Goal: Task Accomplishment & Management: Manage account settings

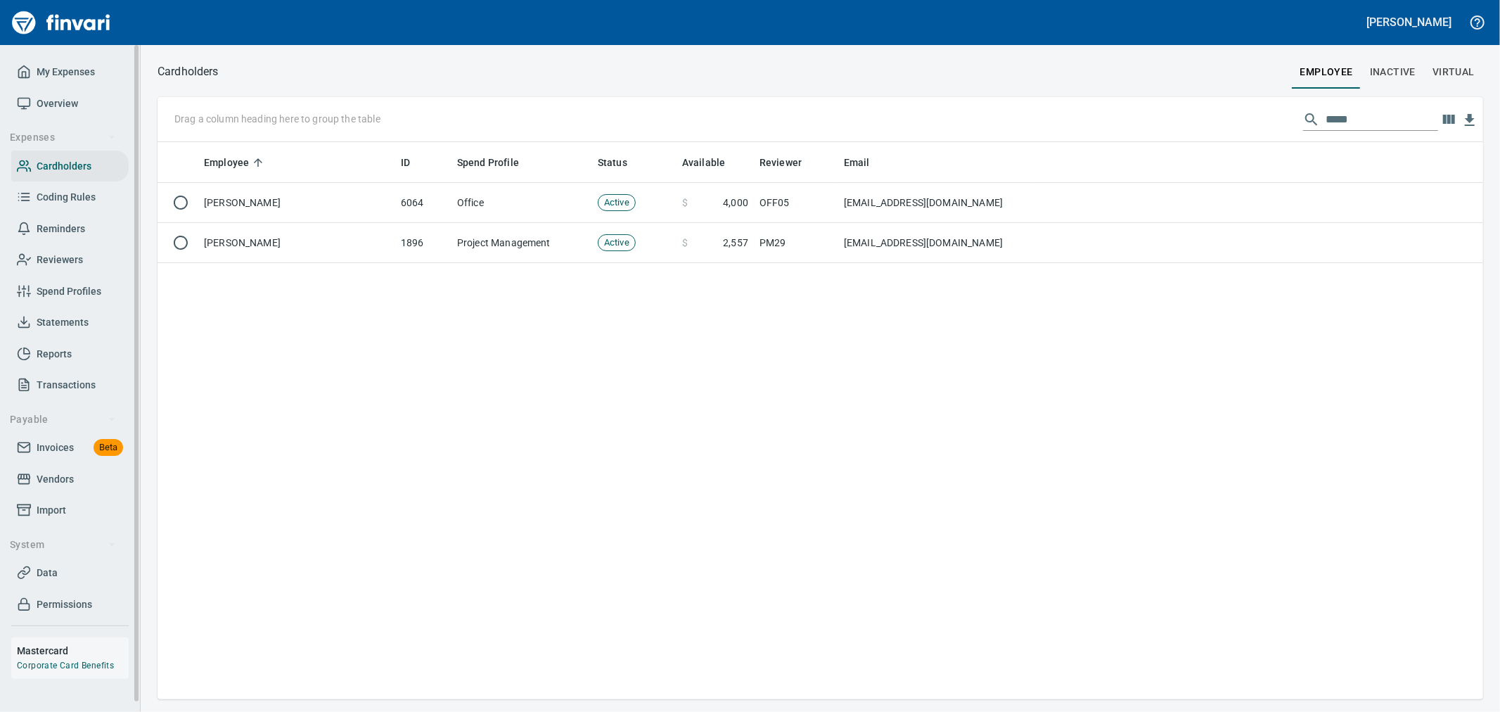
scroll to position [545, 1313]
click at [74, 453] on span "Invoices Beta" at bounding box center [70, 448] width 106 height 18
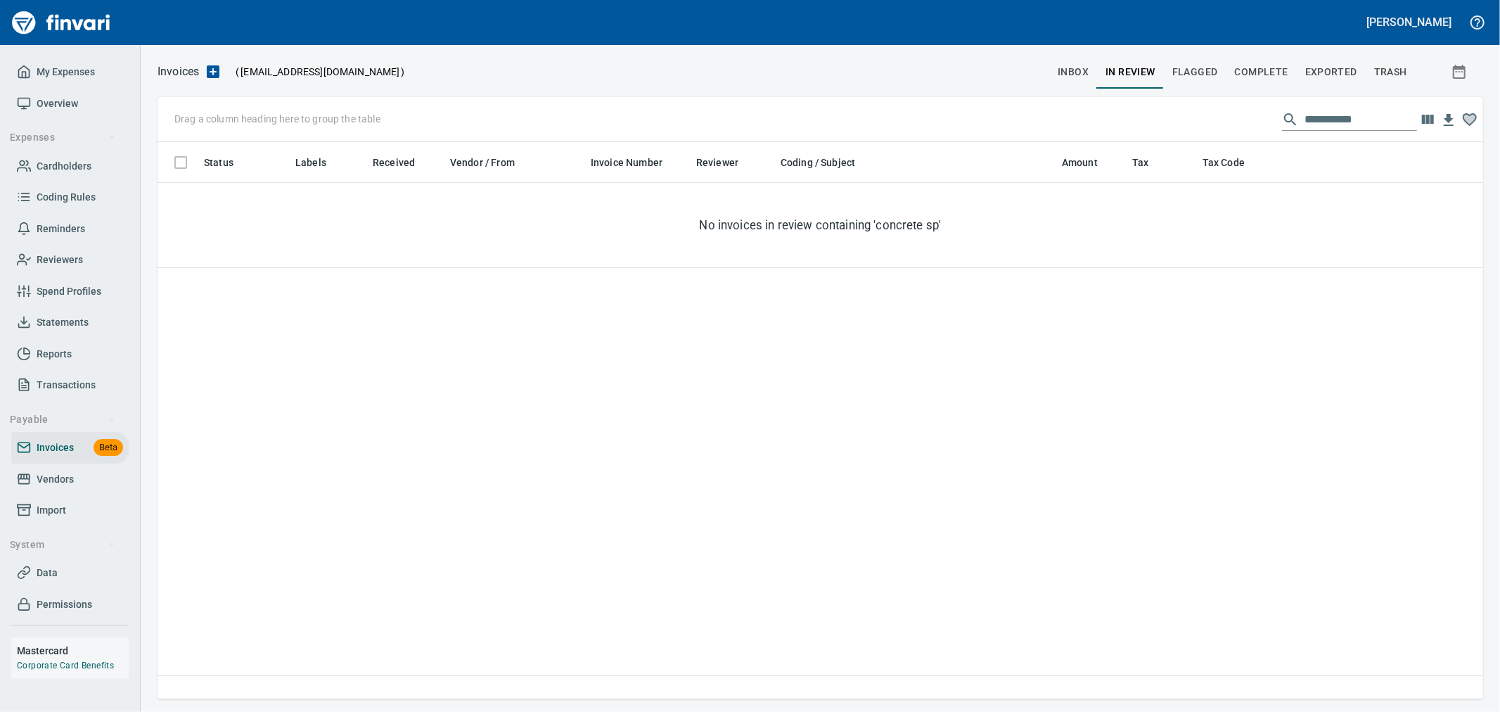
scroll to position [545, 1313]
drag, startPoint x: 1233, startPoint y: 117, endPoint x: 1157, endPoint y: 117, distance: 75.2
click at [1157, 117] on div "**********" at bounding box center [819, 119] width 1325 height 45
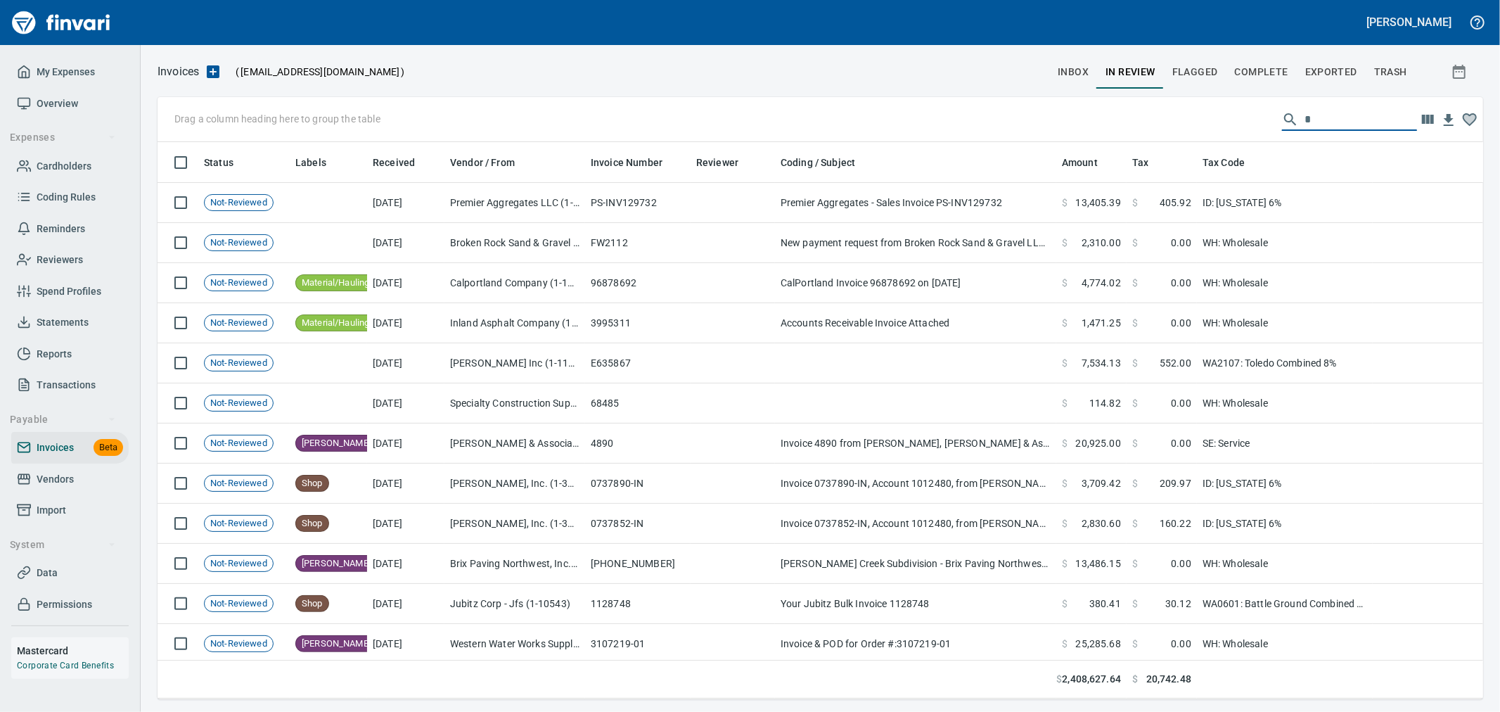
scroll to position [545, 1302]
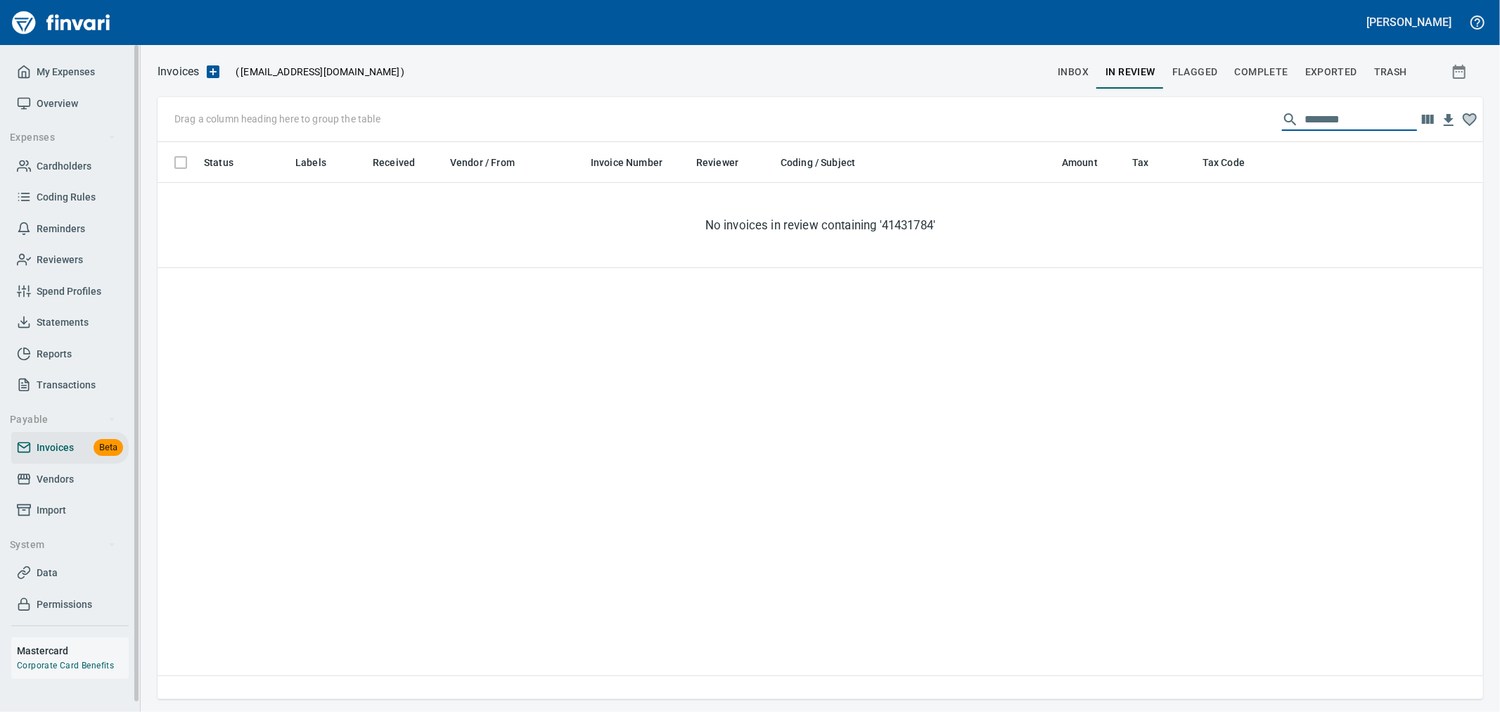
type input "********"
click at [1379, 123] on input "********" at bounding box center [1360, 119] width 112 height 22
drag, startPoint x: 1387, startPoint y: 120, endPoint x: 1072, endPoint y: 122, distance: 315.0
click at [1072, 122] on div "Drag a column heading here to group the table ********" at bounding box center [819, 119] width 1325 height 45
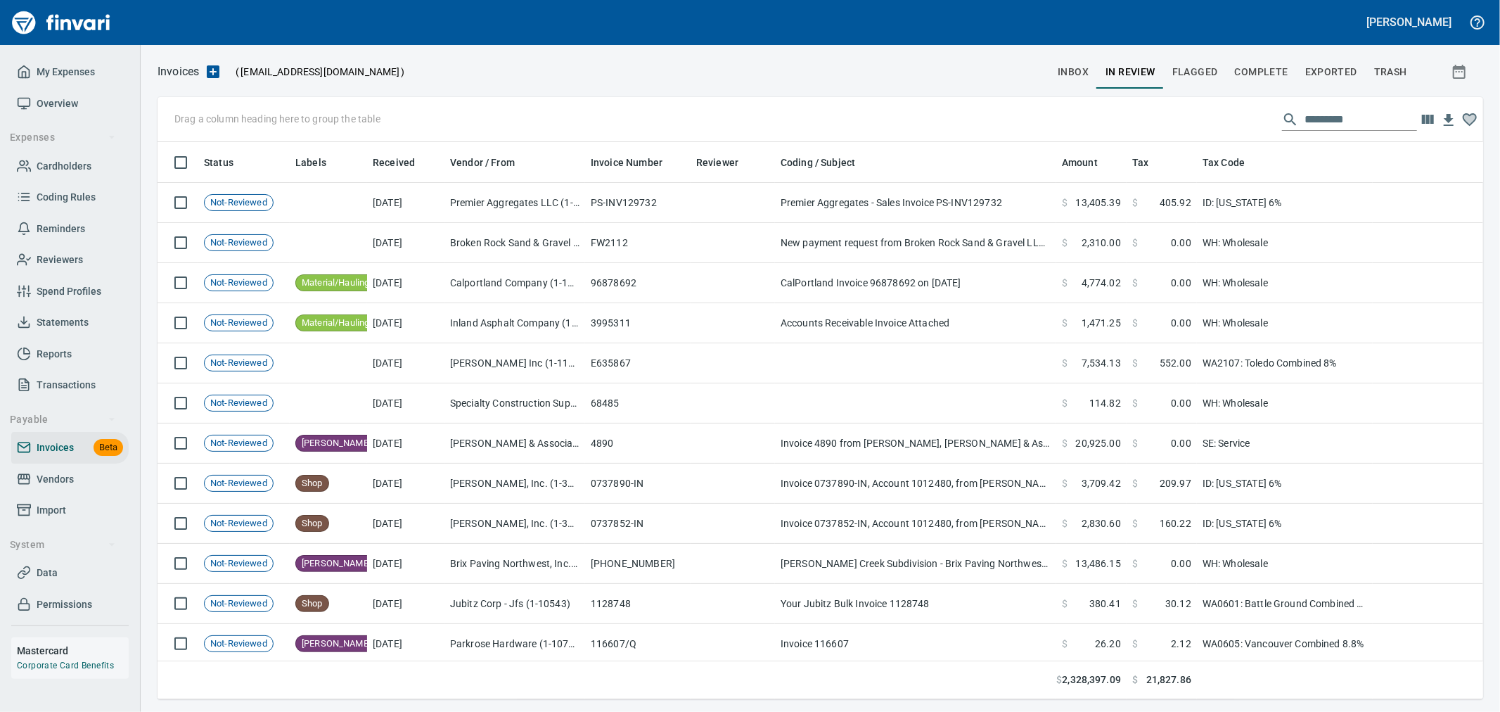
click at [1337, 124] on input "text" at bounding box center [1360, 119] width 112 height 22
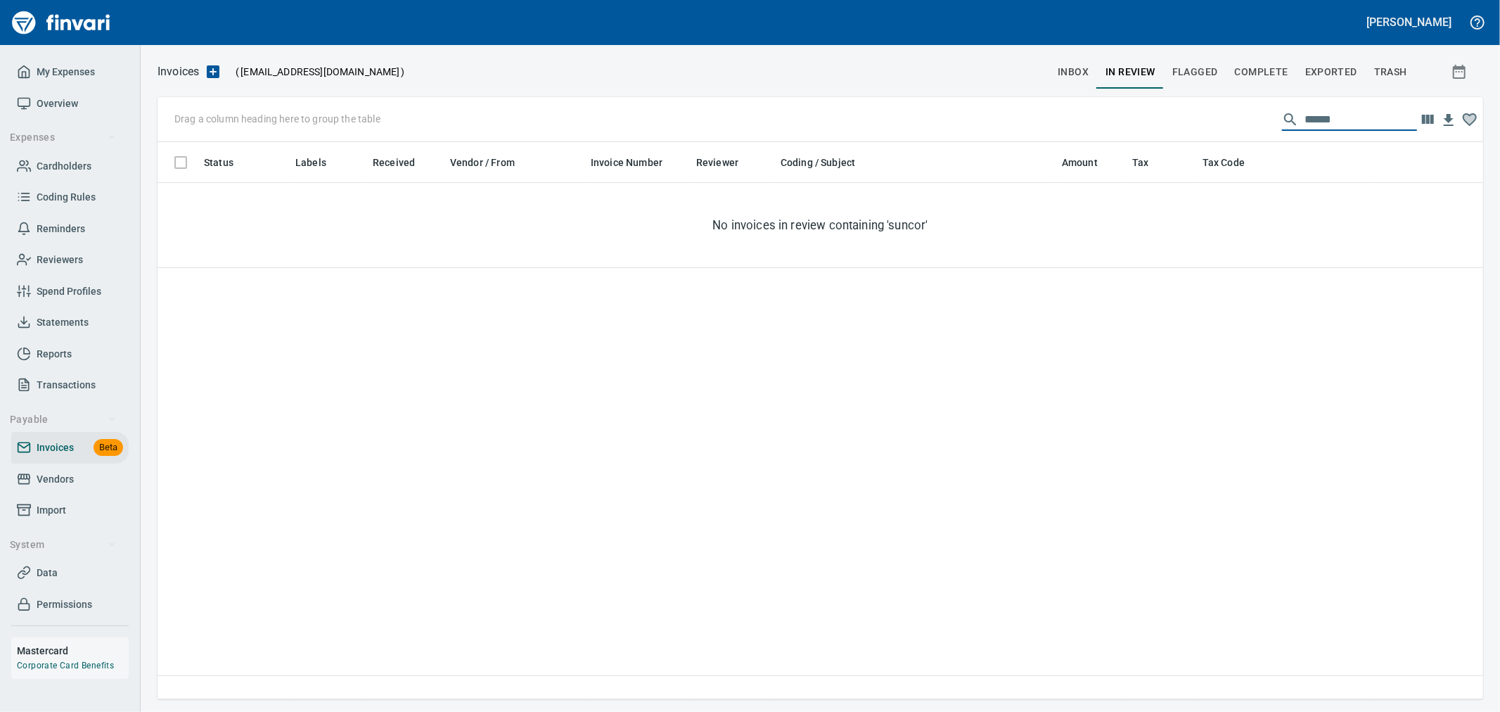
type input "*******"
click at [1076, 82] on button "inbox" at bounding box center [1073, 72] width 48 height 34
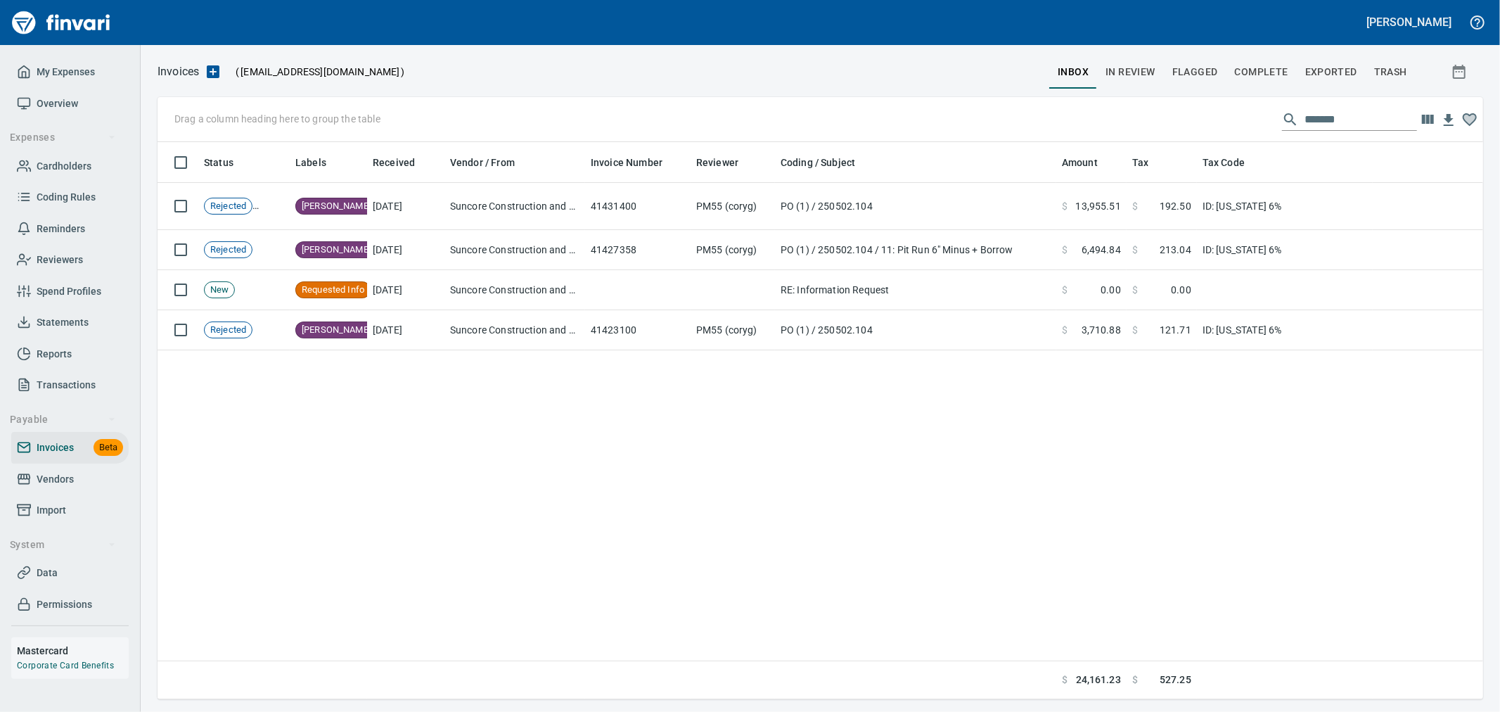
scroll to position [545, 1313]
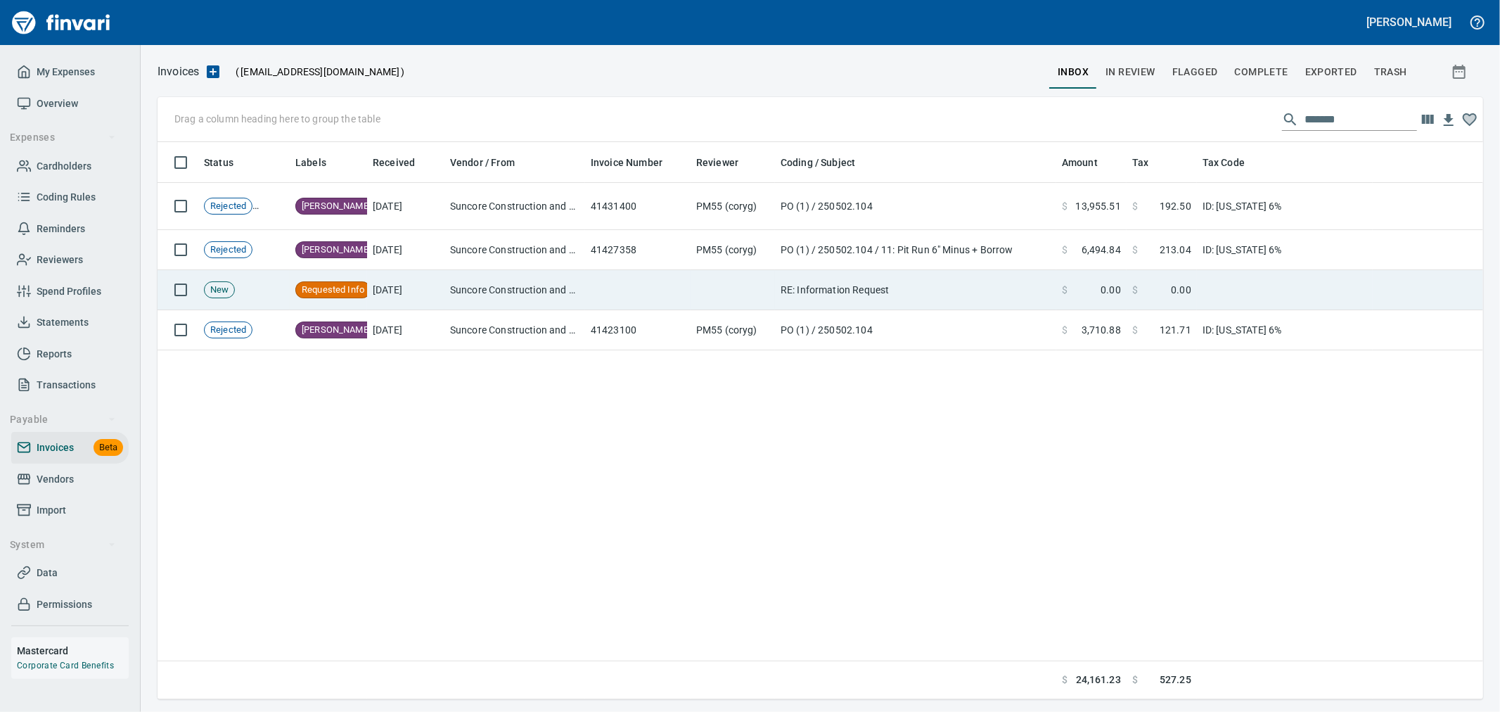
click at [694, 291] on td at bounding box center [732, 290] width 84 height 40
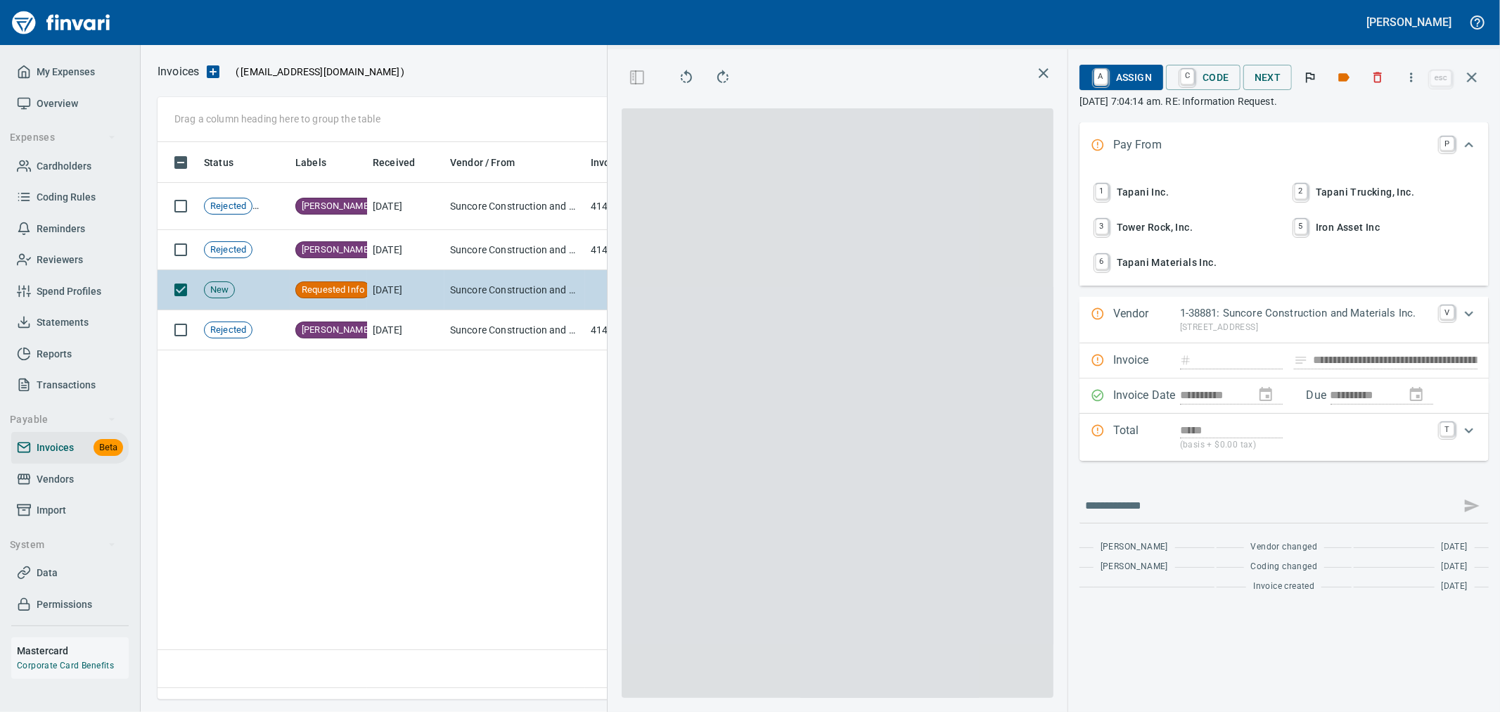
scroll to position [533, 962]
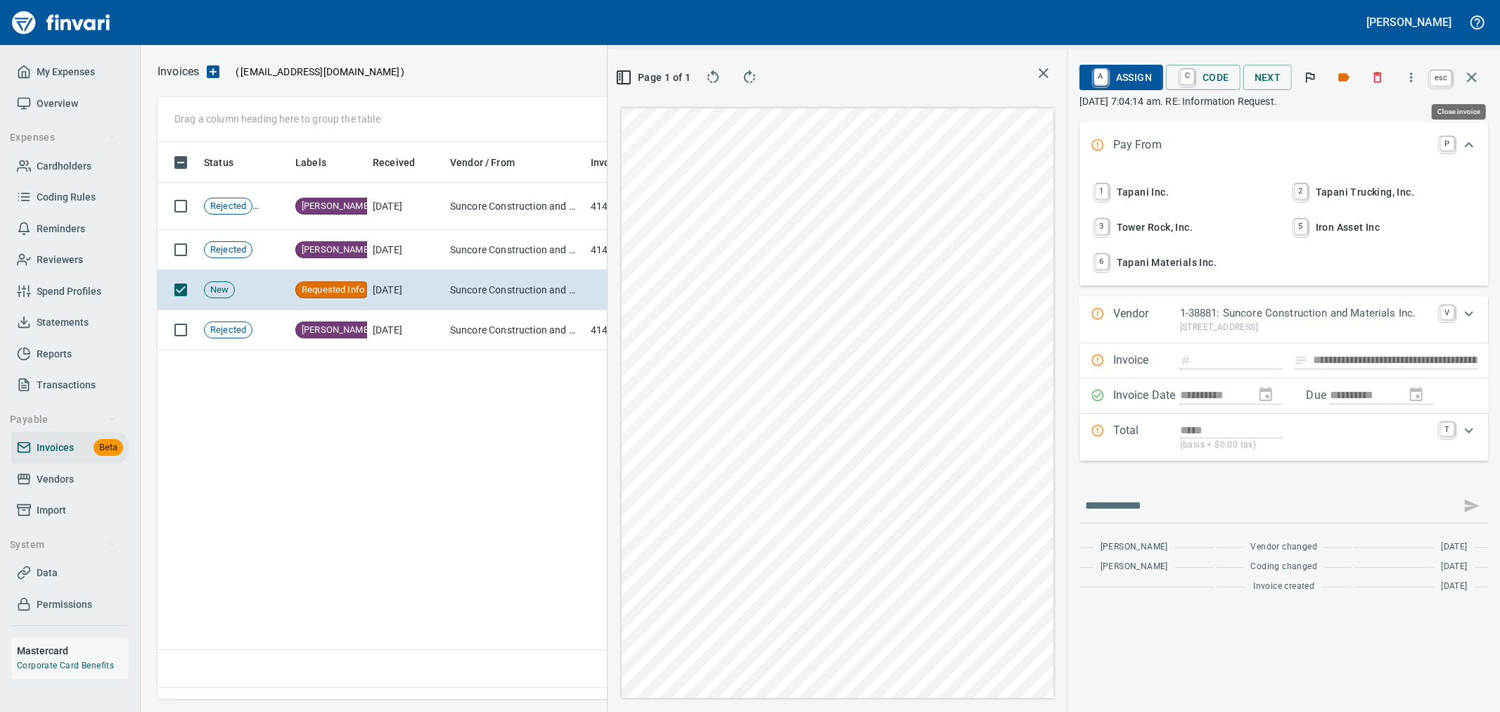
click at [1472, 80] on icon "button" at bounding box center [1471, 77] width 17 height 17
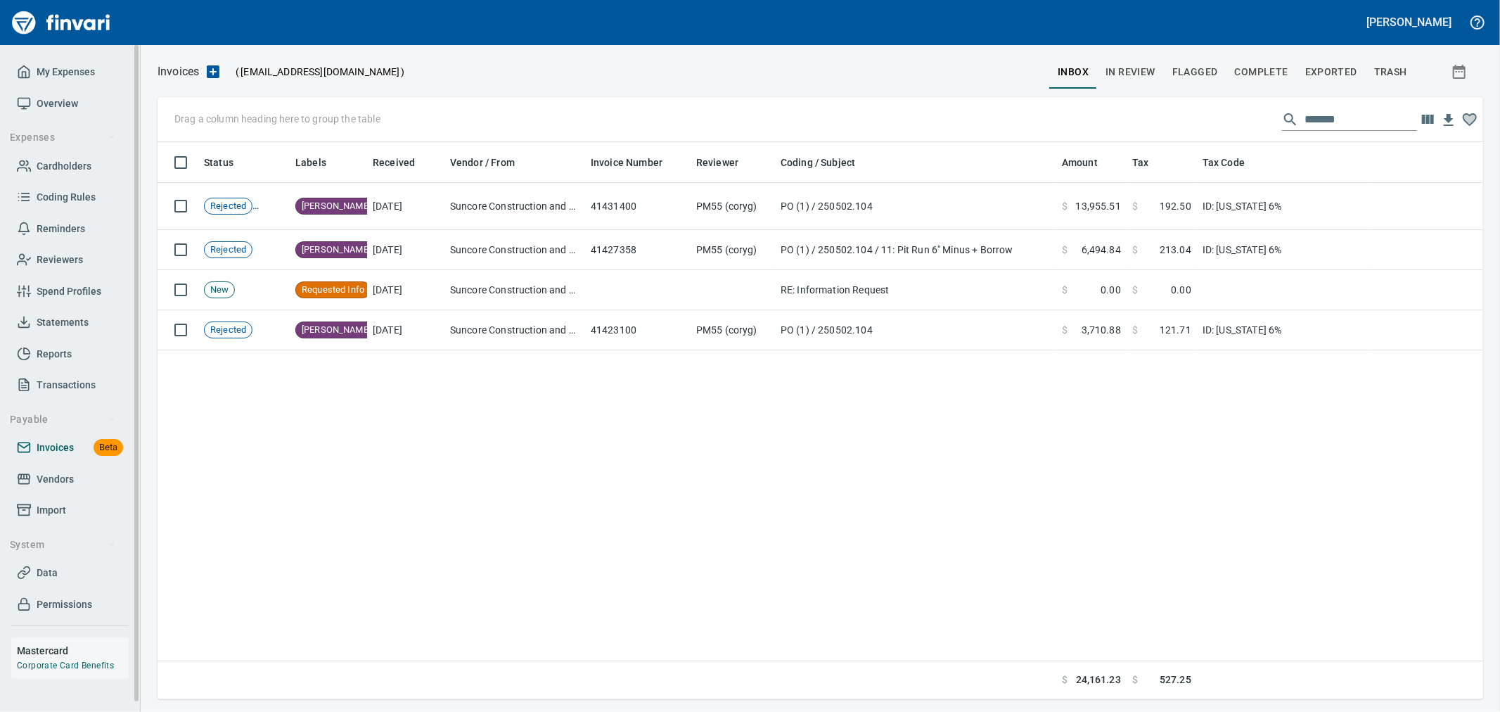
scroll to position [545, 1311]
click at [48, 482] on span "Vendors" at bounding box center [55, 479] width 37 height 18
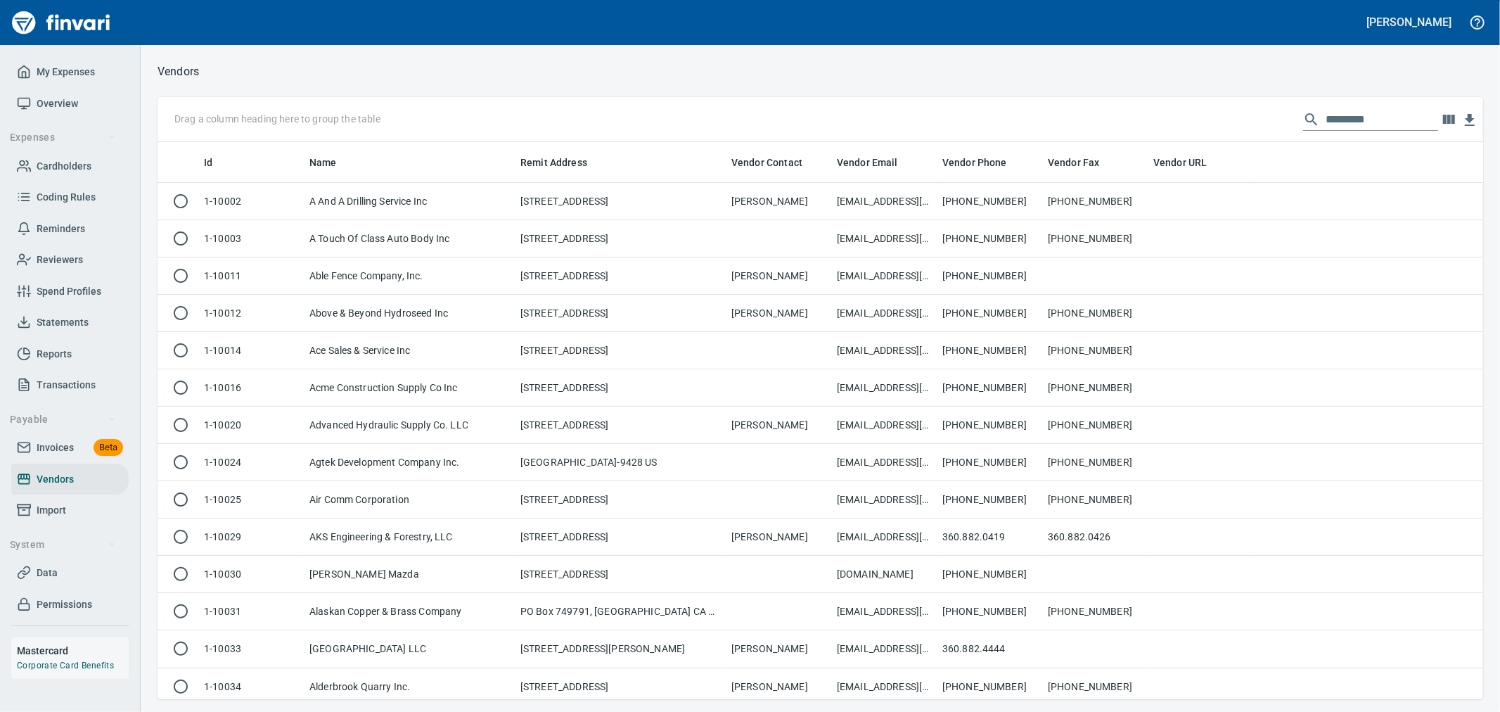
scroll to position [545, 1302]
click at [1380, 120] on input "text" at bounding box center [1381, 119] width 112 height 22
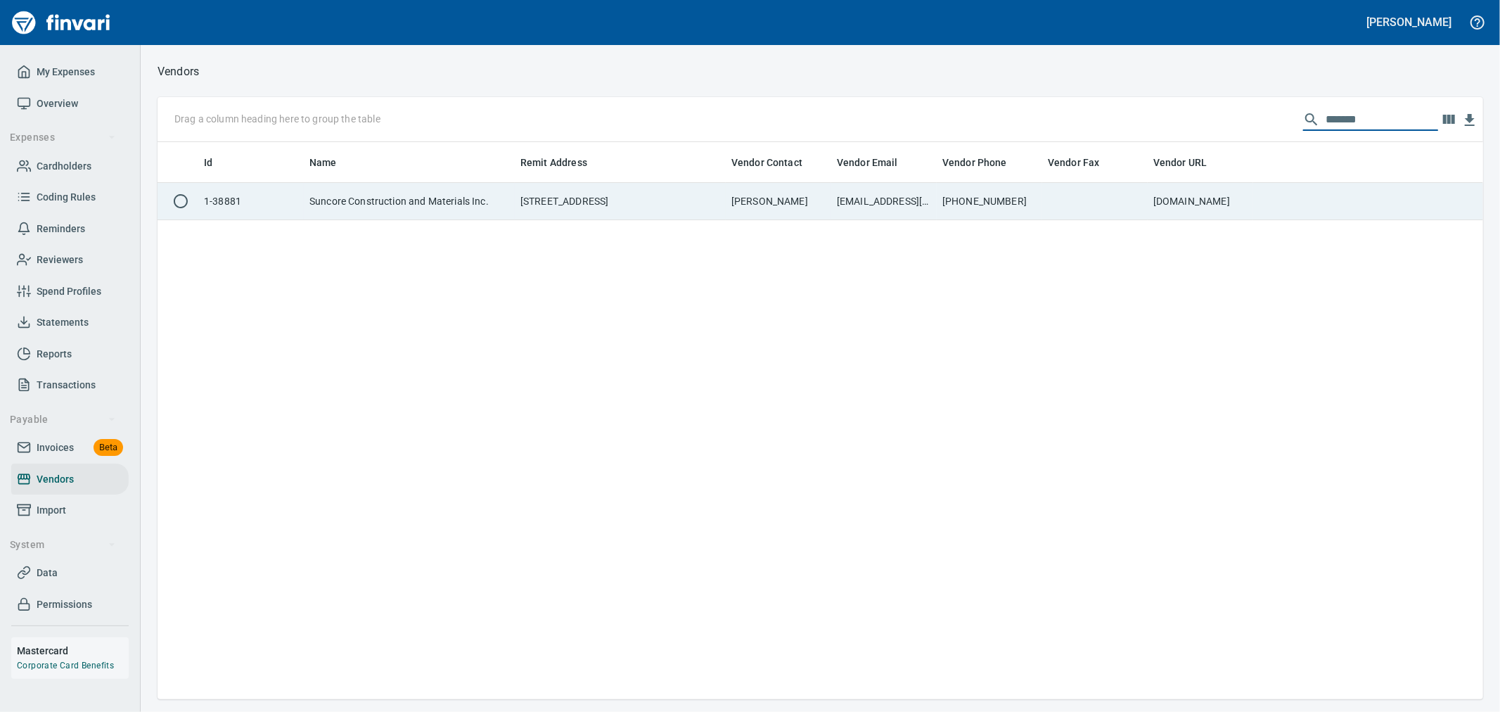
type input "*******"
click at [1282, 197] on td at bounding box center [1368, 201] width 230 height 37
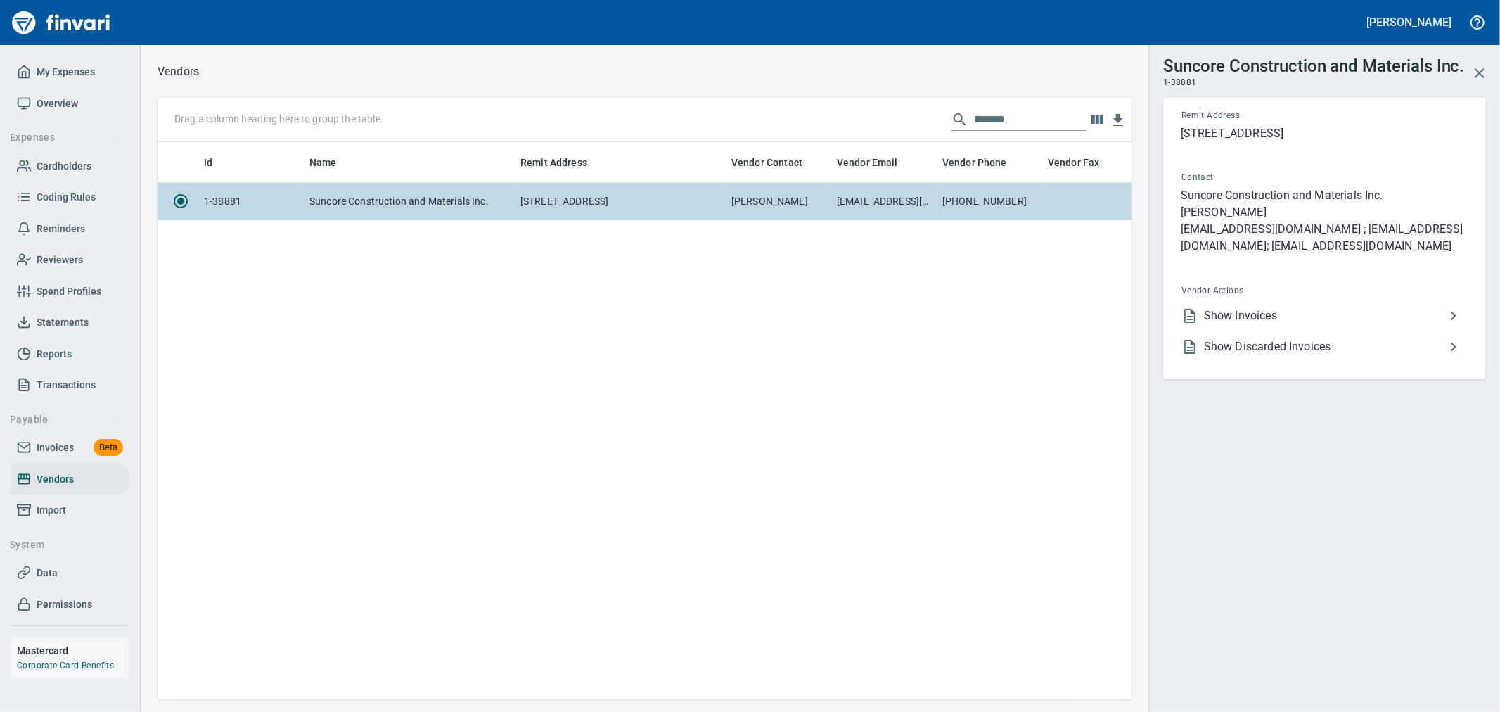
scroll to position [533, 962]
click at [1320, 304] on li "Show Invoices" at bounding box center [1318, 315] width 297 height 31
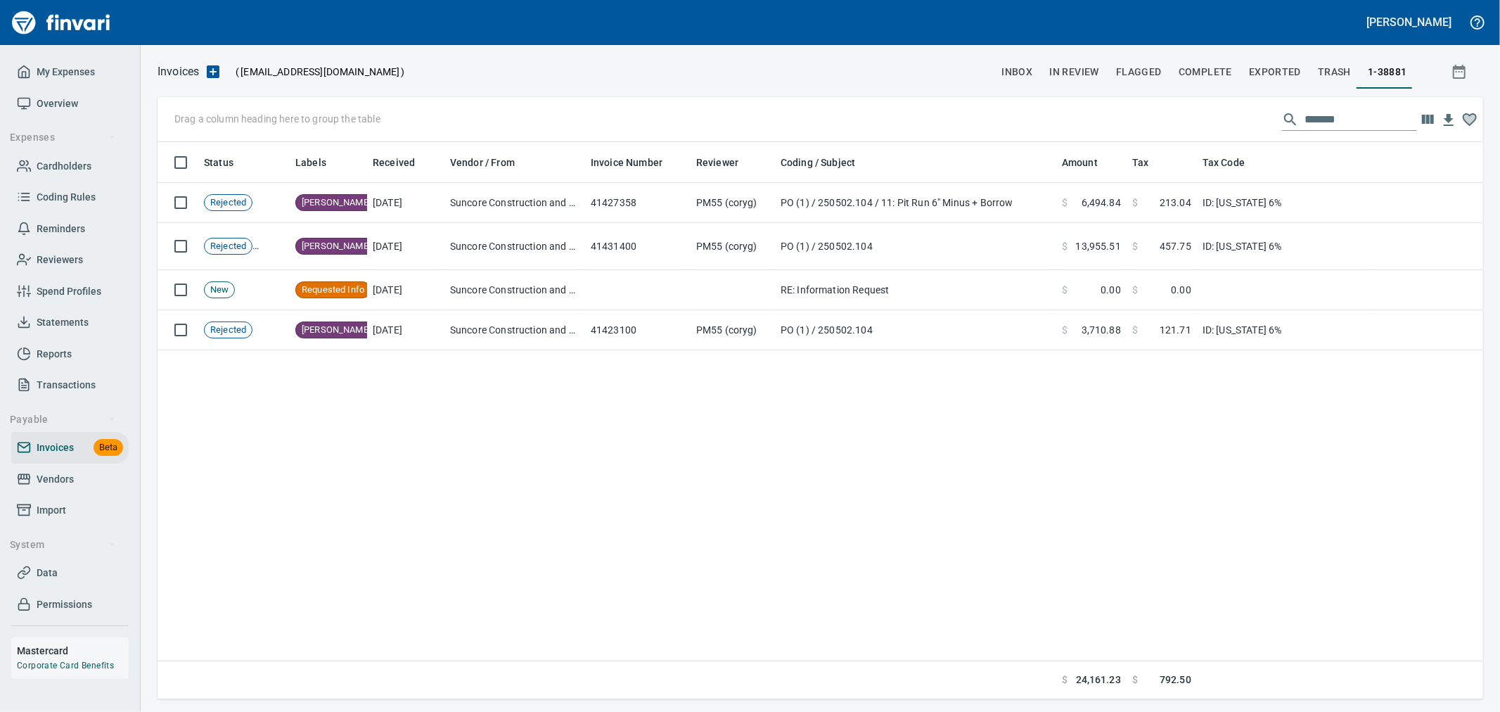
scroll to position [545, 1302]
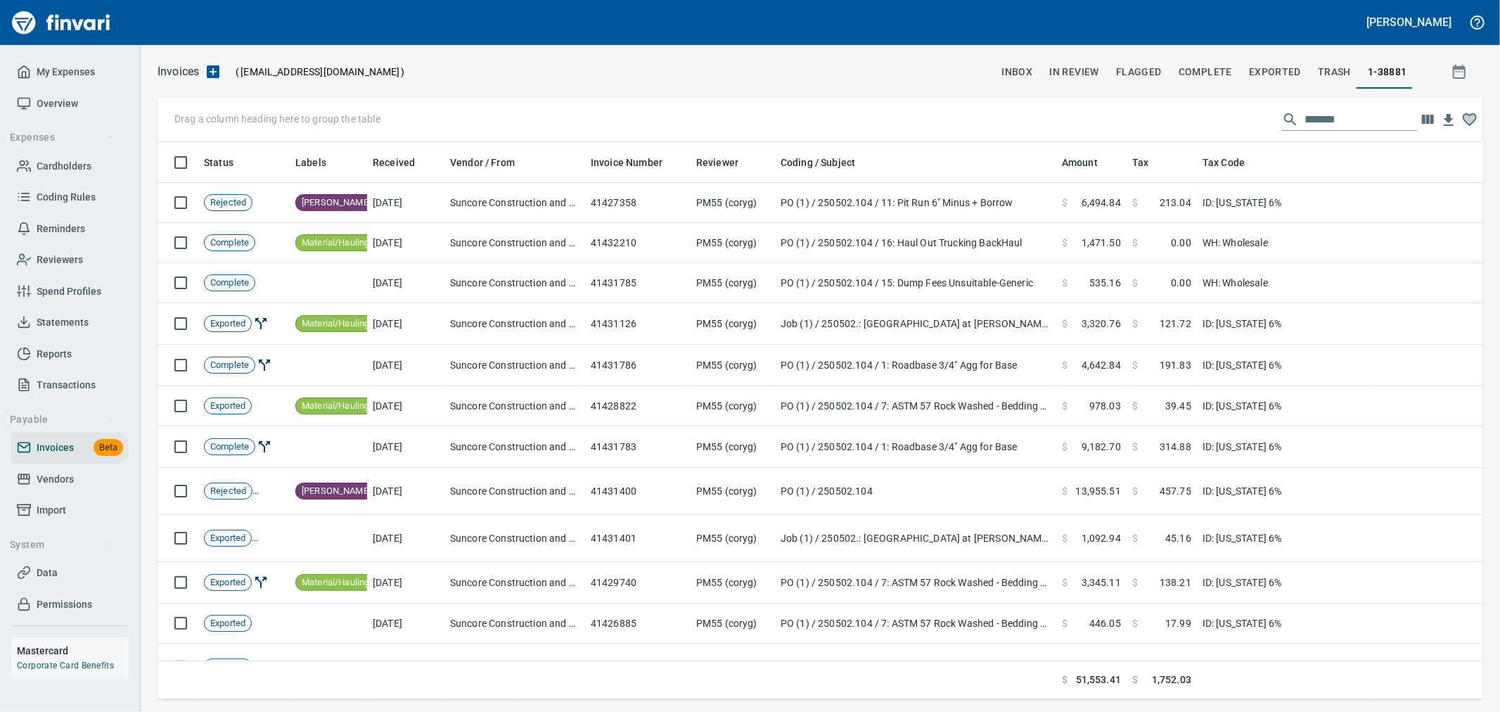
click at [1339, 117] on input "*******" at bounding box center [1360, 119] width 112 height 22
drag, startPoint x: 1350, startPoint y: 117, endPoint x: 1225, endPoint y: 116, distance: 124.5
click at [1262, 116] on div "Drag a column heading here to group the table *******" at bounding box center [819, 119] width 1325 height 45
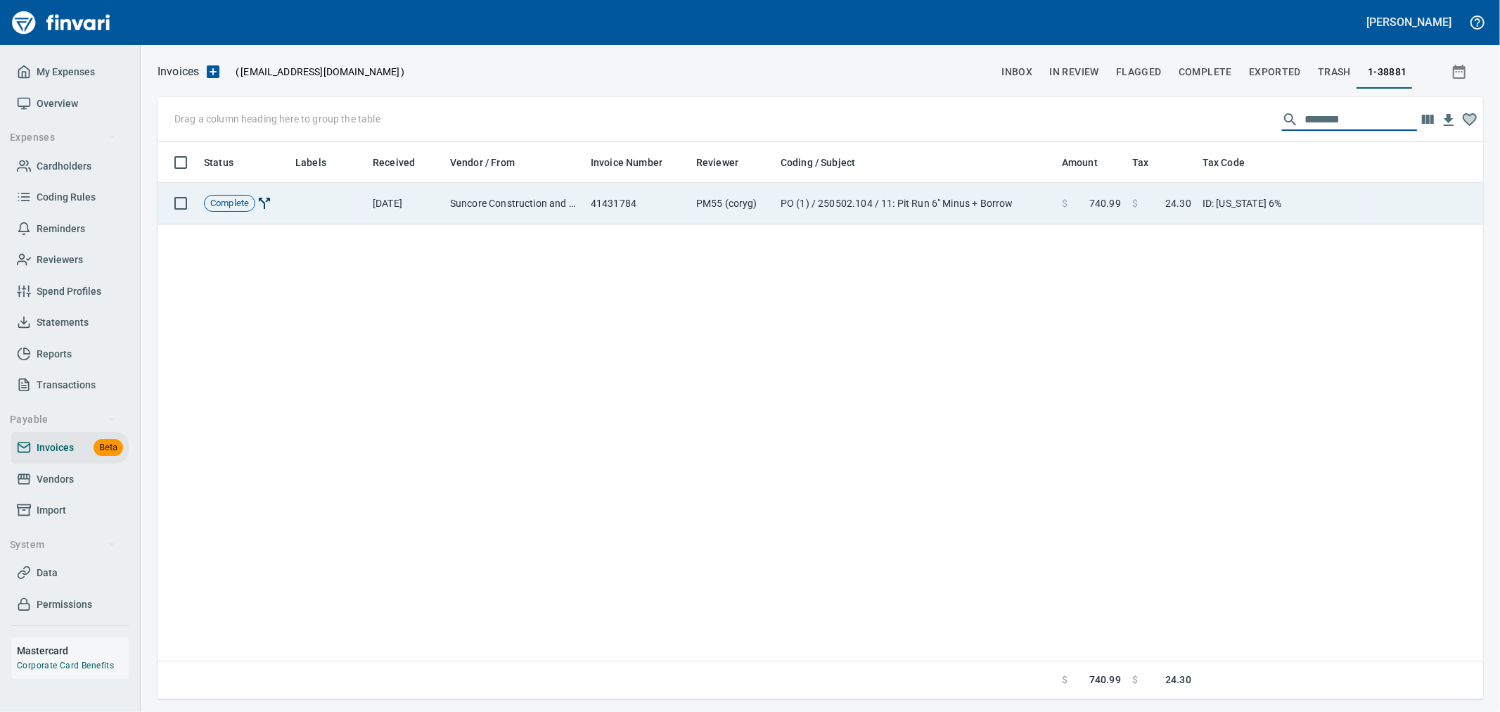
click at [1153, 198] on span at bounding box center [1151, 203] width 27 height 14
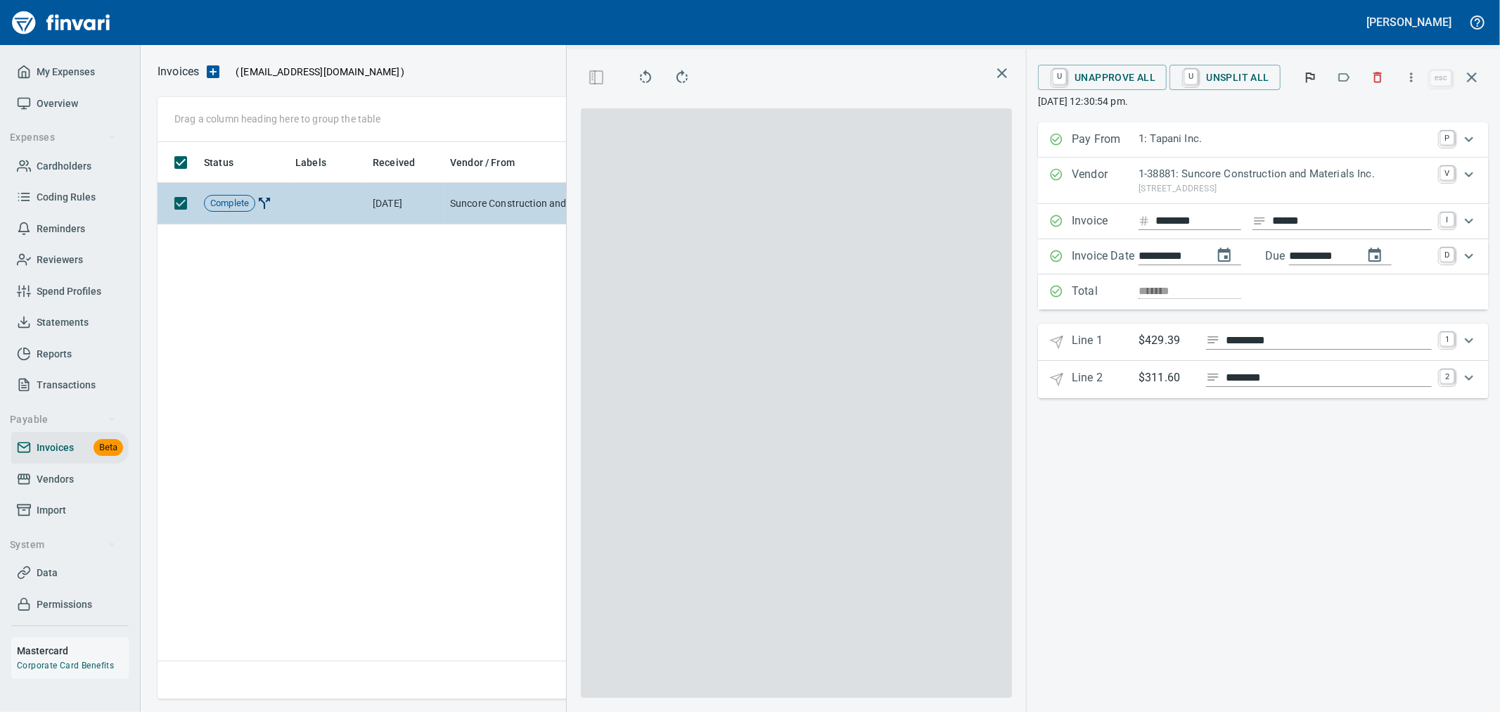
scroll to position [1, 1]
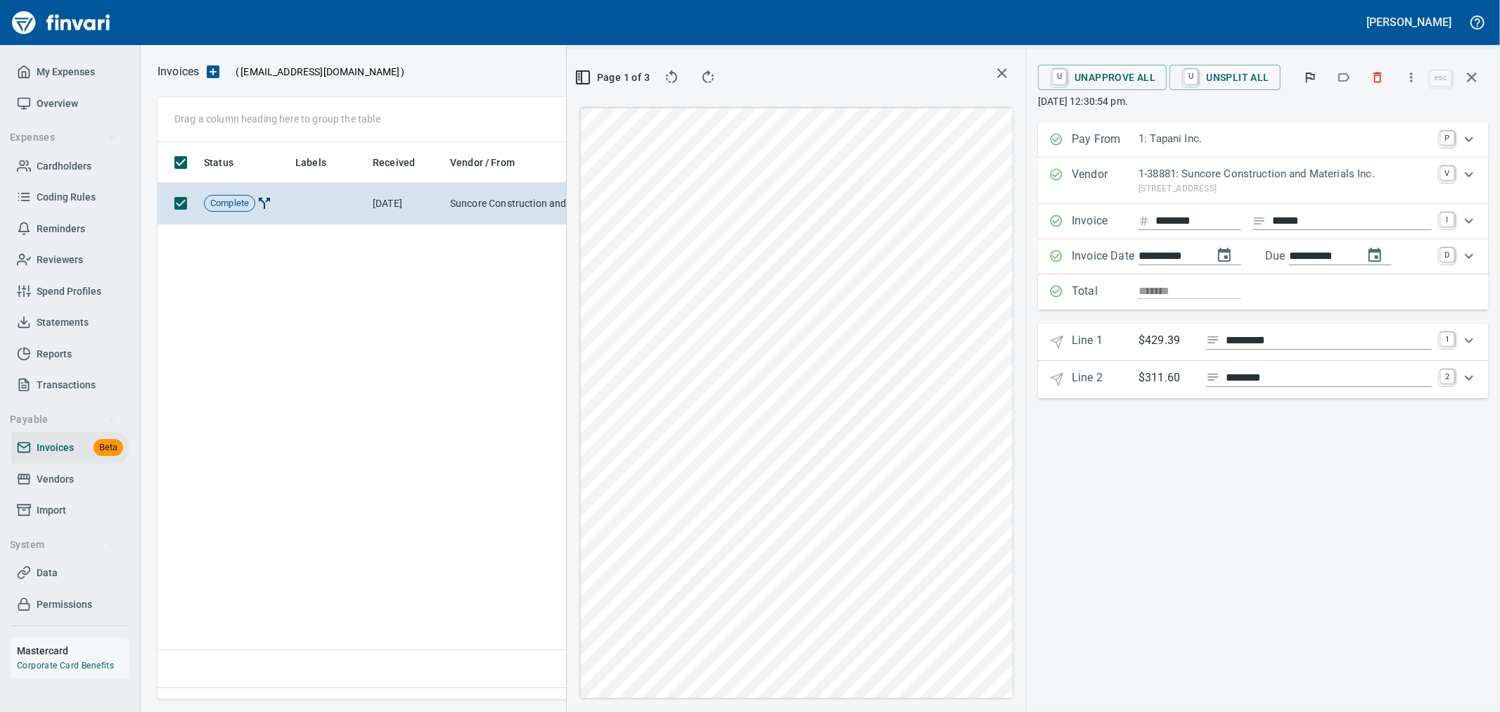
click at [1477, 72] on icon "button" at bounding box center [1471, 77] width 17 height 17
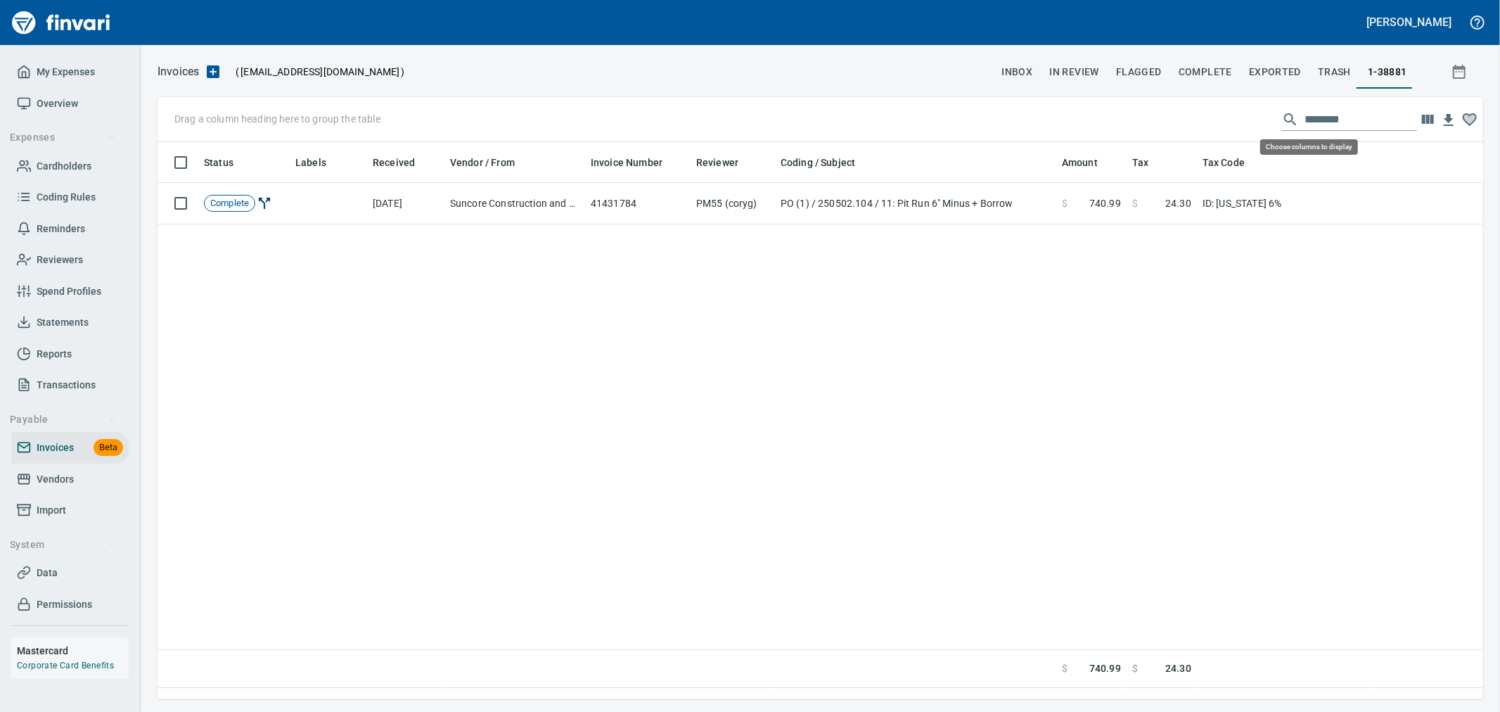
scroll to position [545, 1311]
drag, startPoint x: 1239, startPoint y: 111, endPoint x: 1080, endPoint y: 115, distance: 159.0
click at [1080, 115] on div "Drag a column heading here to group the table ********" at bounding box center [819, 119] width 1325 height 45
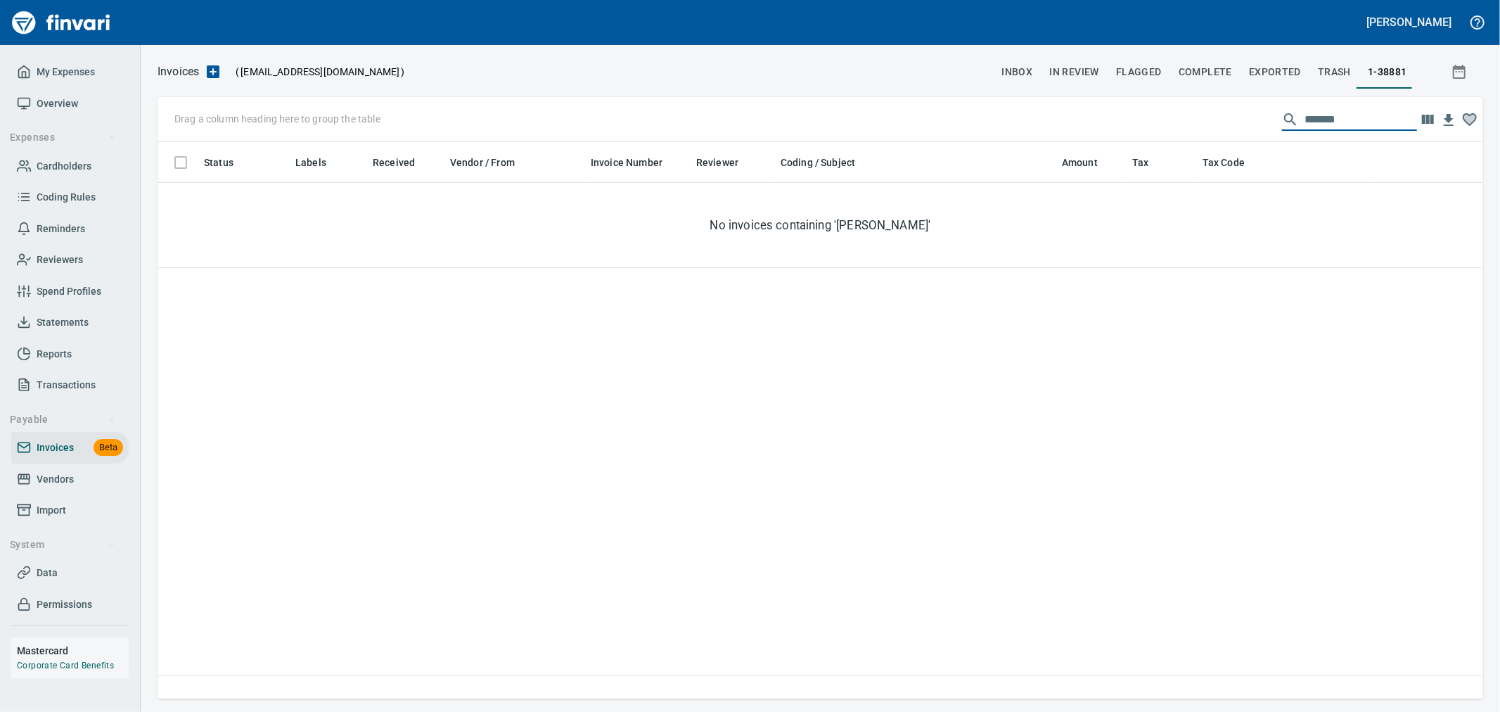
type input "*******"
click at [1081, 72] on span "In Review" at bounding box center [1074, 72] width 50 height 18
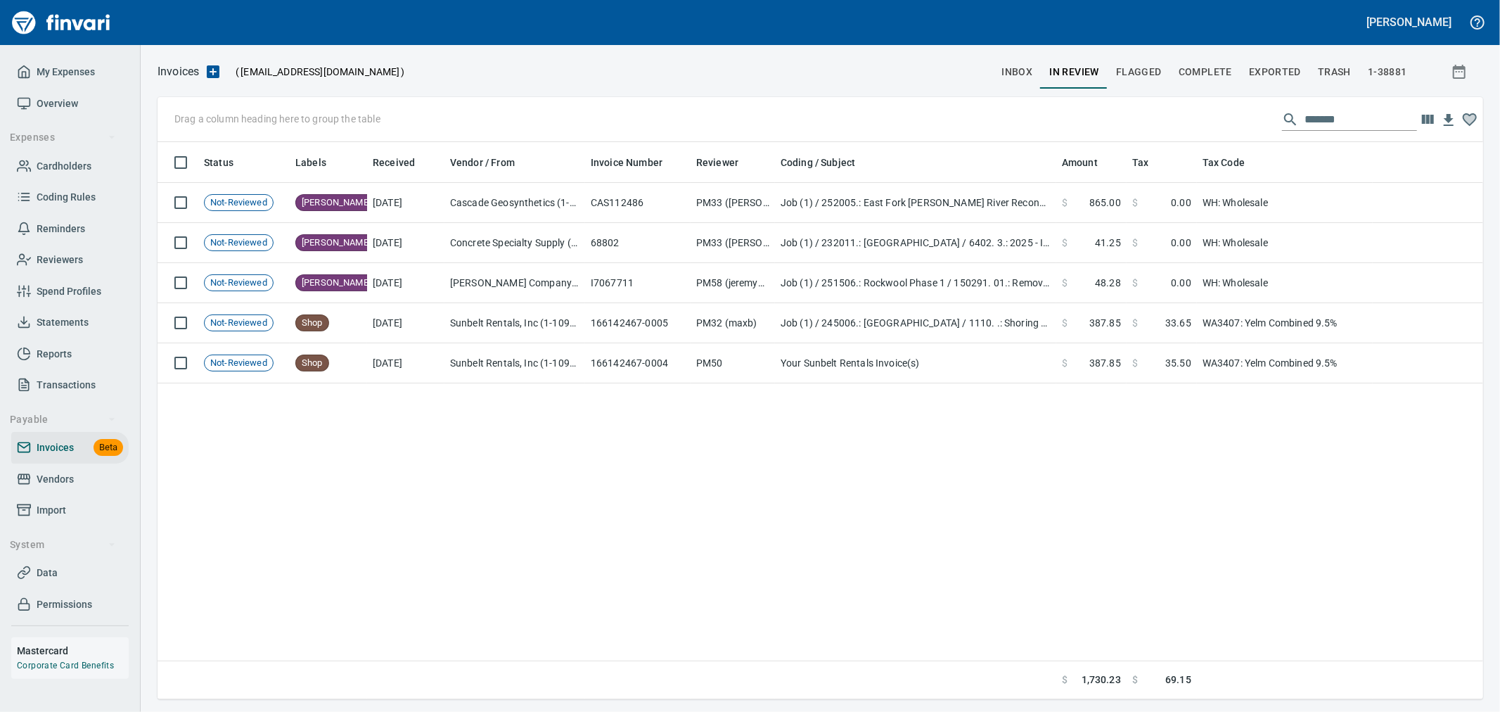
scroll to position [545, 1313]
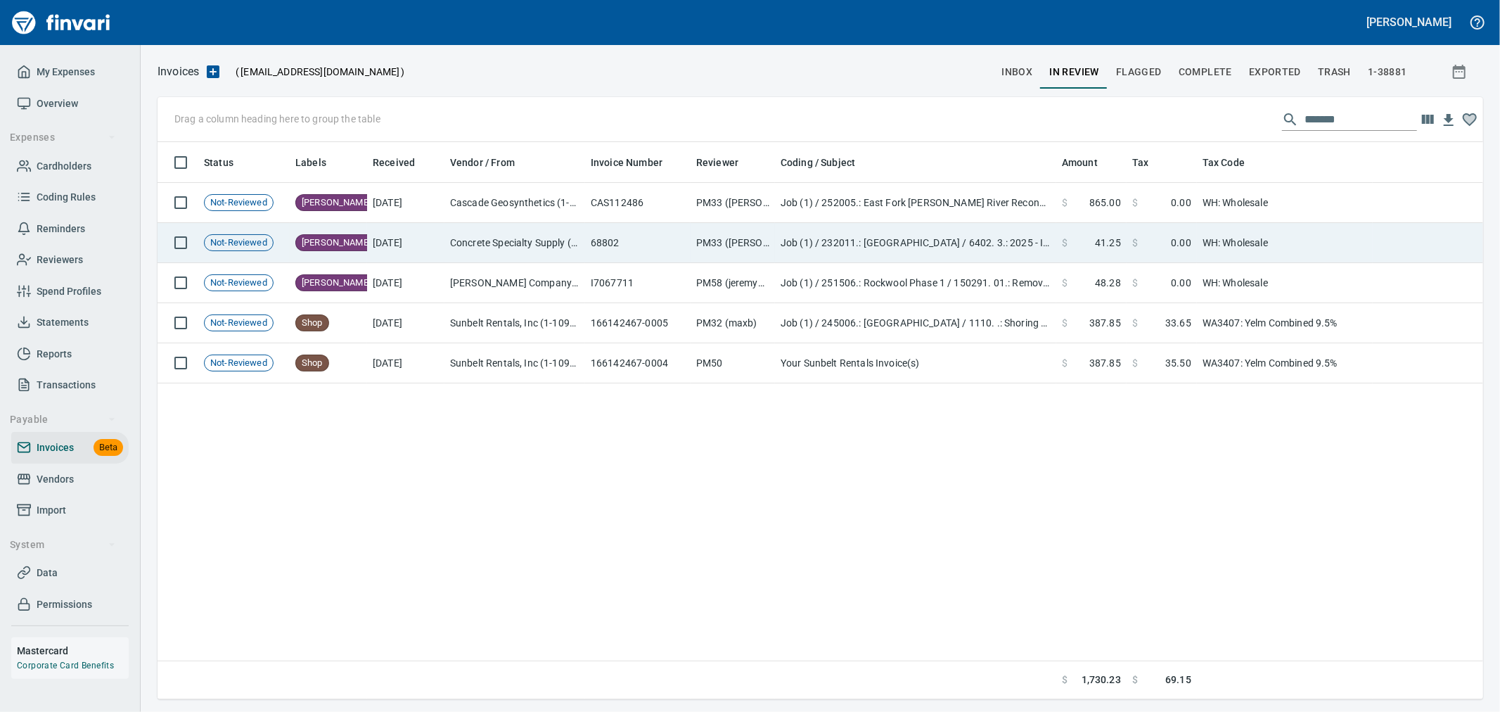
click at [540, 241] on td "Concrete Specialty Supply (6-10231)" at bounding box center [514, 243] width 141 height 40
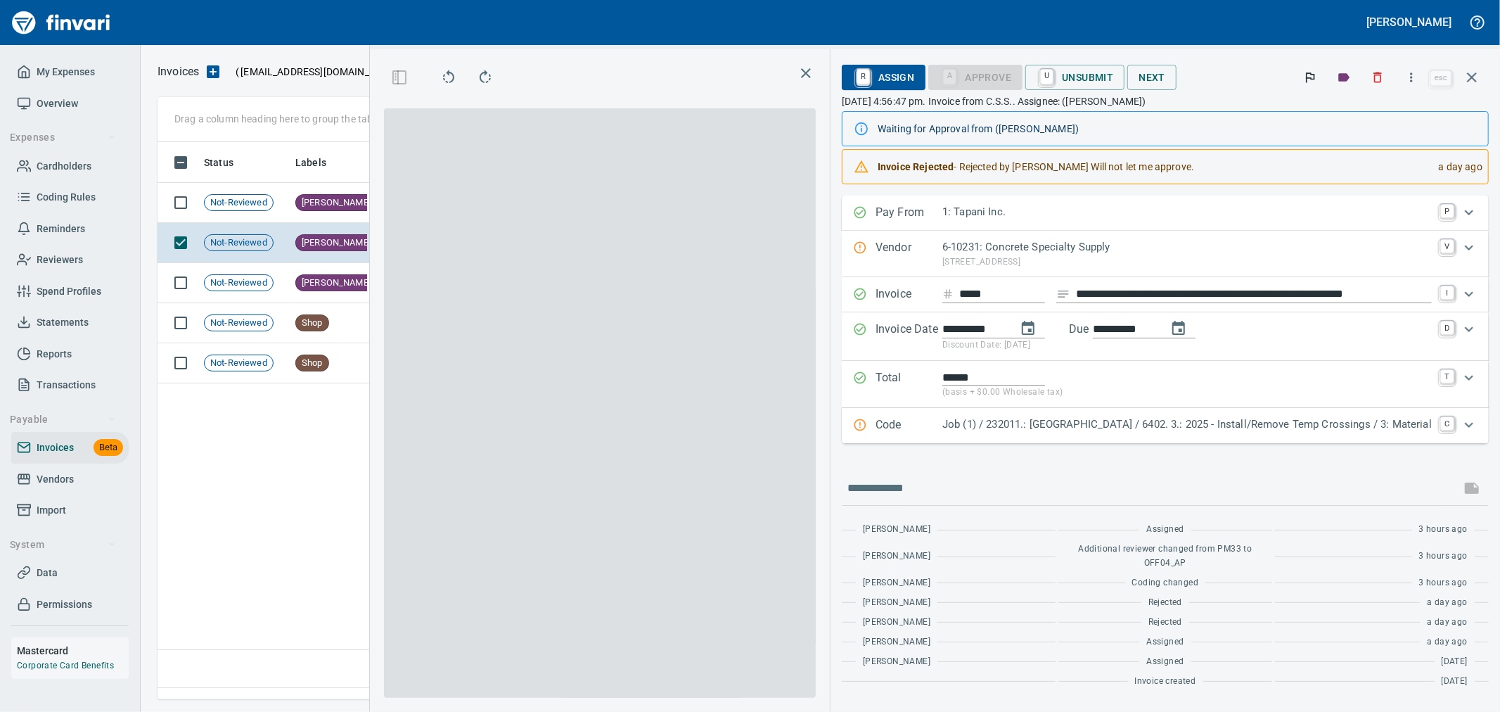
scroll to position [533, 962]
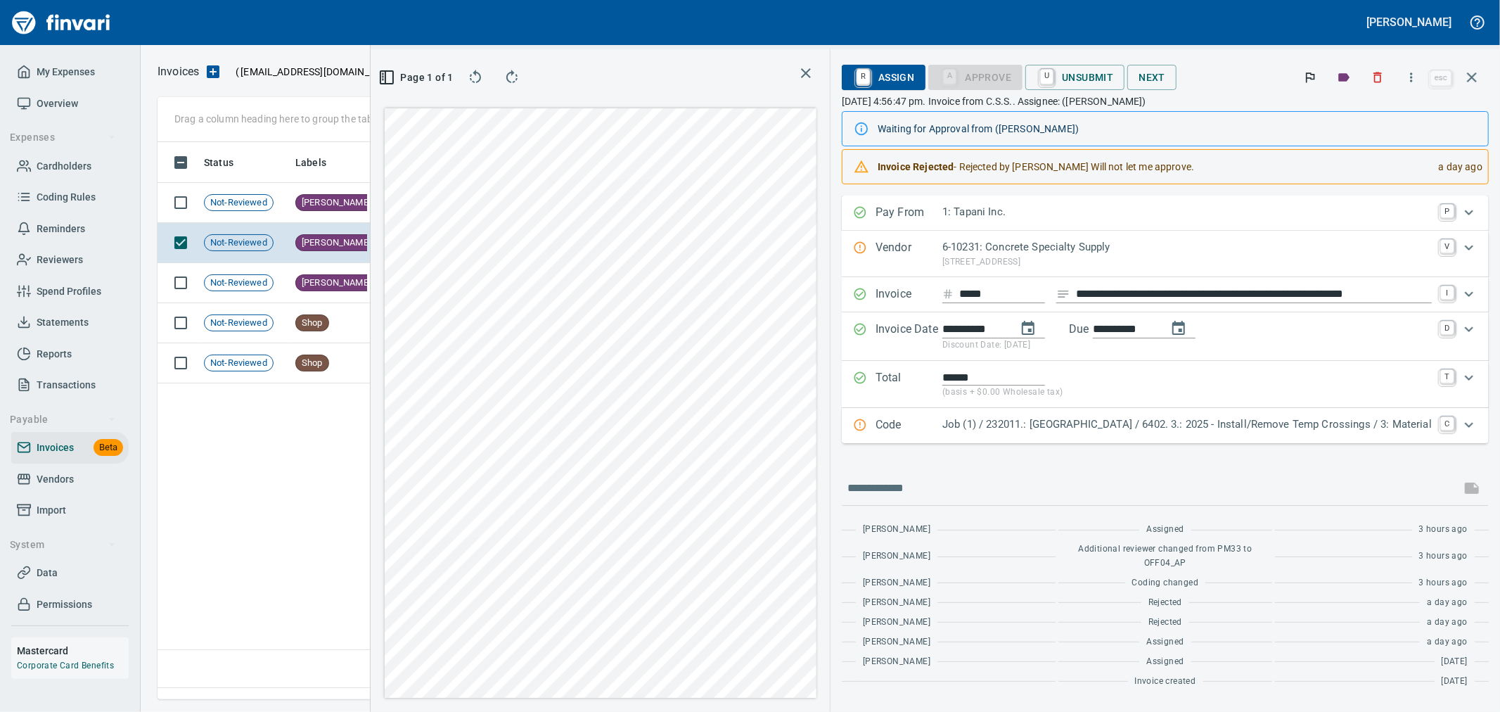
click at [1050, 250] on p "6-10231: Concrete Specialty Supply" at bounding box center [1186, 247] width 489 height 16
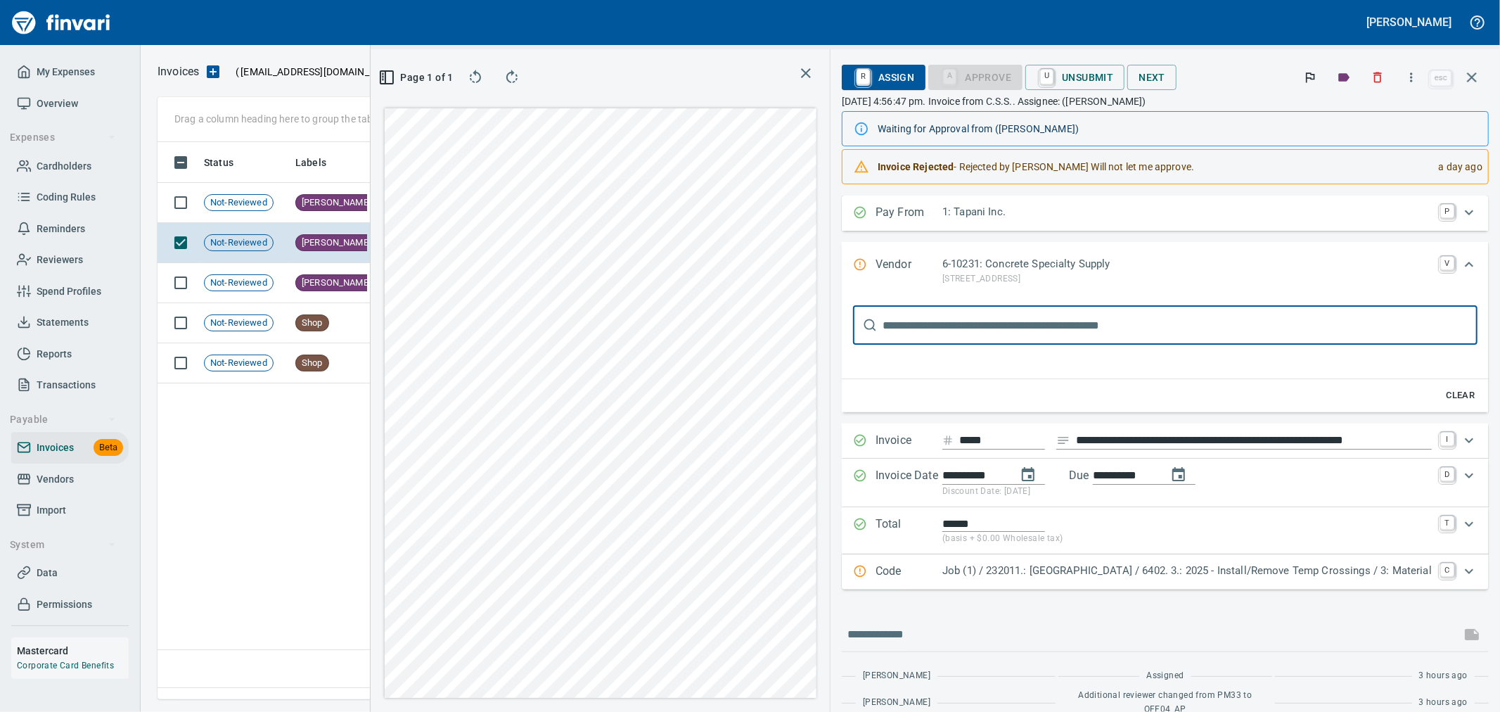
scroll to position [0, 0]
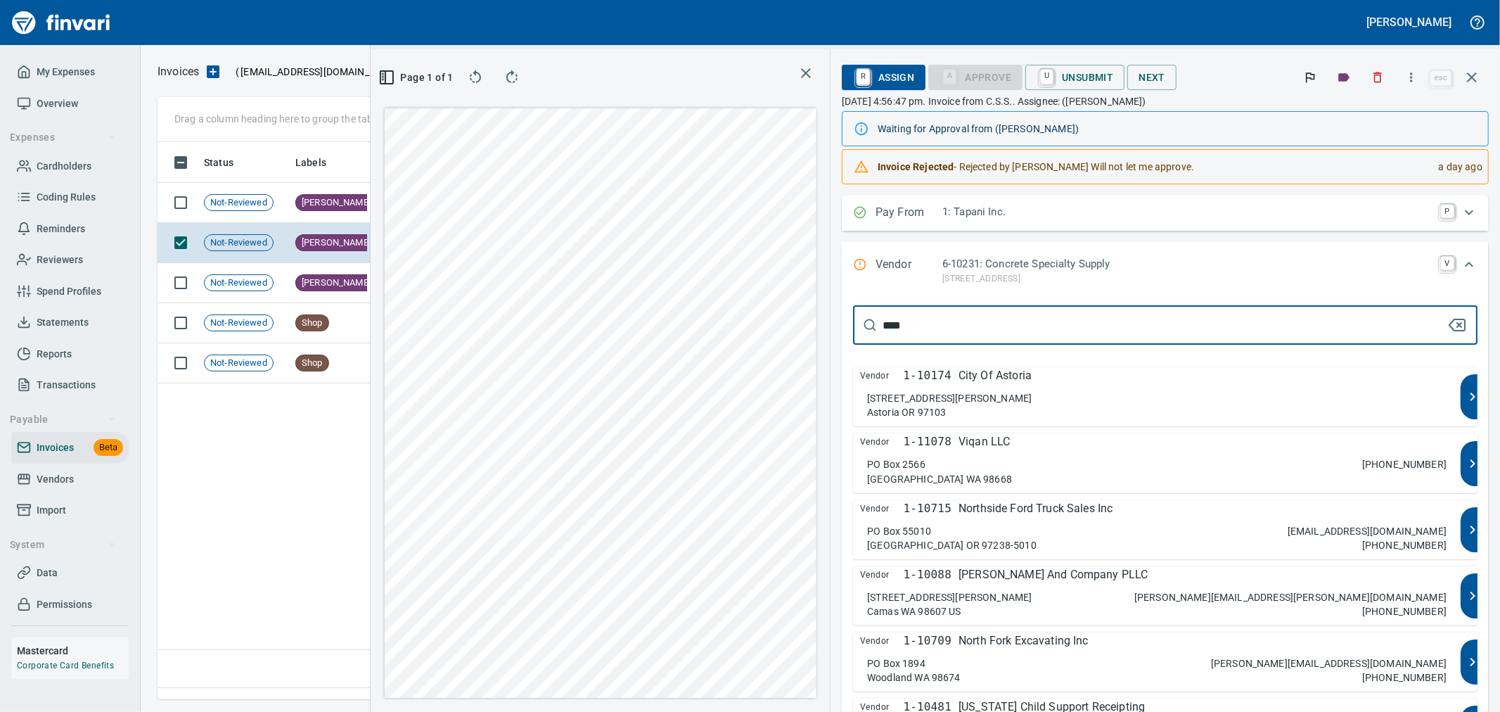
type input "*****"
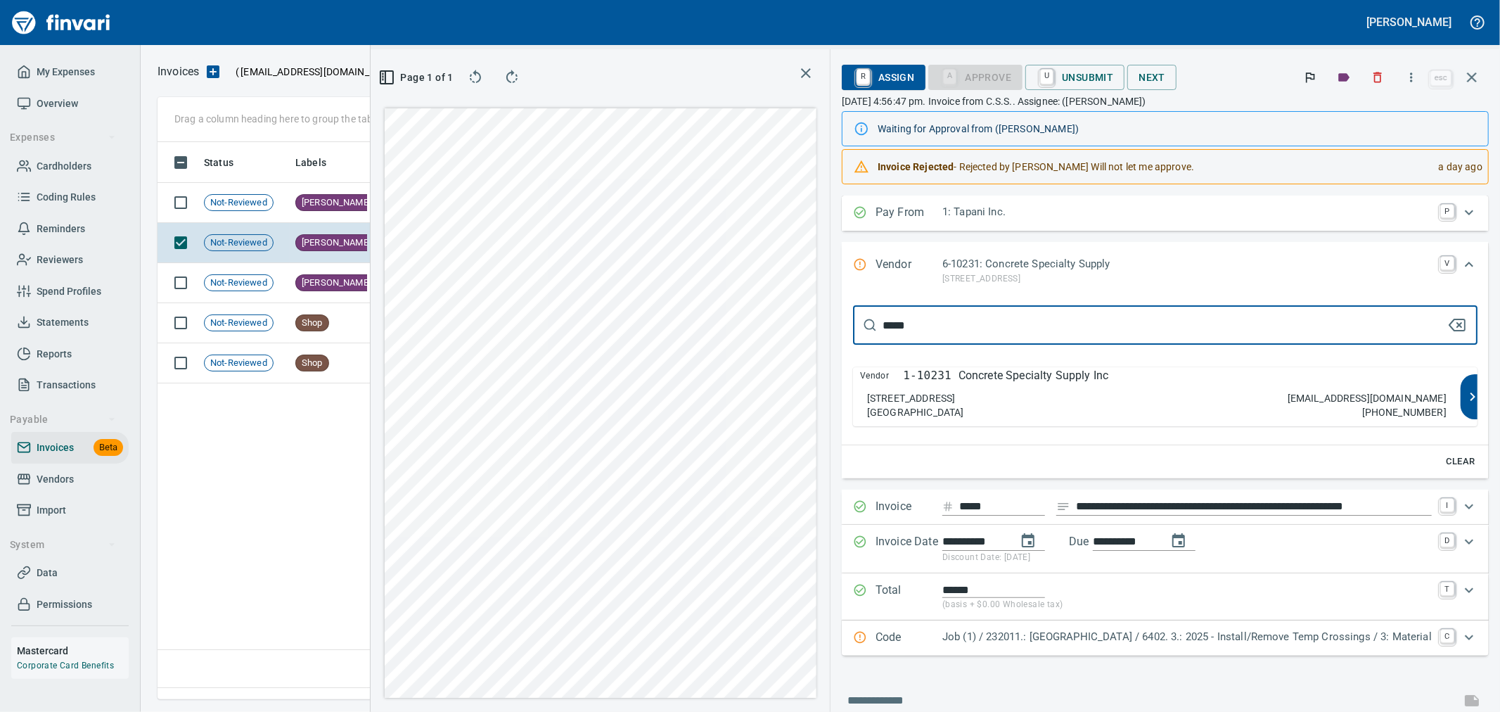
click at [1049, 388] on div "Vendor 1-10231 Concrete Specialty Supply Inc [STREET_ADDRESS] [EMAIL_ADDRESS][D…" at bounding box center [1156, 396] width 607 height 59
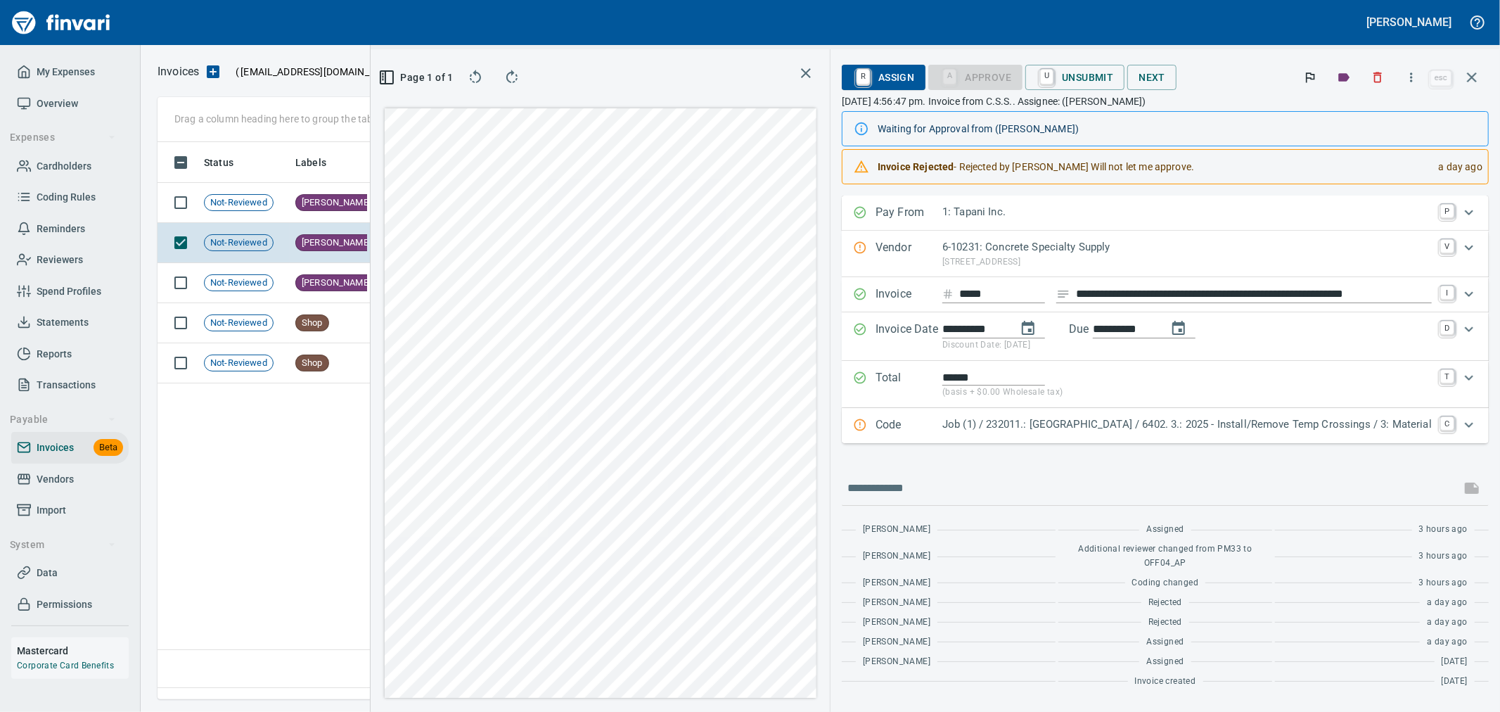
type input "**********"
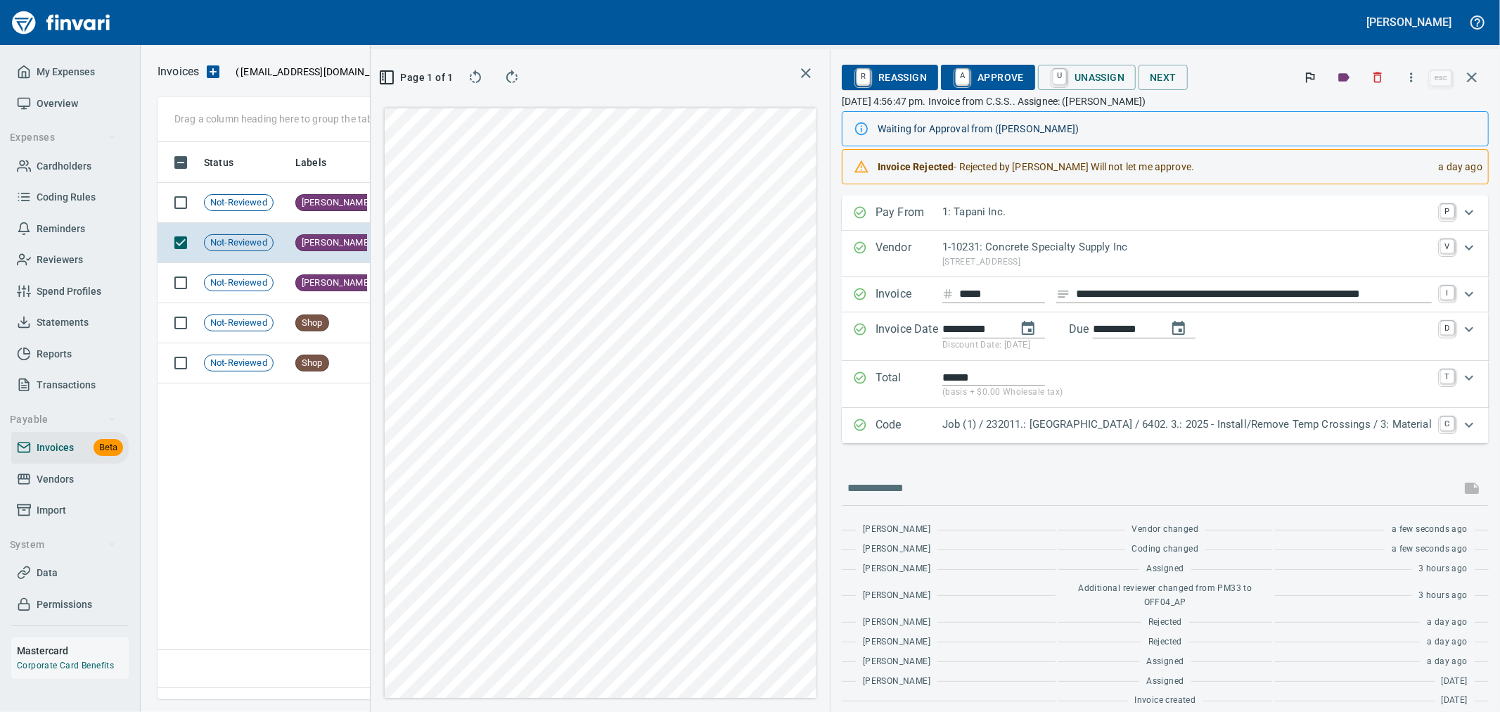
click at [952, 84] on span "A Approve" at bounding box center [988, 77] width 72 height 24
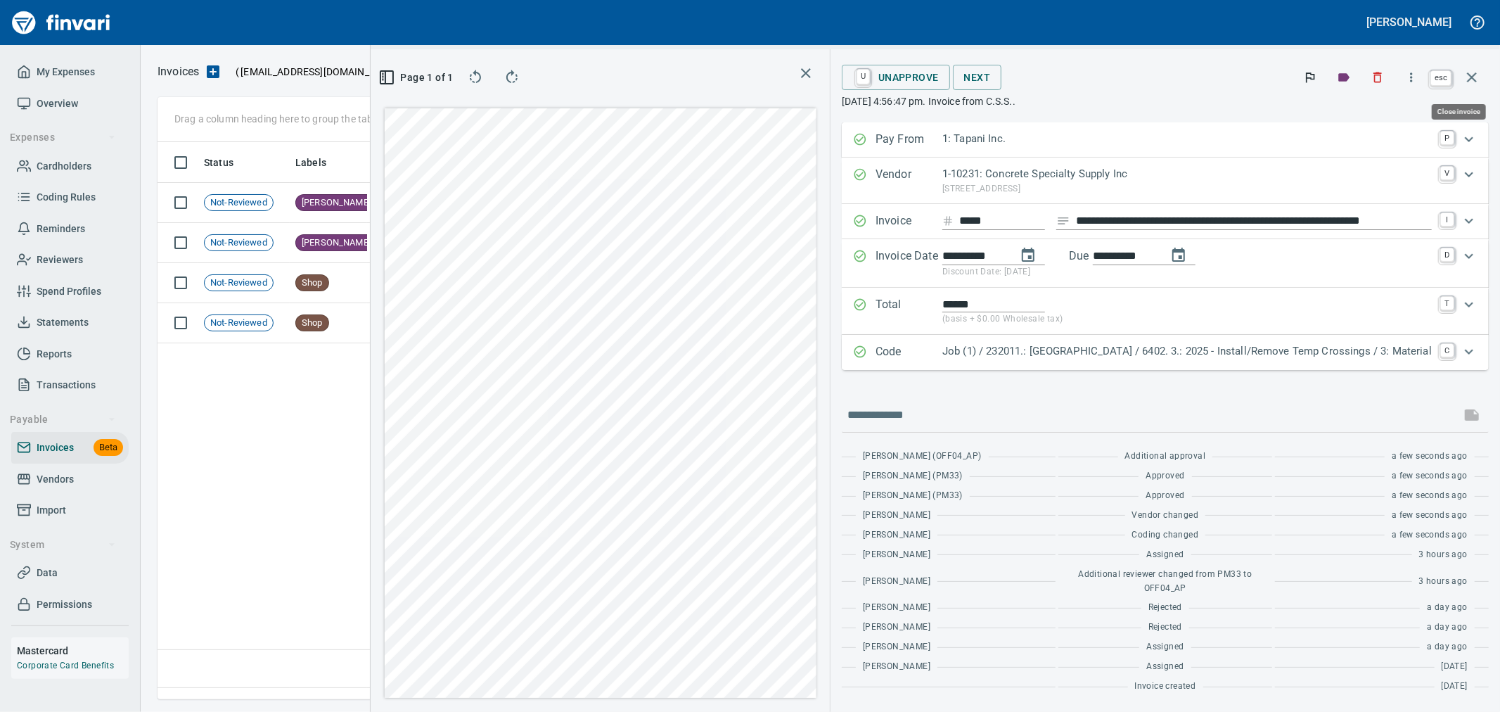
click at [1471, 79] on icon "button" at bounding box center [1471, 77] width 17 height 17
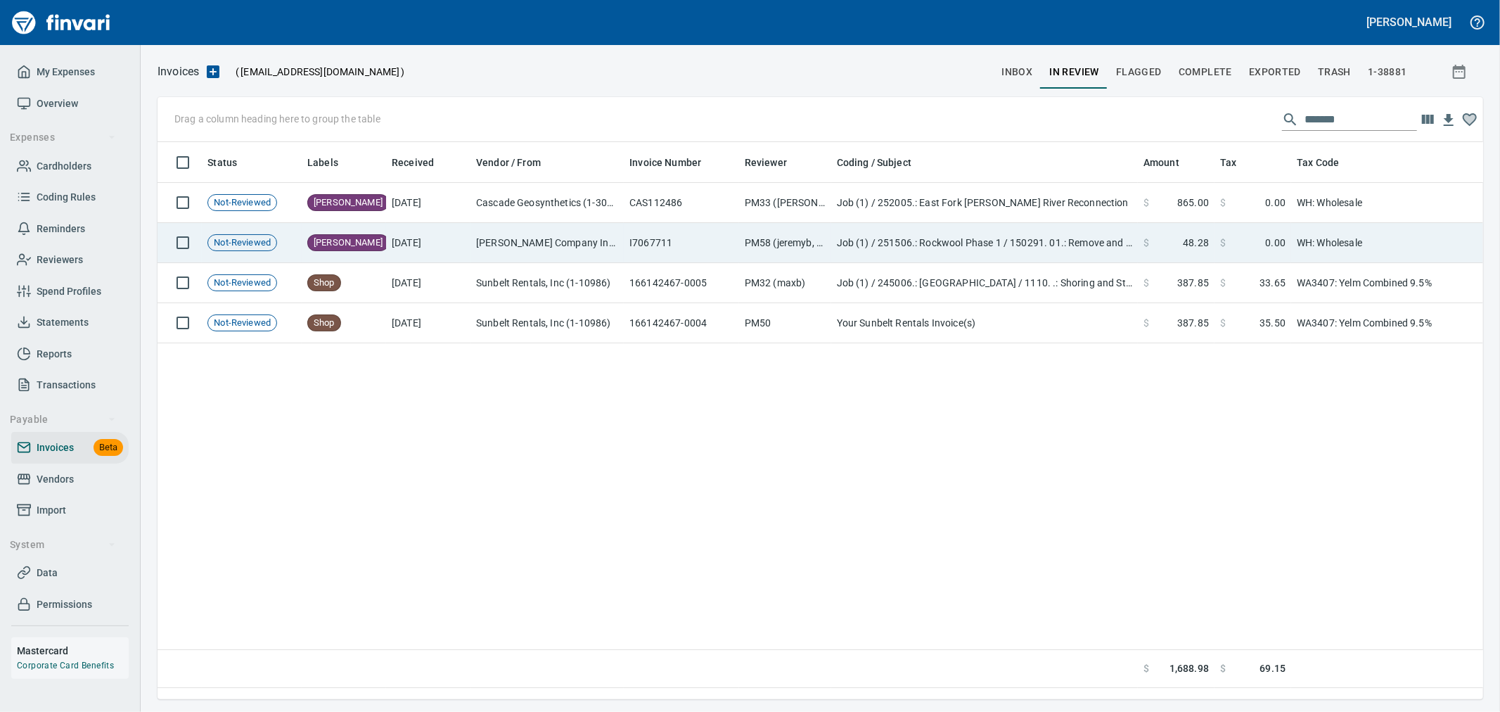
scroll to position [545, 1311]
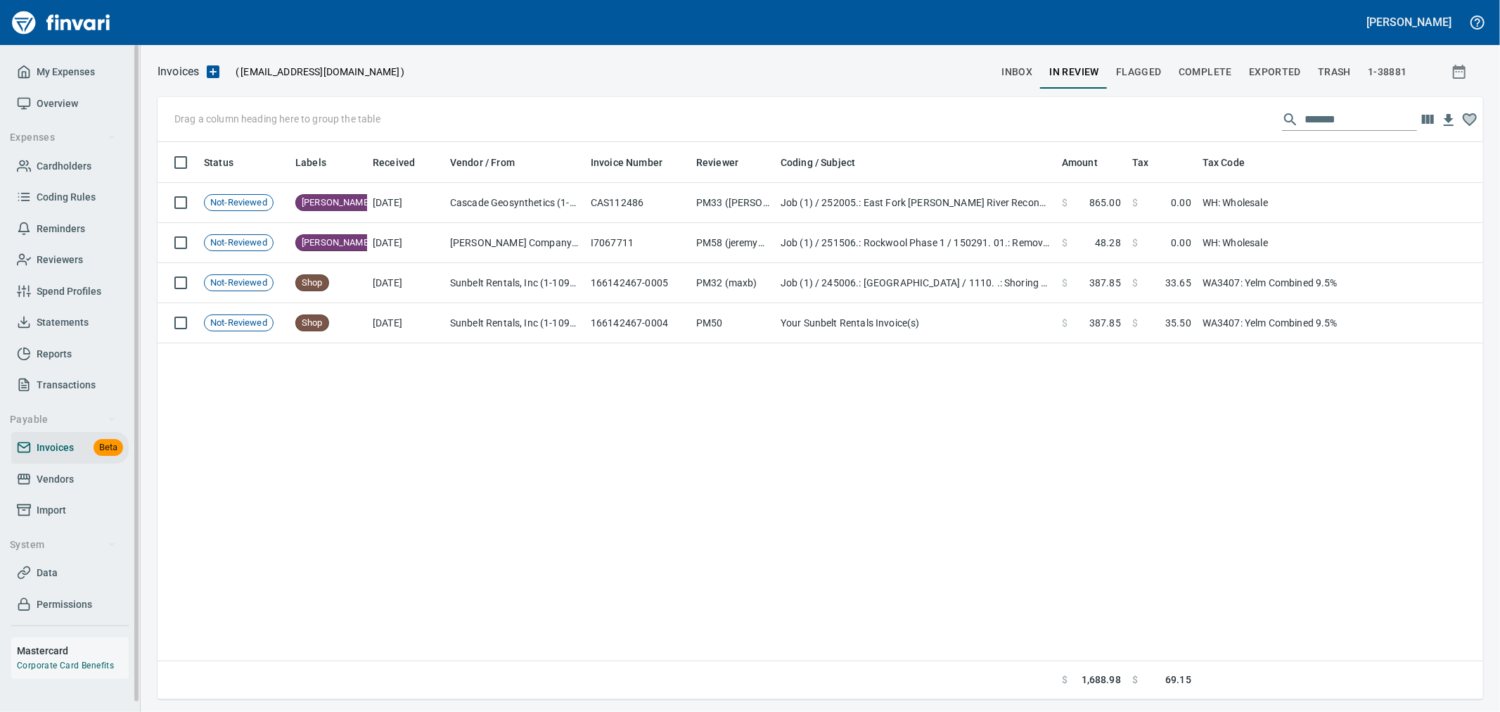
drag, startPoint x: 65, startPoint y: 167, endPoint x: 109, endPoint y: 179, distance: 46.1
click at [65, 167] on span "Cardholders" at bounding box center [64, 166] width 55 height 18
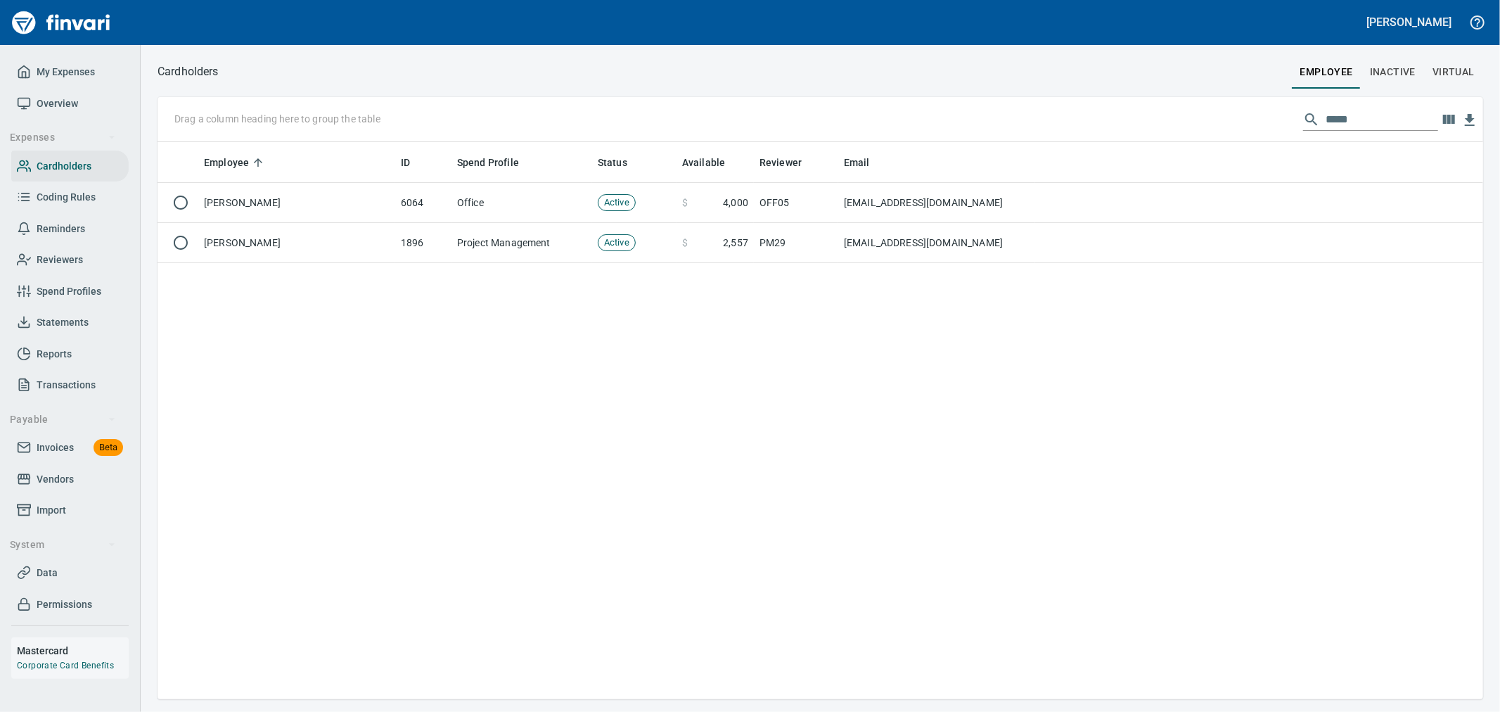
scroll to position [545, 1313]
drag, startPoint x: 1381, startPoint y: 113, endPoint x: 1072, endPoint y: 109, distance: 308.7
click at [1072, 109] on div "Drag a column heading here to group the table *****" at bounding box center [819, 119] width 1325 height 45
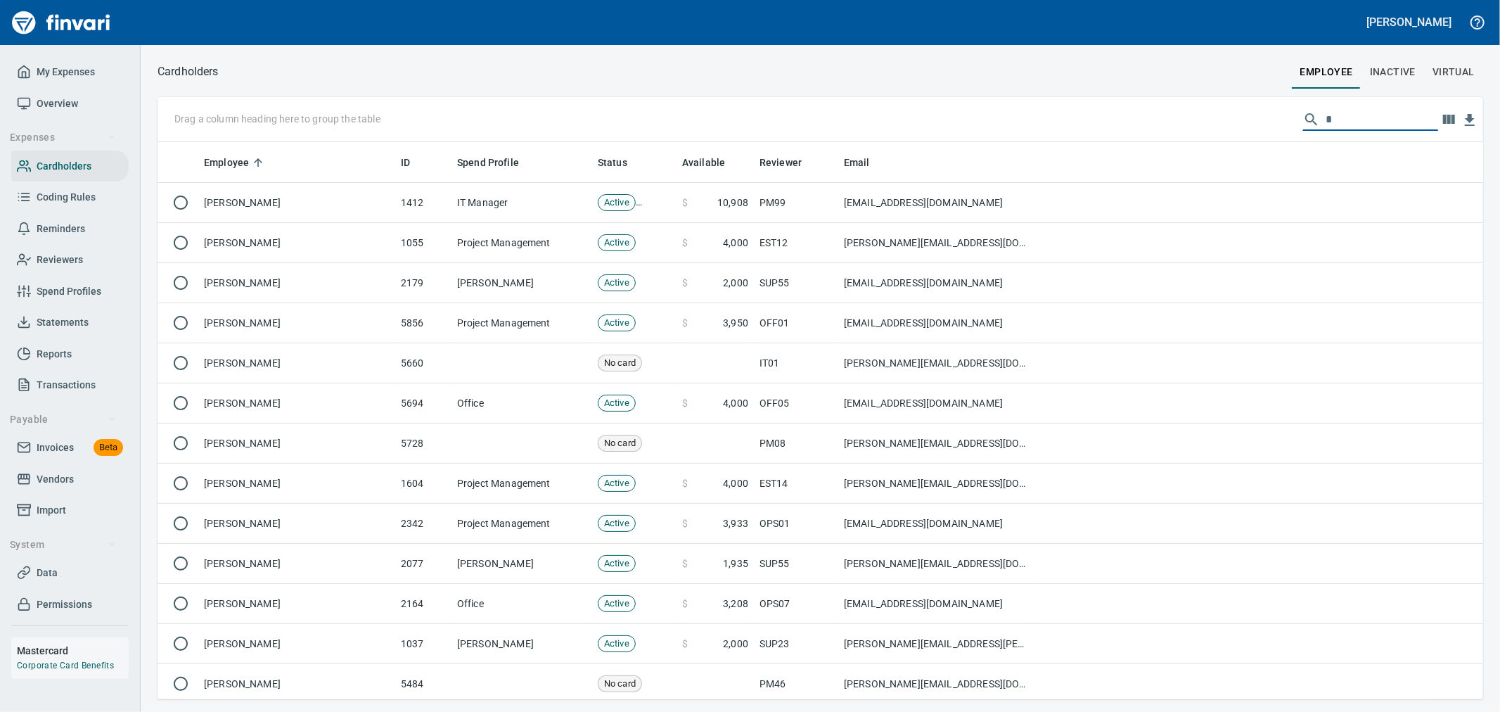
scroll to position [545, 1302]
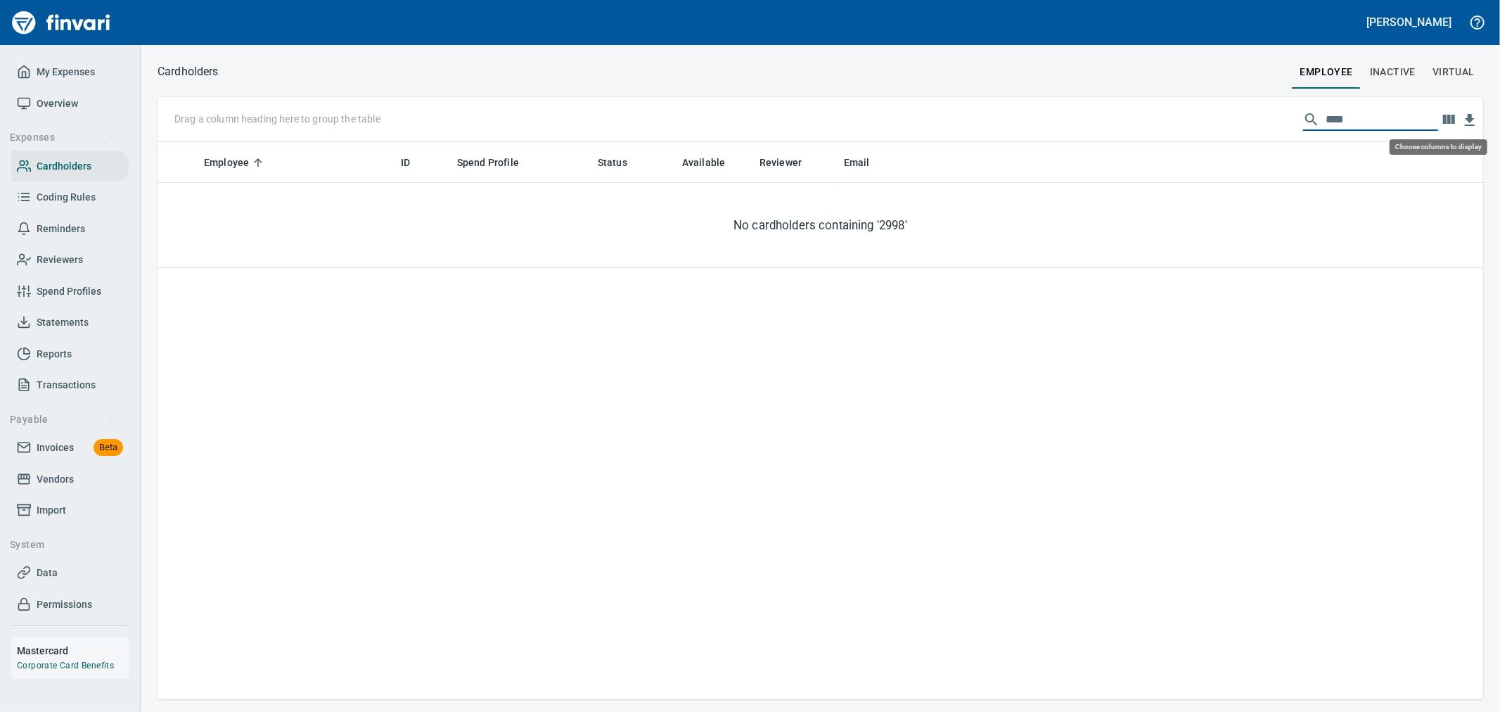
type input "****"
click at [1442, 122] on icon "button" at bounding box center [1448, 119] width 17 height 17
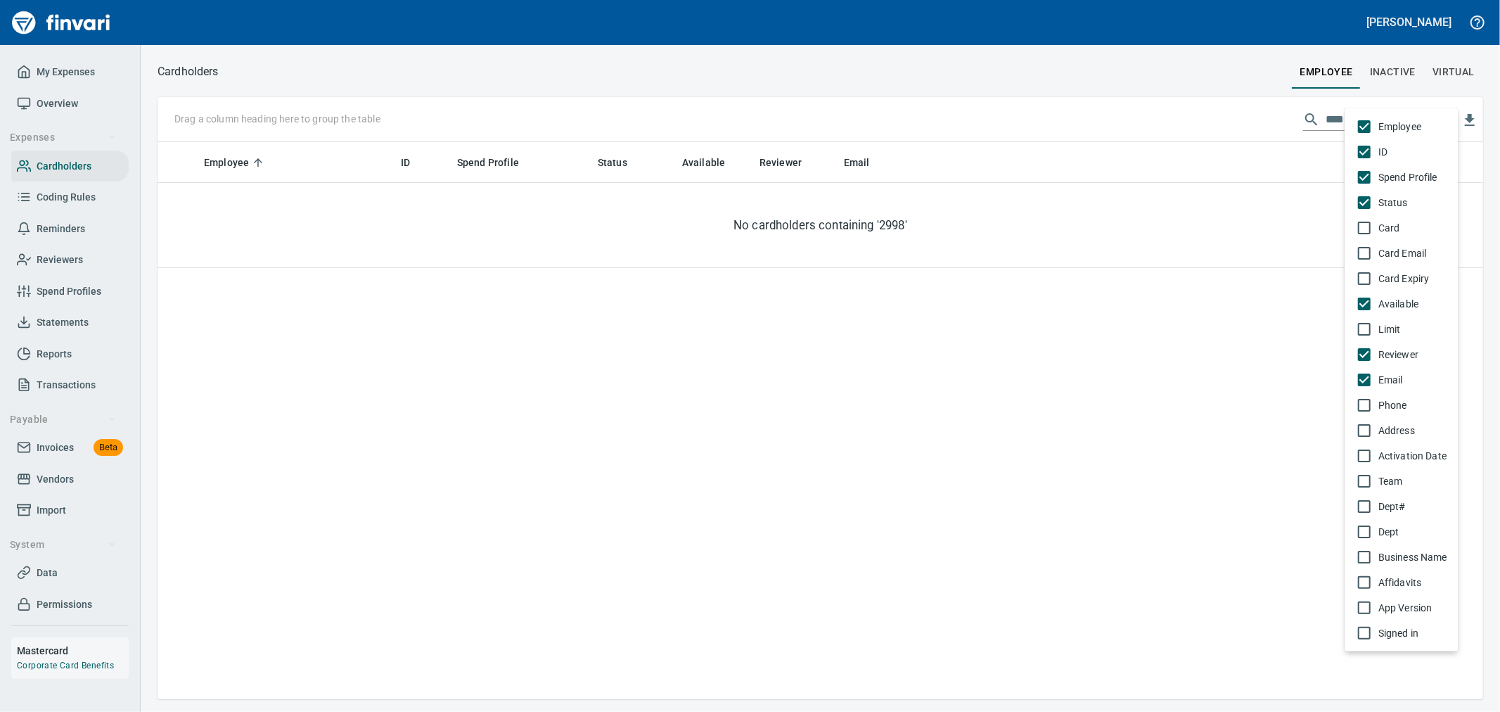
click at [1387, 229] on span "Card" at bounding box center [1412, 228] width 69 height 14
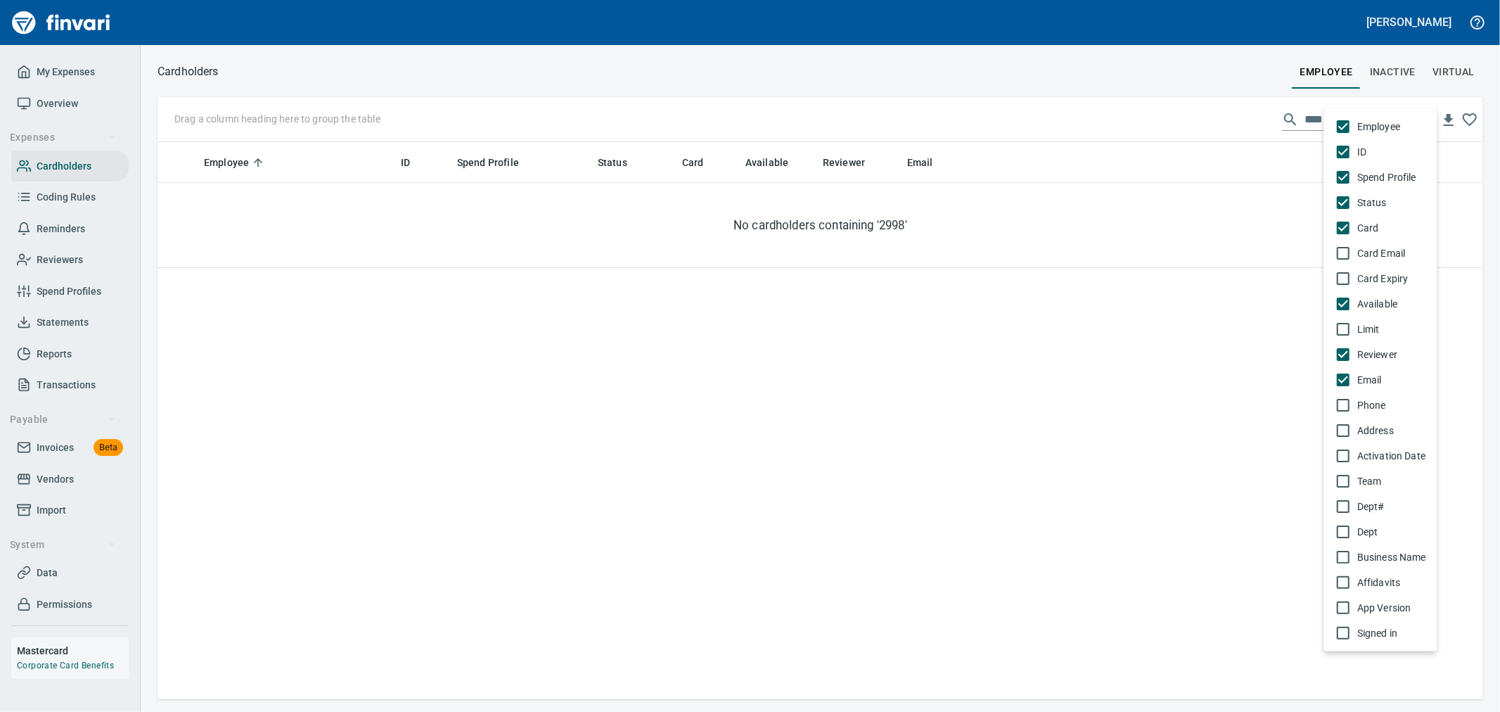
click at [1254, 158] on div at bounding box center [750, 356] width 1500 height 712
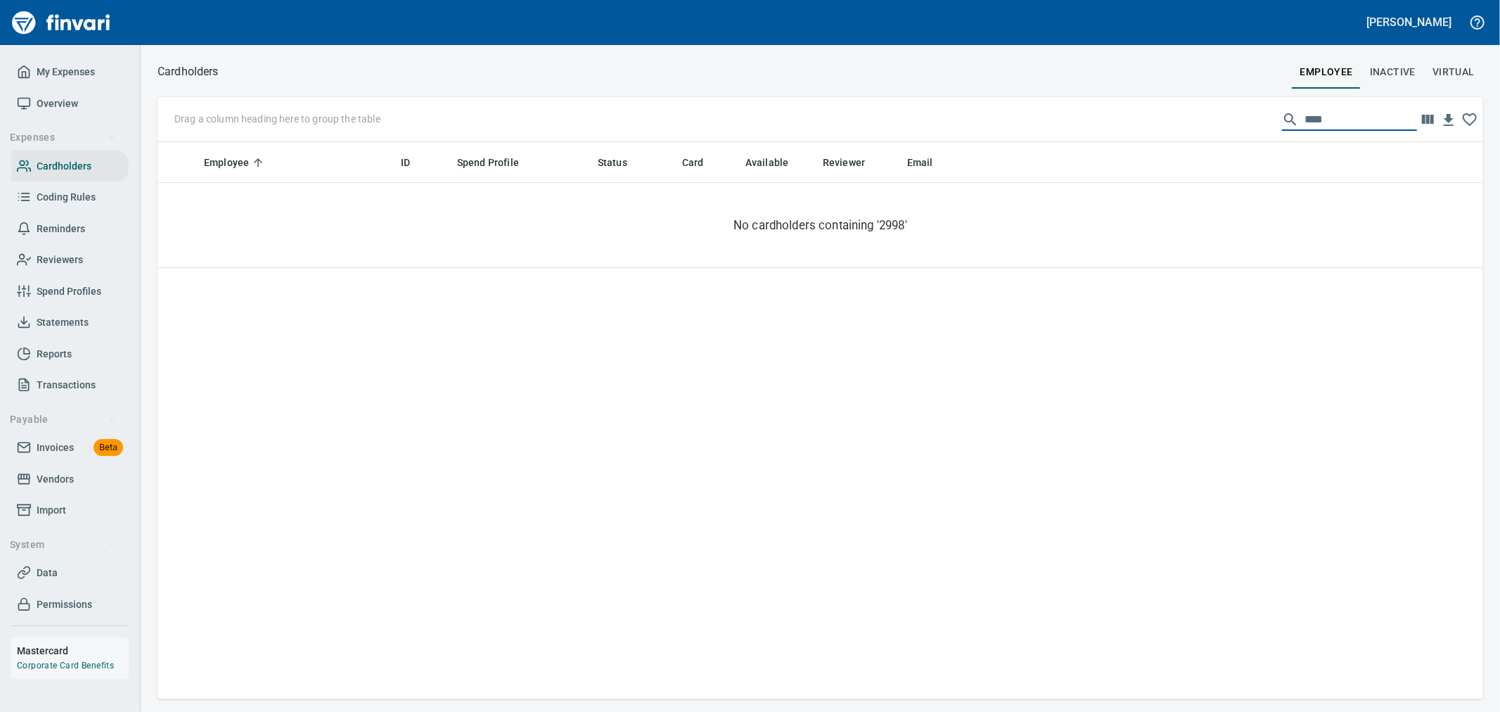
drag, startPoint x: 1333, startPoint y: 118, endPoint x: 1169, endPoint y: 111, distance: 164.0
click at [1169, 111] on div "Drag a column heading here to group the table ****" at bounding box center [819, 119] width 1325 height 45
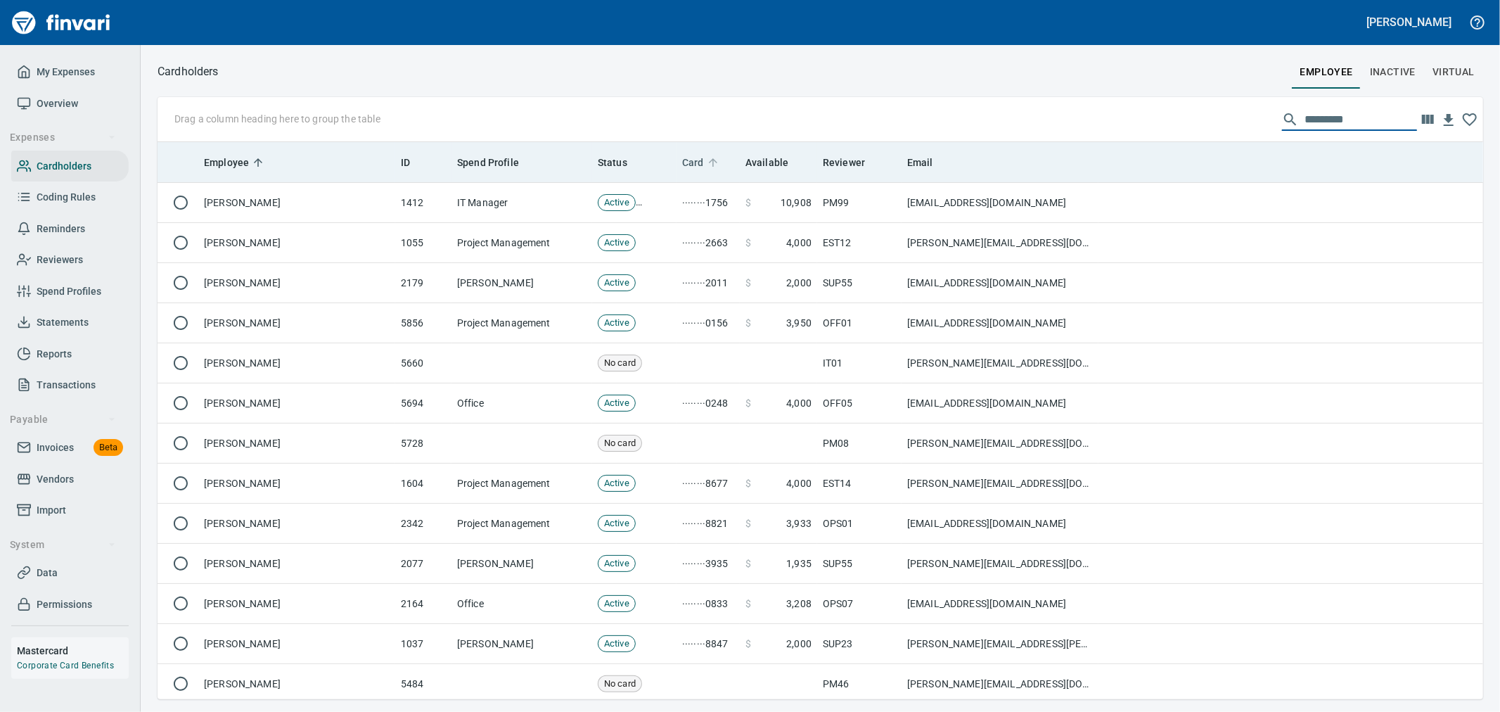
click at [702, 169] on span "Card" at bounding box center [693, 162] width 22 height 17
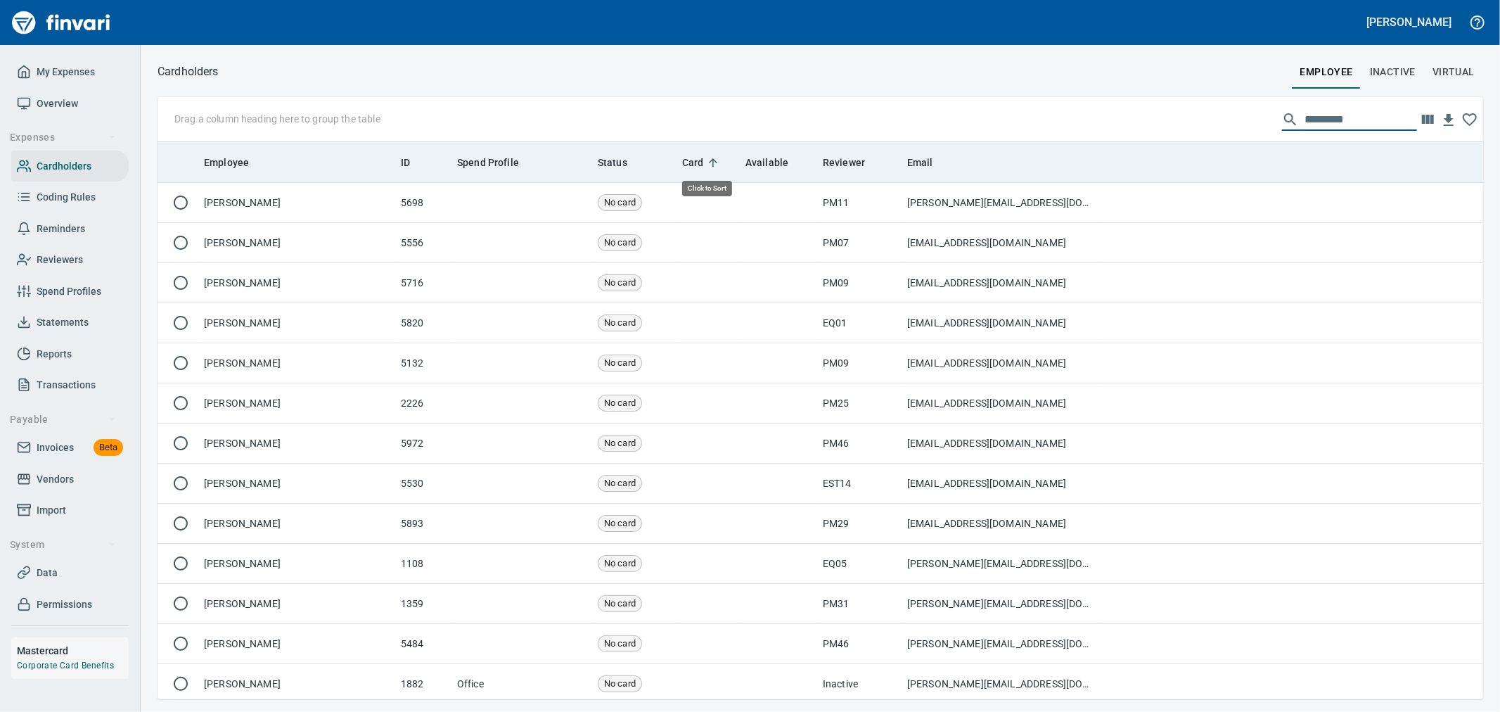
click at [702, 169] on span "Card" at bounding box center [693, 162] width 22 height 17
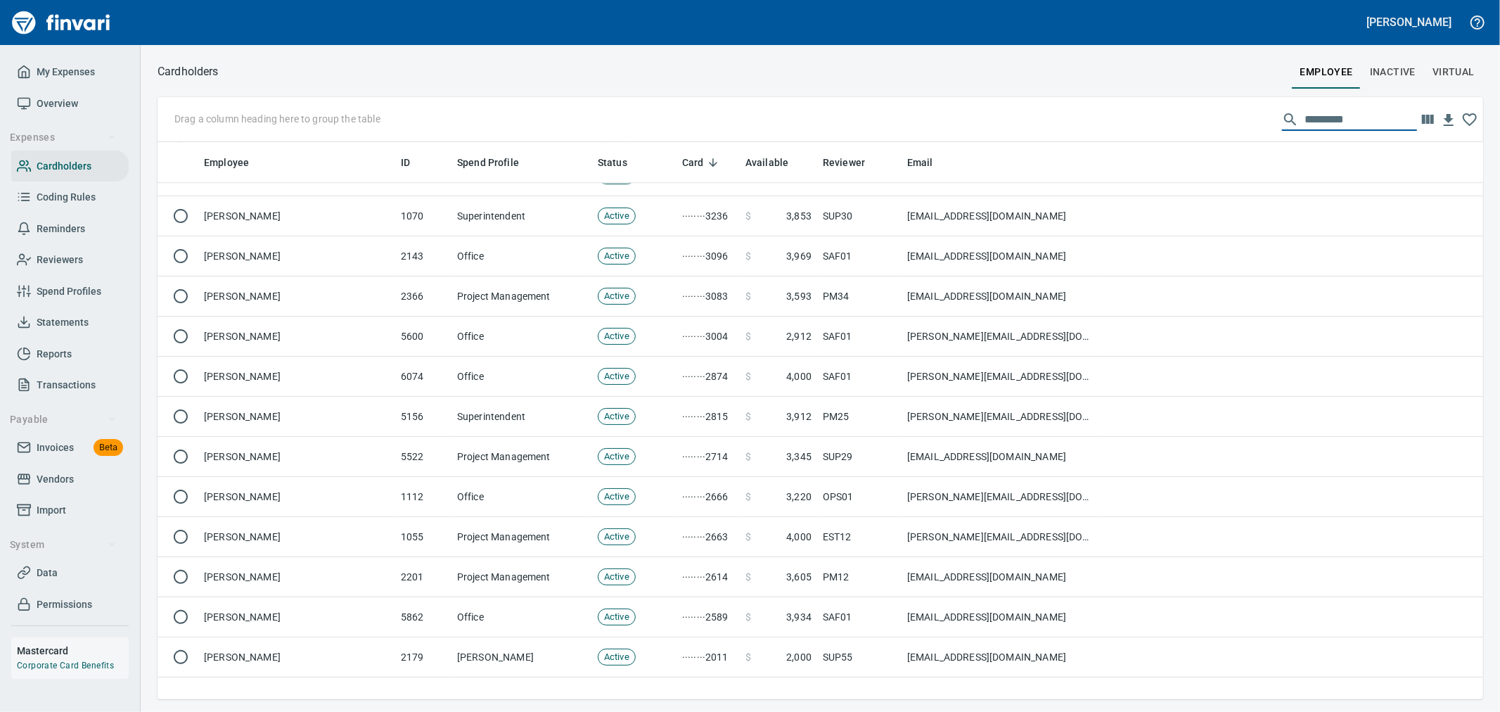
scroll to position [3515, 0]
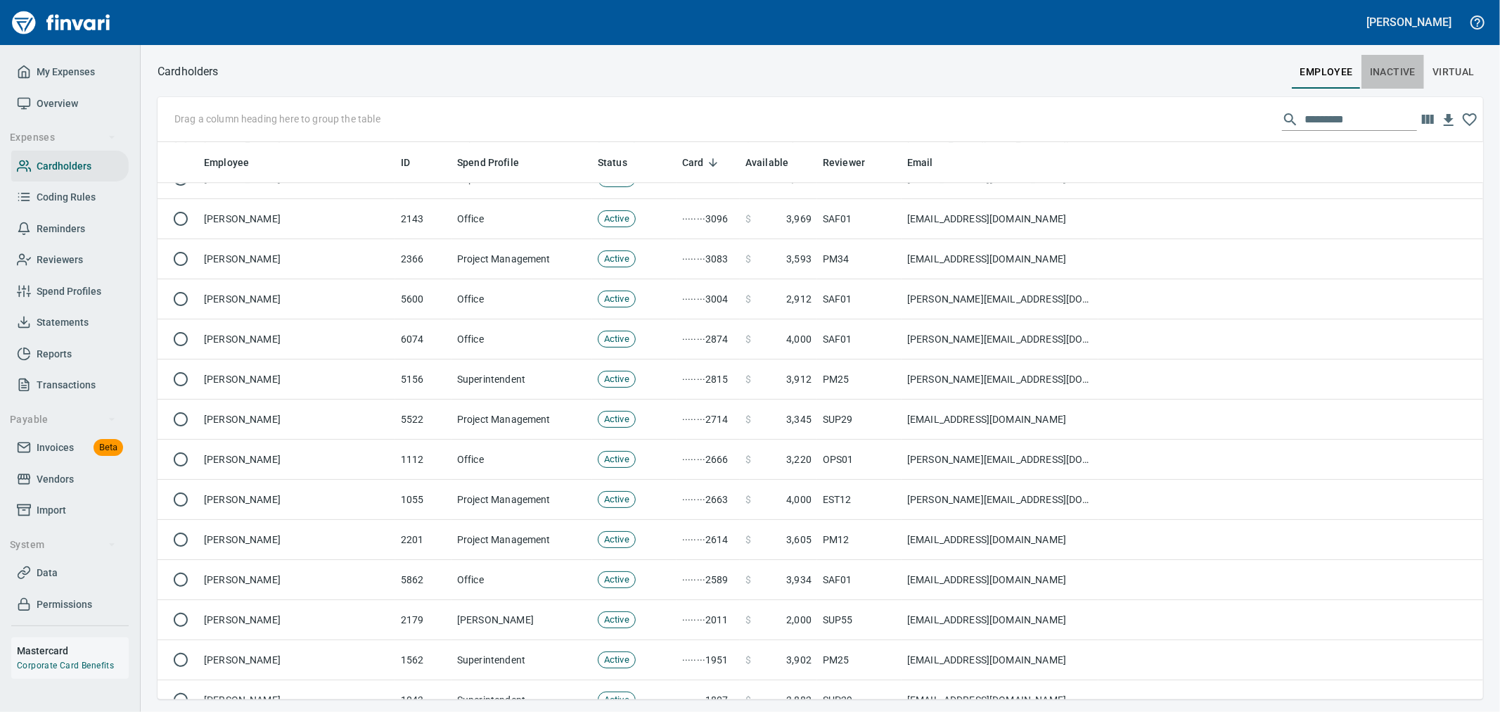
click at [1397, 63] on span "Inactive" at bounding box center [1393, 72] width 46 height 18
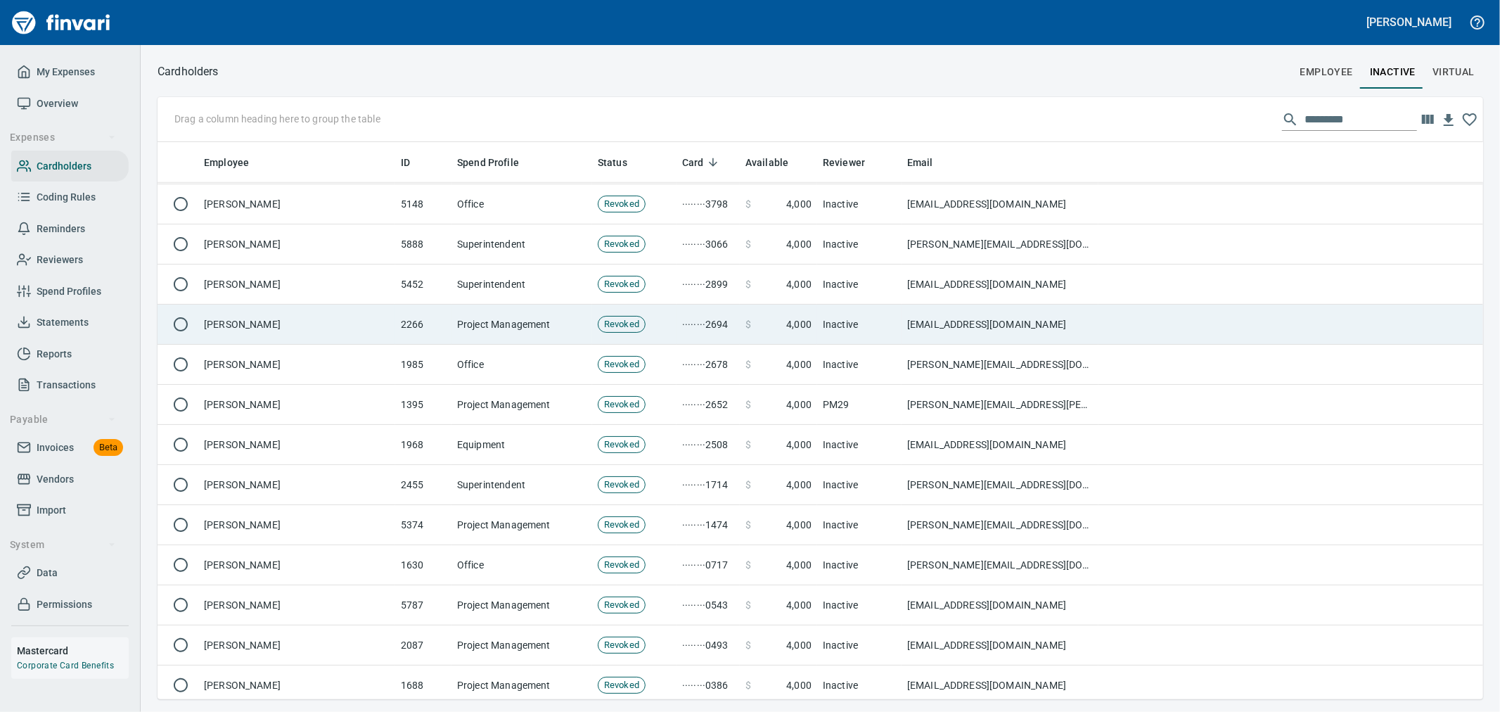
scroll to position [1015, 0]
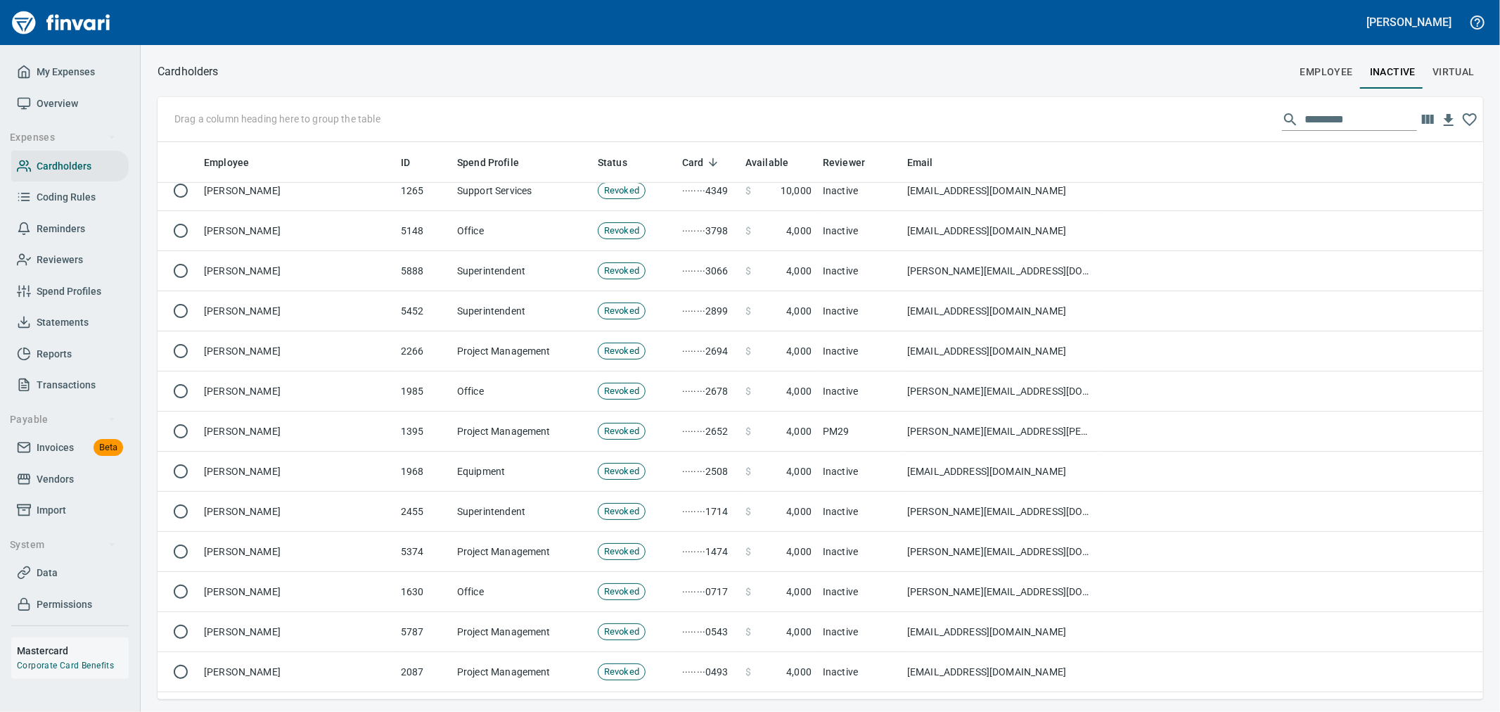
click at [1450, 79] on span "virtual" at bounding box center [1453, 72] width 42 height 18
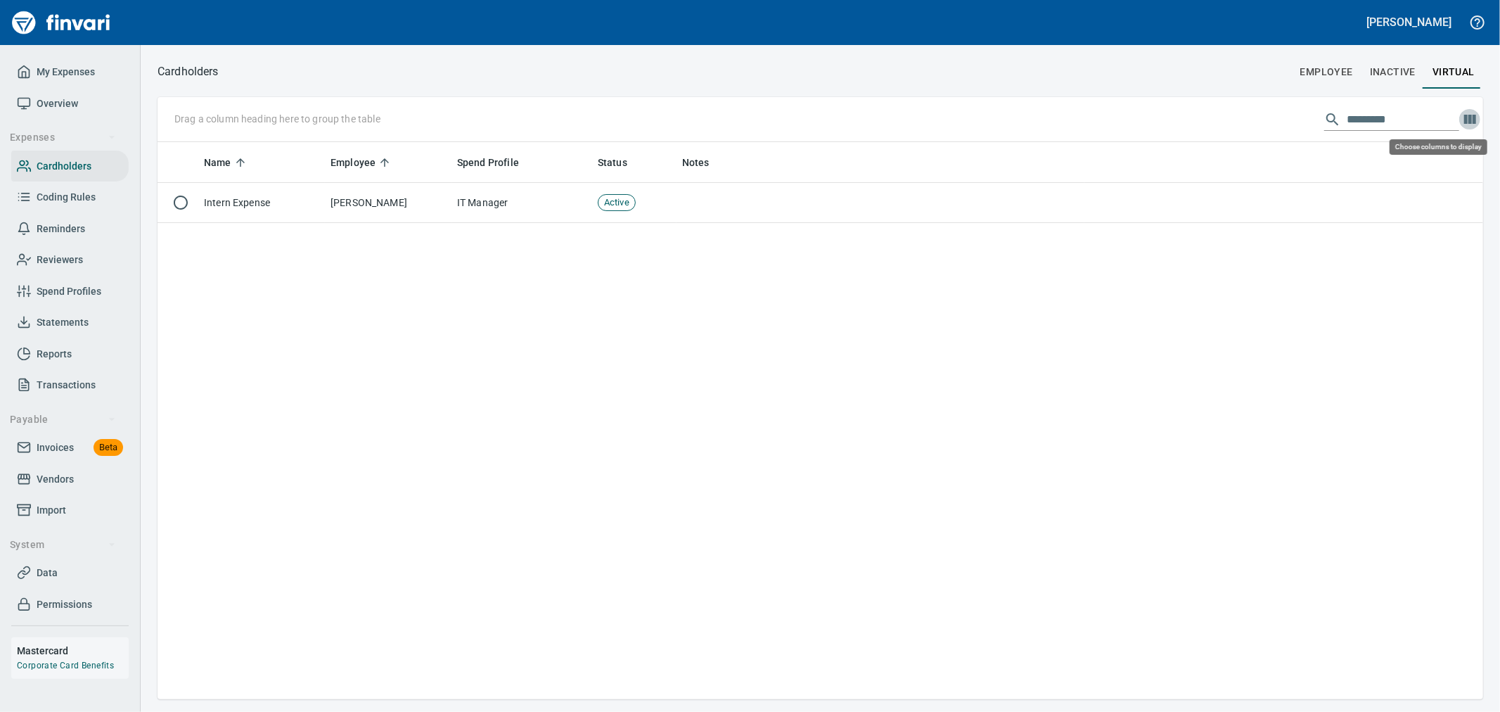
scroll to position [545, 1313]
click at [1472, 124] on icon "button" at bounding box center [1469, 119] width 17 height 17
click at [1268, 269] on div at bounding box center [750, 356] width 1500 height 712
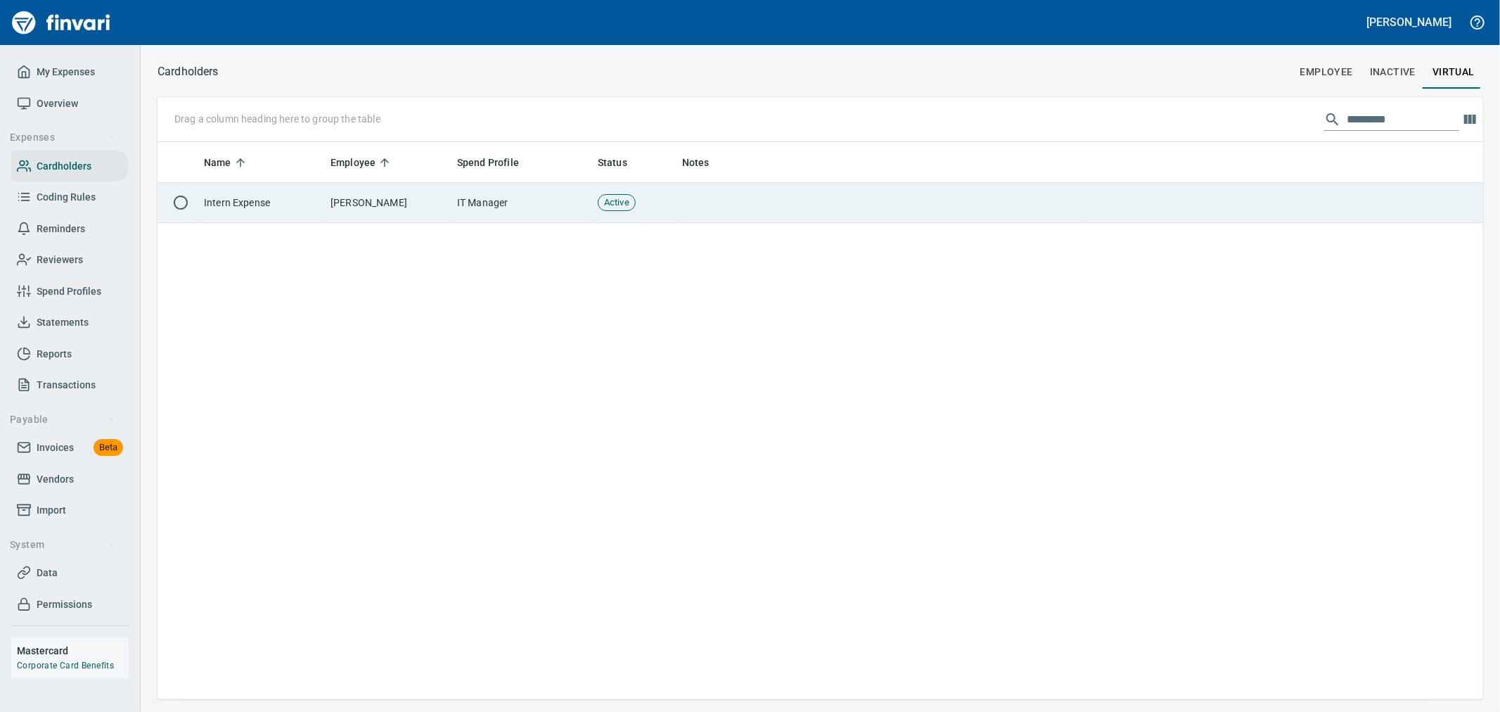
click at [1094, 192] on td at bounding box center [1283, 203] width 399 height 40
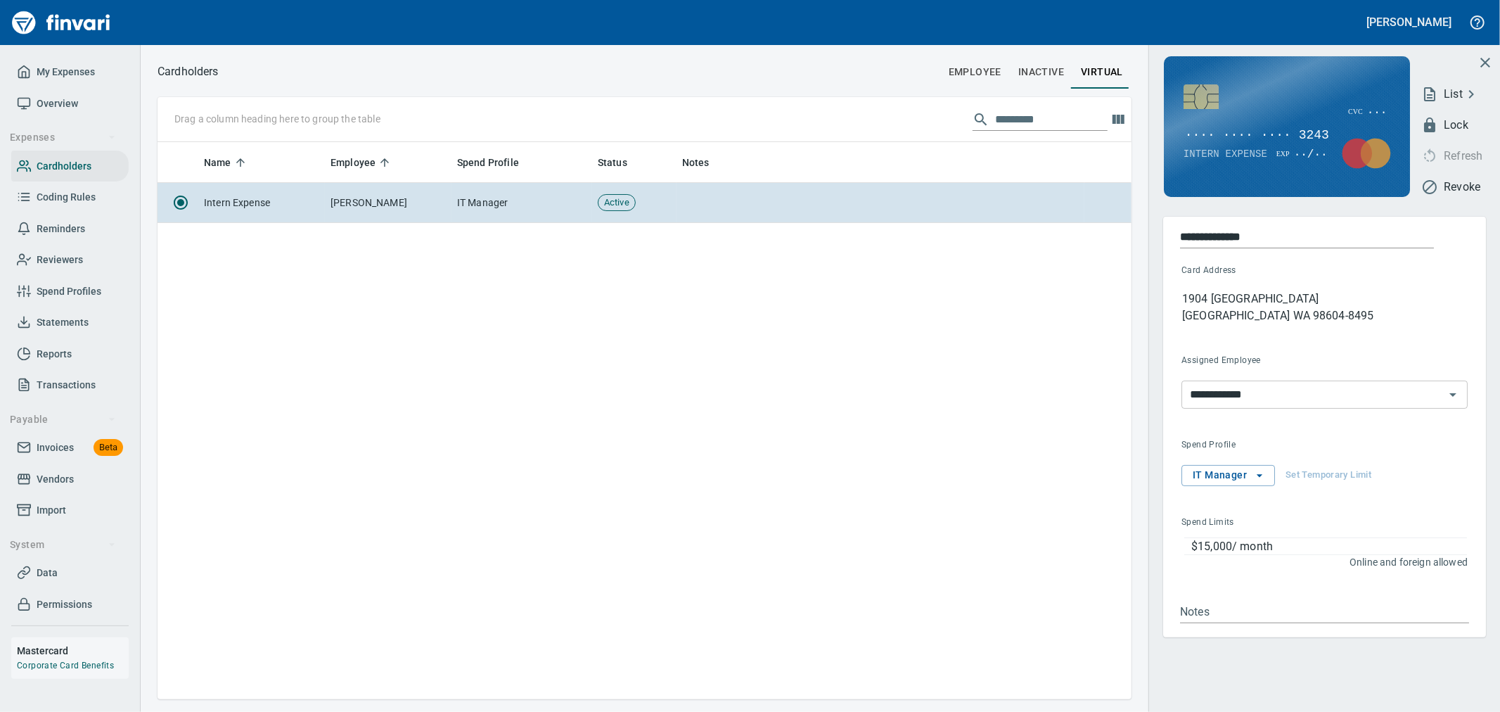
scroll to position [545, 962]
click at [1484, 58] on icon "button" at bounding box center [1484, 62] width 17 height 17
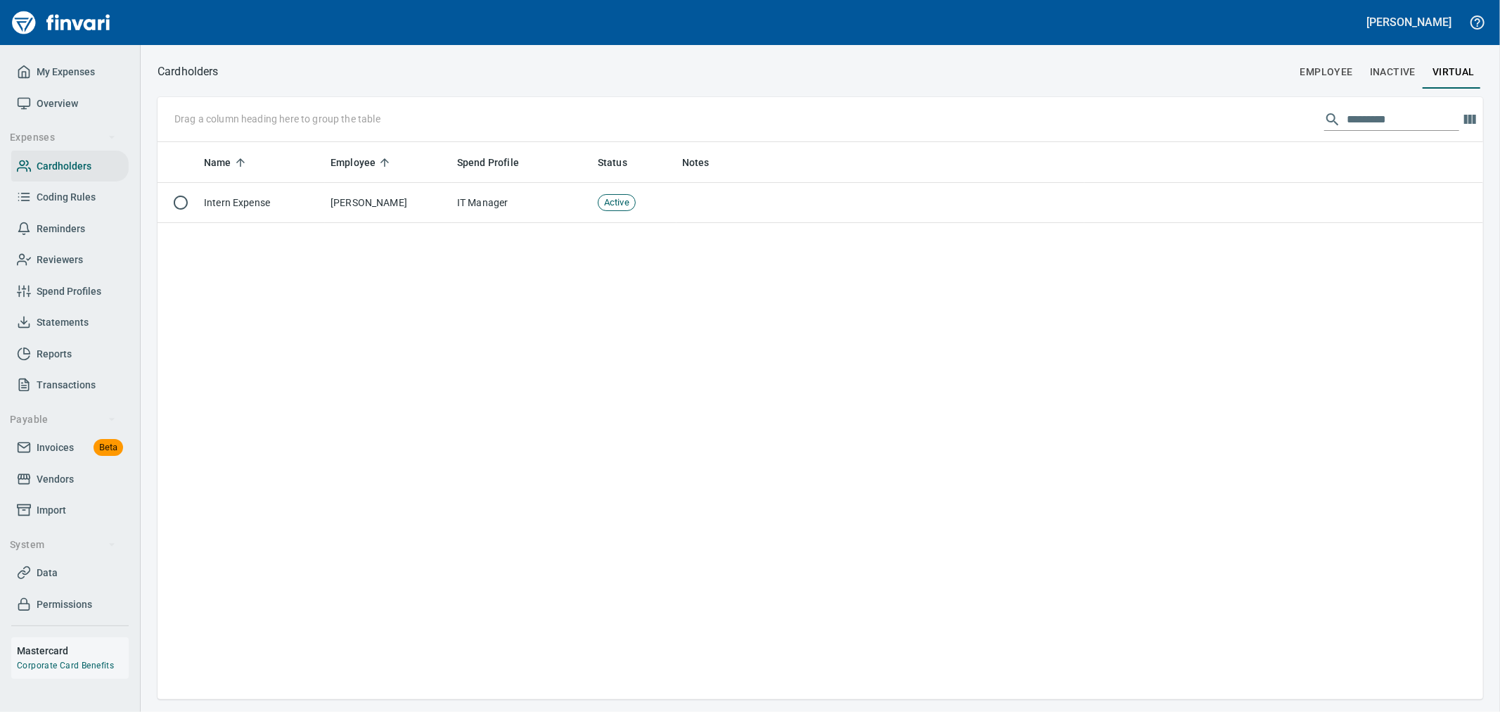
scroll to position [545, 1311]
click at [66, 78] on span "My Expenses" at bounding box center [66, 72] width 58 height 18
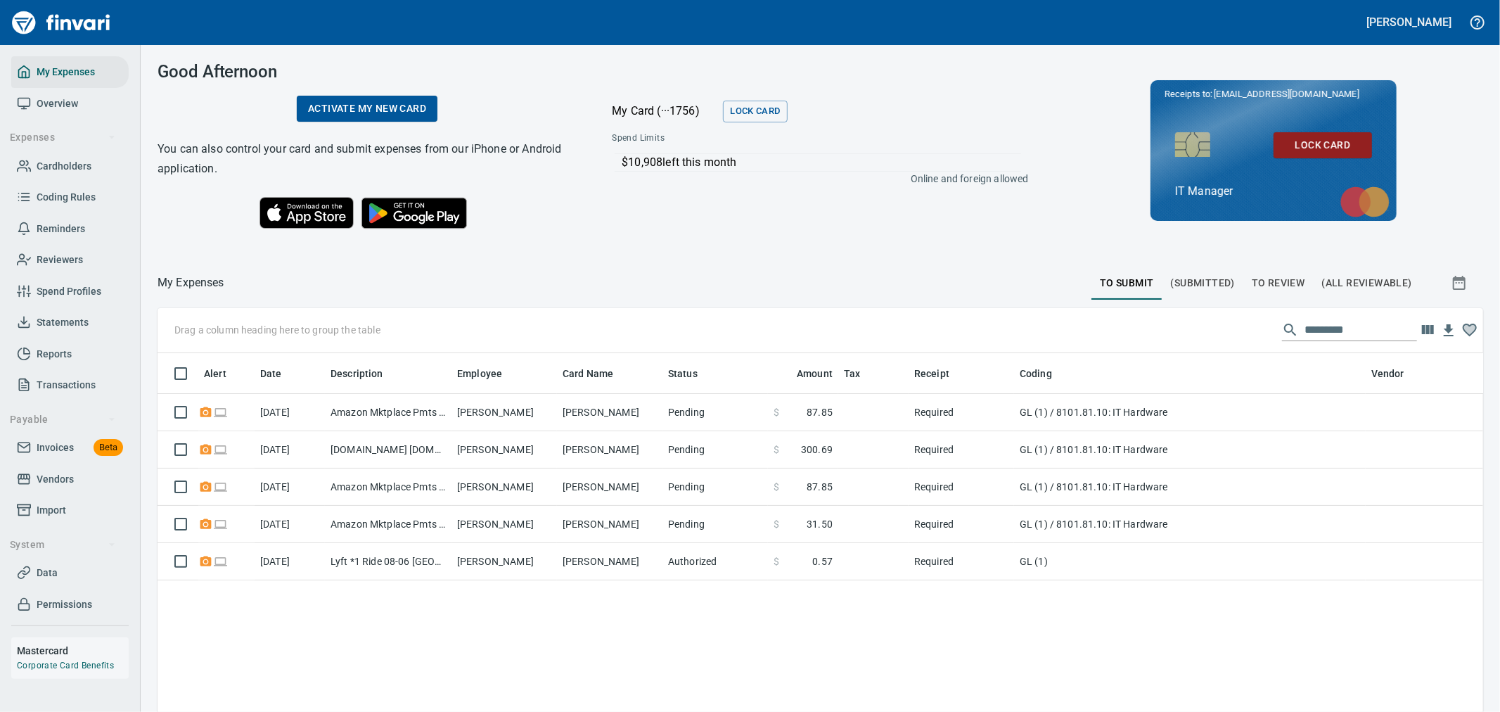
scroll to position [533, 1302]
click at [1251, 274] on span "To Review" at bounding box center [1277, 283] width 53 height 18
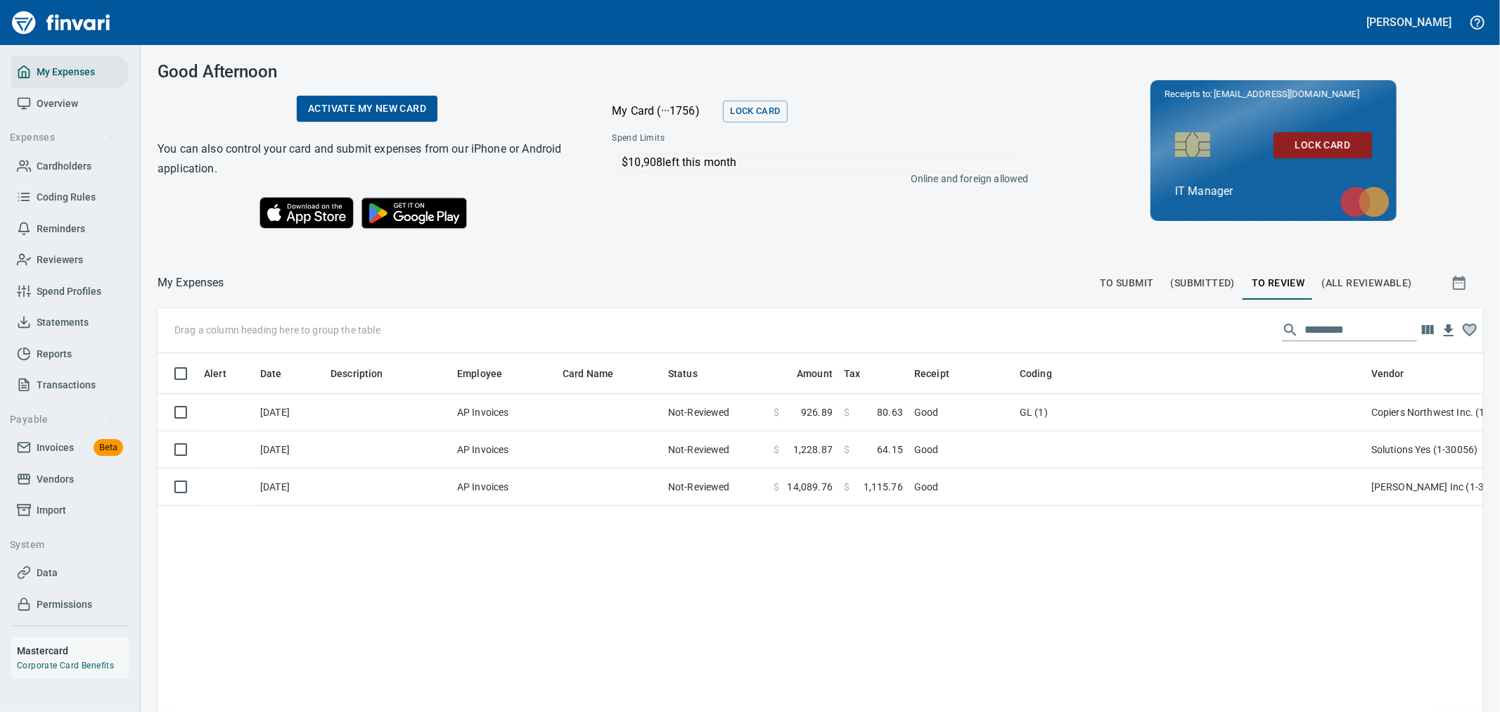
scroll to position [533, 1302]
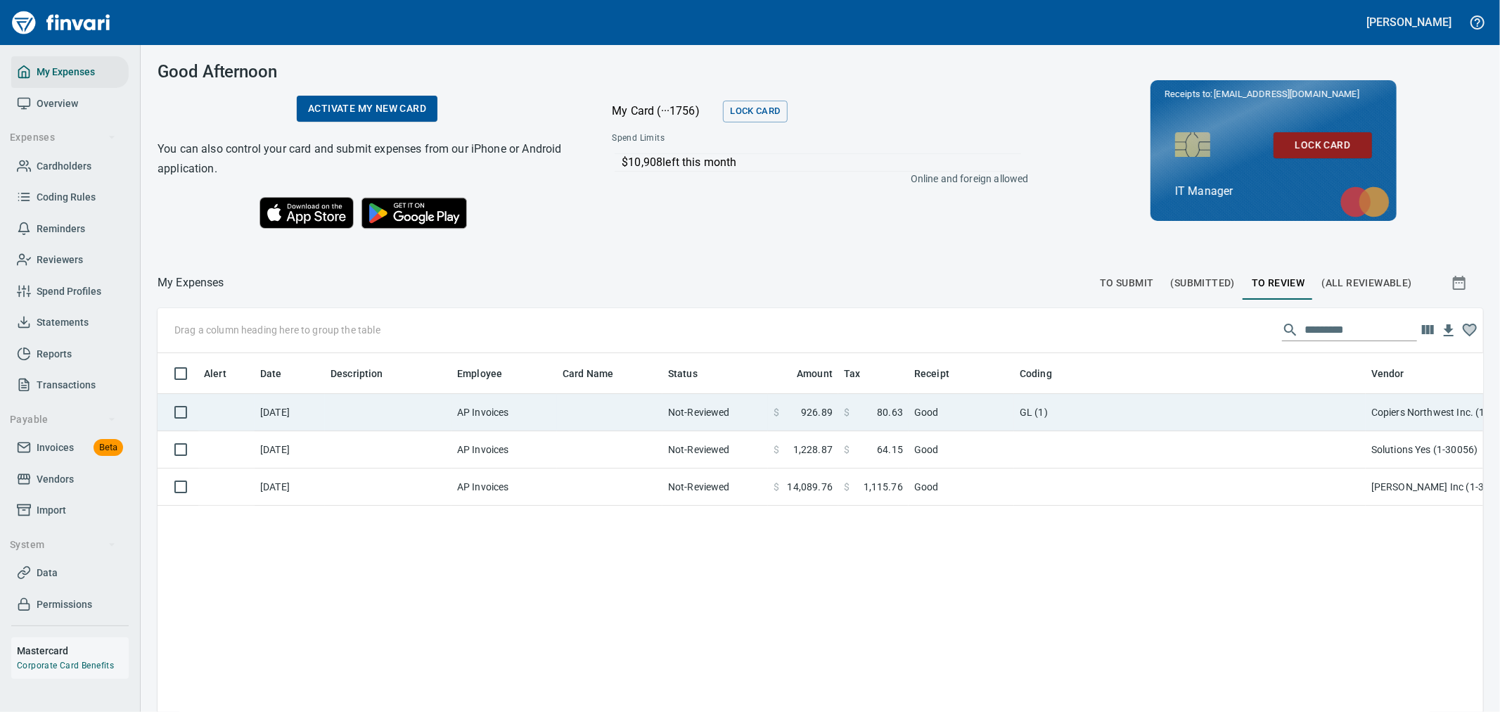
click at [567, 404] on td at bounding box center [609, 412] width 105 height 37
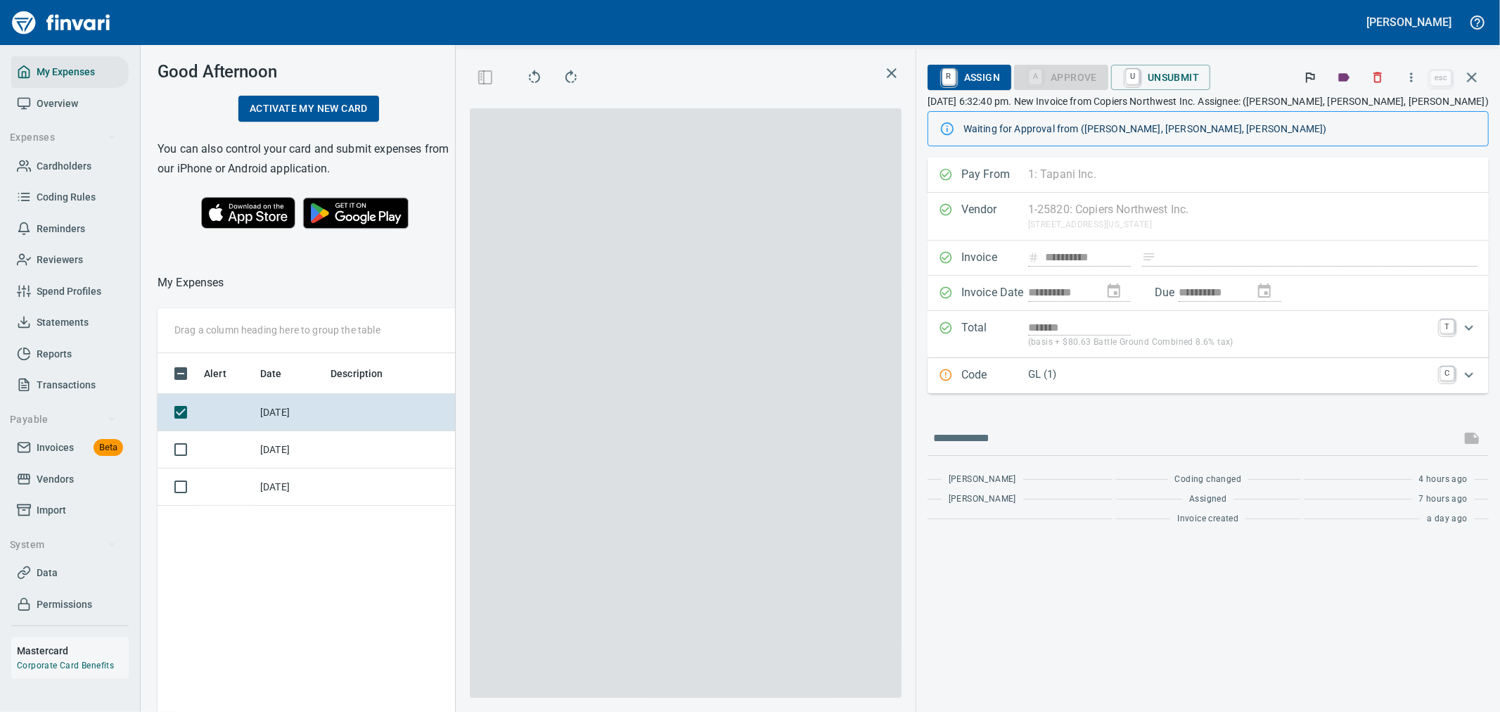
scroll to position [533, 951]
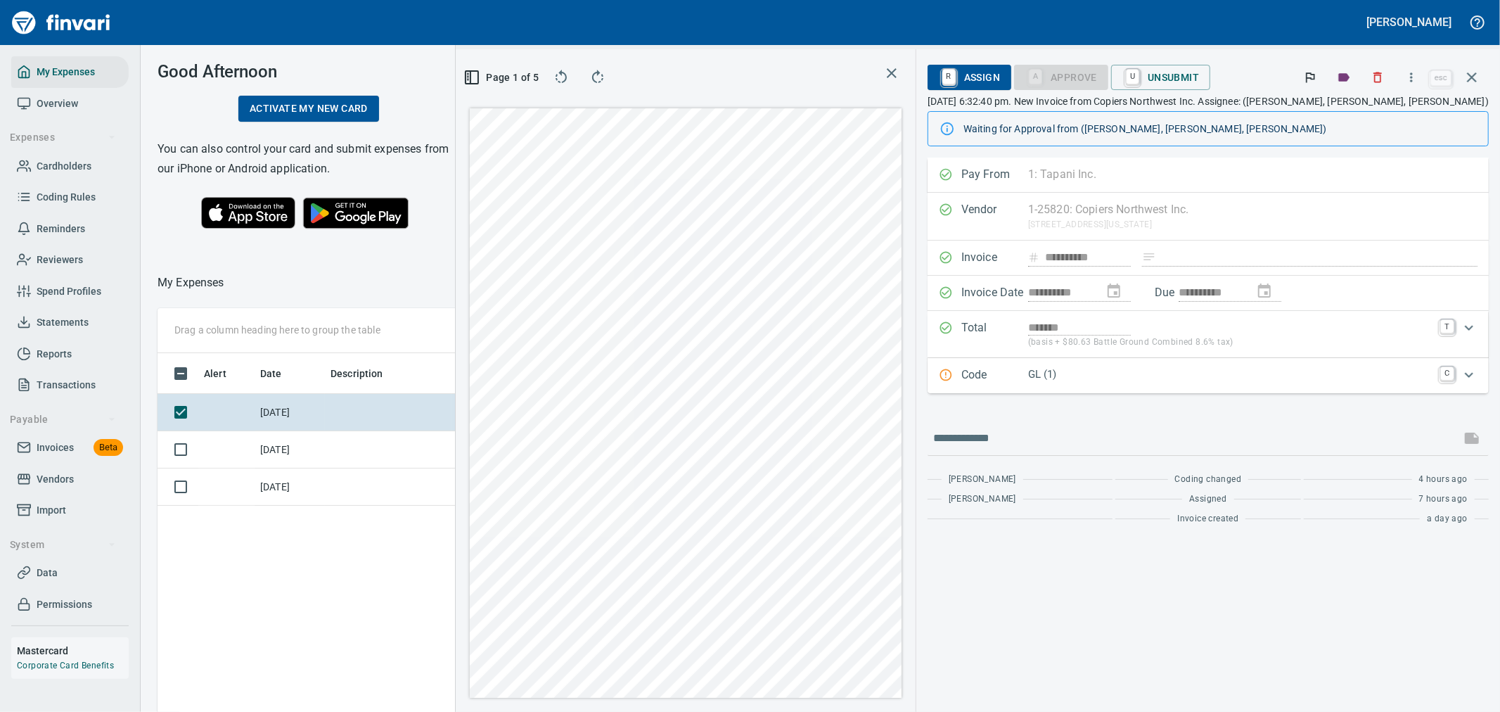
click at [1200, 381] on p "GL (1)" at bounding box center [1230, 374] width 404 height 16
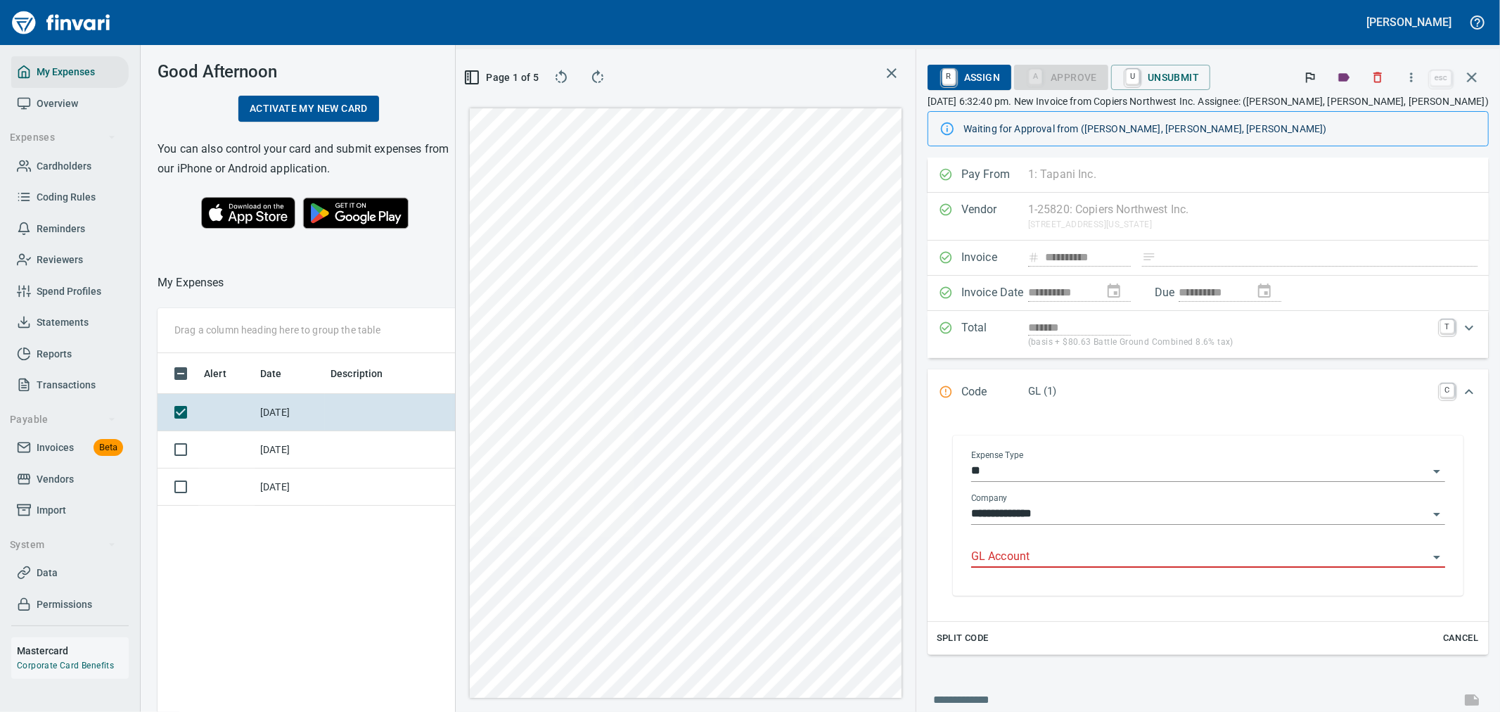
click at [1135, 554] on input "GL Account" at bounding box center [1199, 557] width 457 height 20
click at [1125, 602] on li "8103.81.10: IT Copiers/Printers" at bounding box center [1238, 594] width 387 height 34
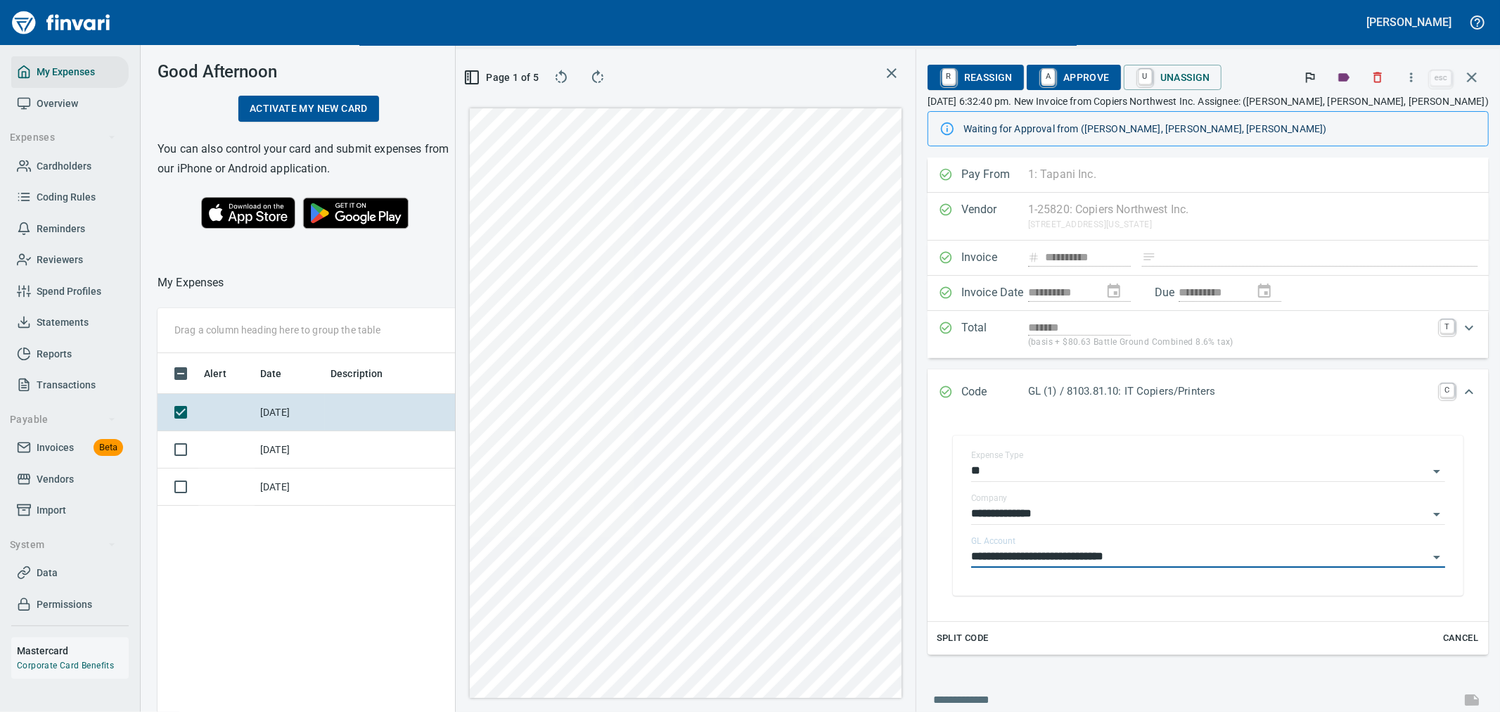
type input "**********"
click at [1109, 75] on span "A Approve" at bounding box center [1074, 77] width 72 height 24
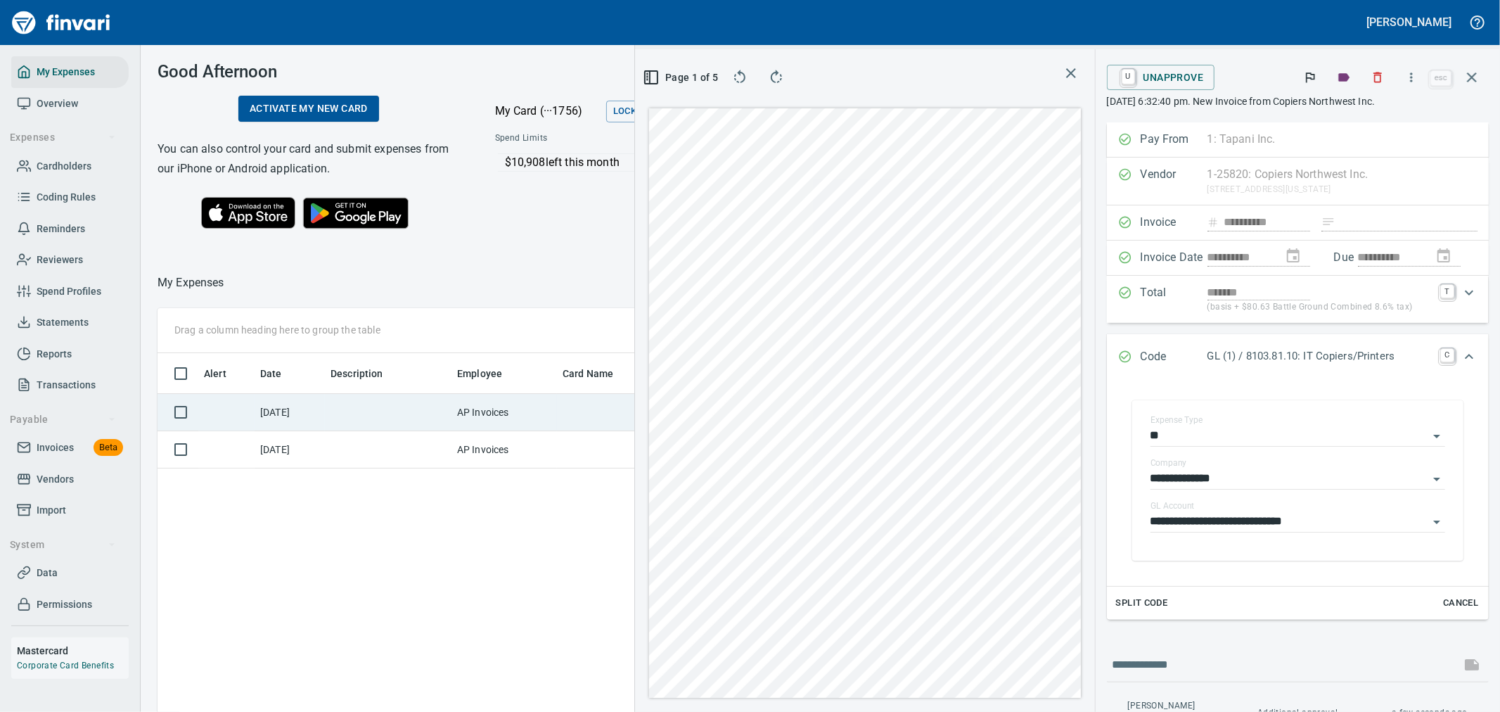
click at [517, 415] on td "AP Invoices" at bounding box center [503, 412] width 105 height 37
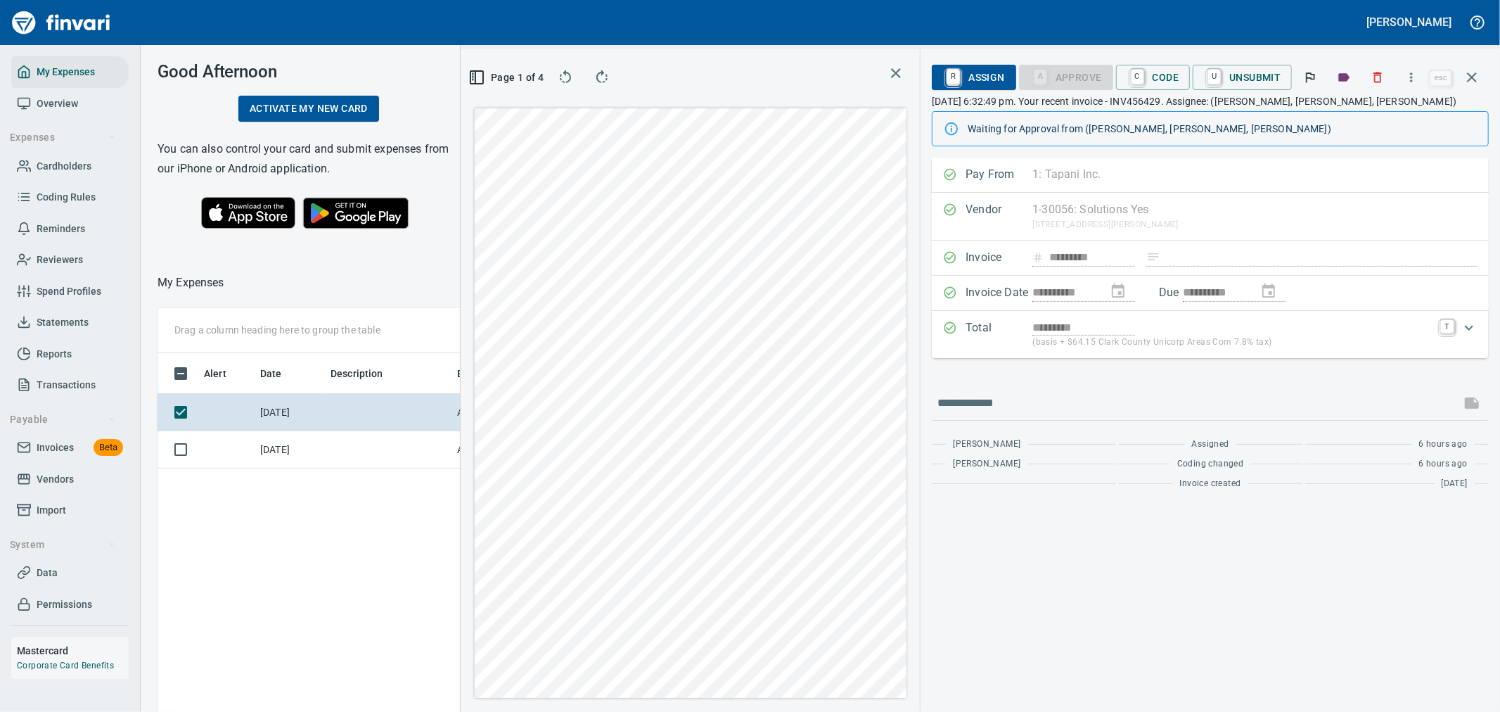
click at [1404, 342] on p "(basis + $64.15 Clark County Unicorp Areas Com 7.8% tax)" at bounding box center [1231, 342] width 399 height 14
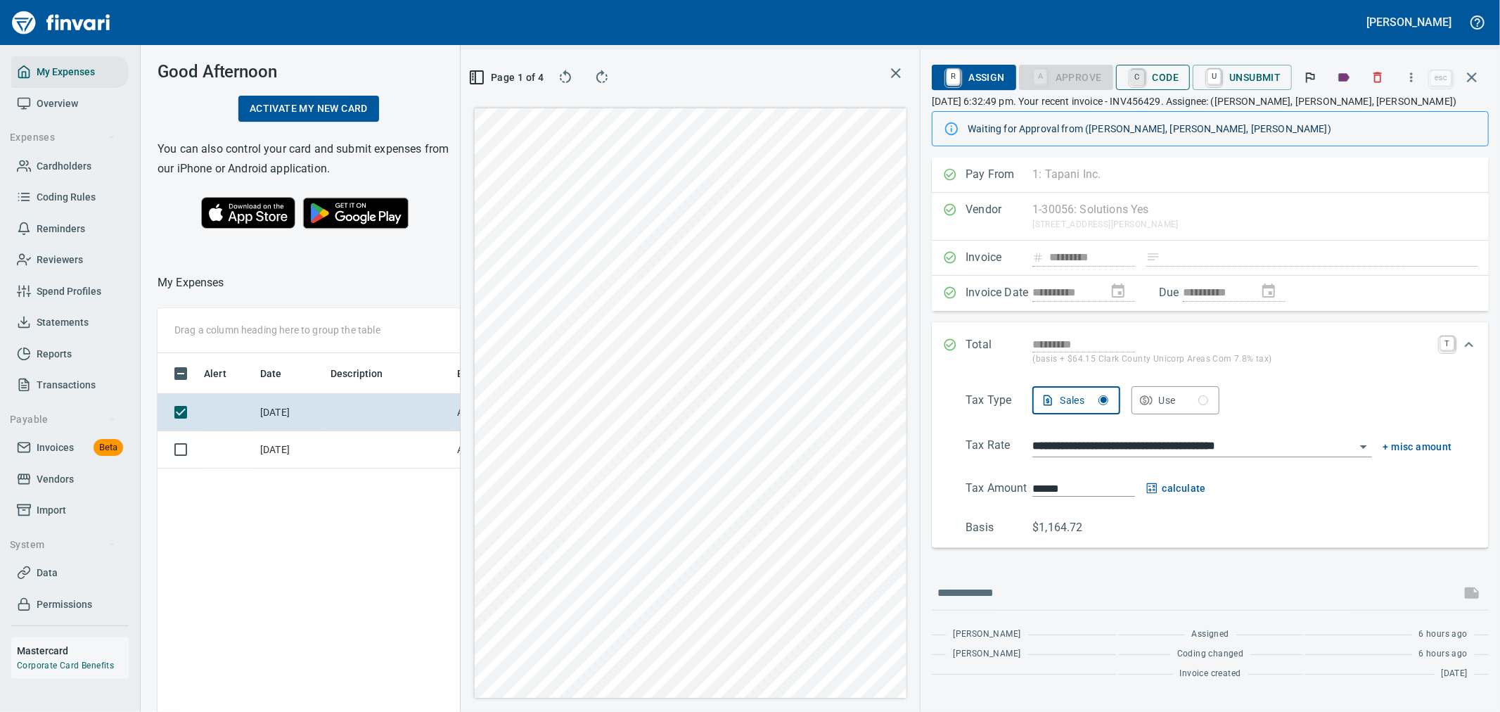
click at [1144, 82] on link "C" at bounding box center [1137, 77] width 13 height 15
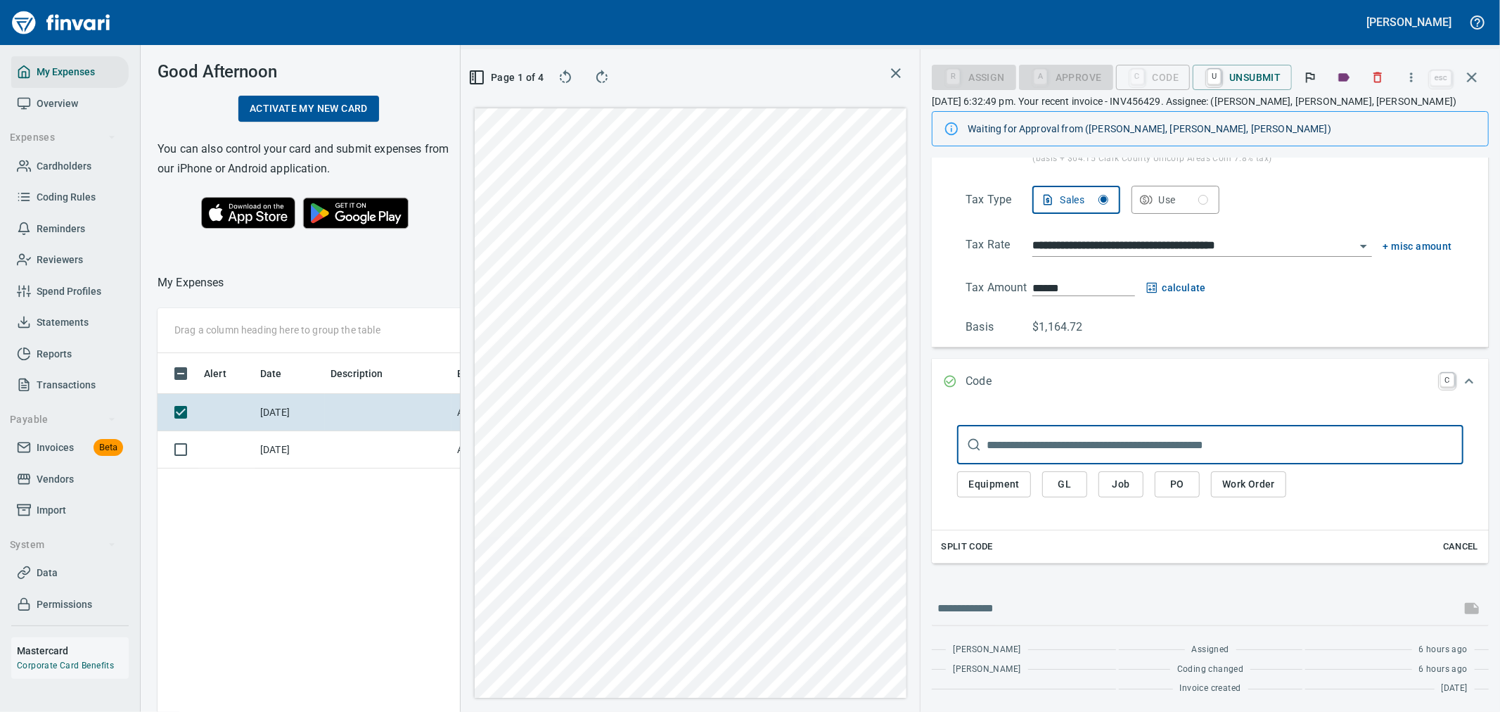
scroll to position [202, 0]
click at [1066, 484] on span "GL" at bounding box center [1064, 484] width 22 height 18
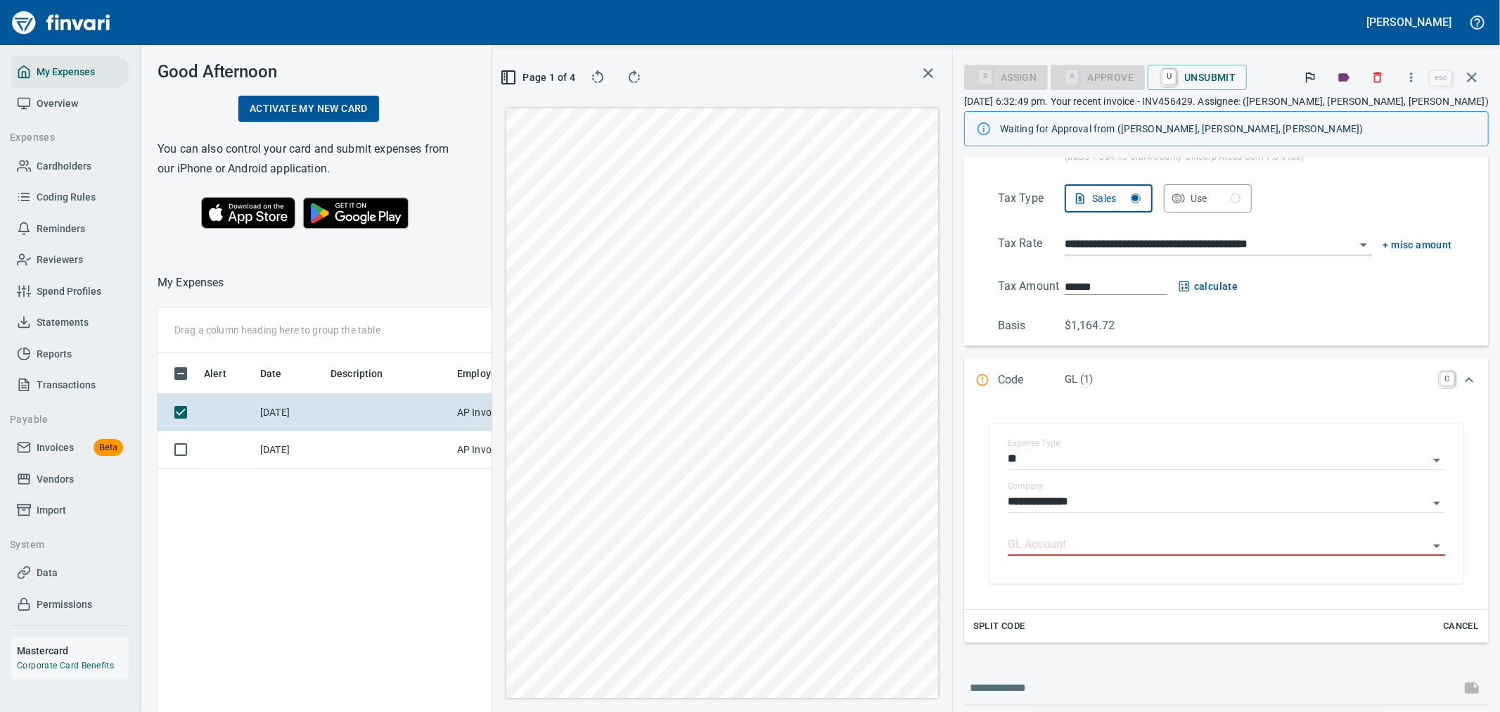
scroll to position [283, 0]
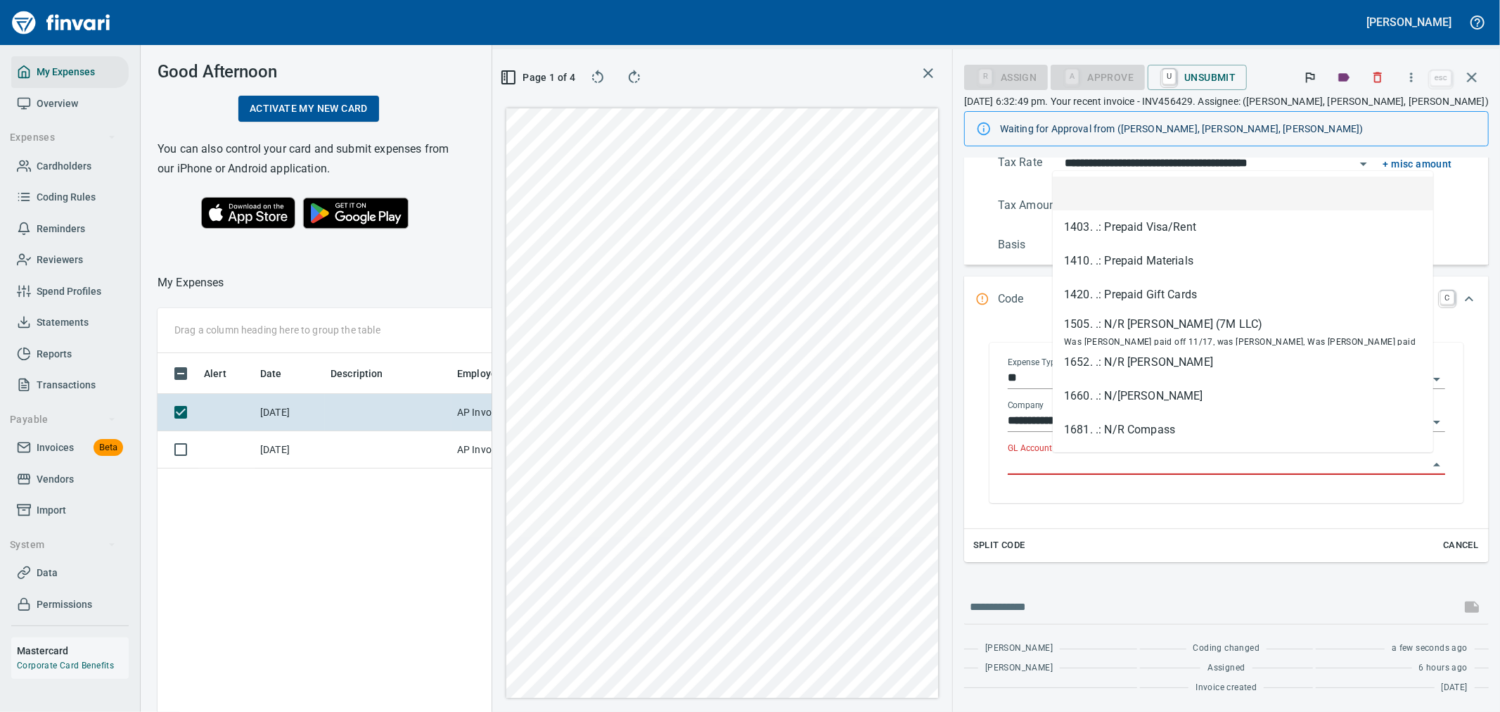
click at [1149, 465] on input "GL Account" at bounding box center [1218, 464] width 420 height 20
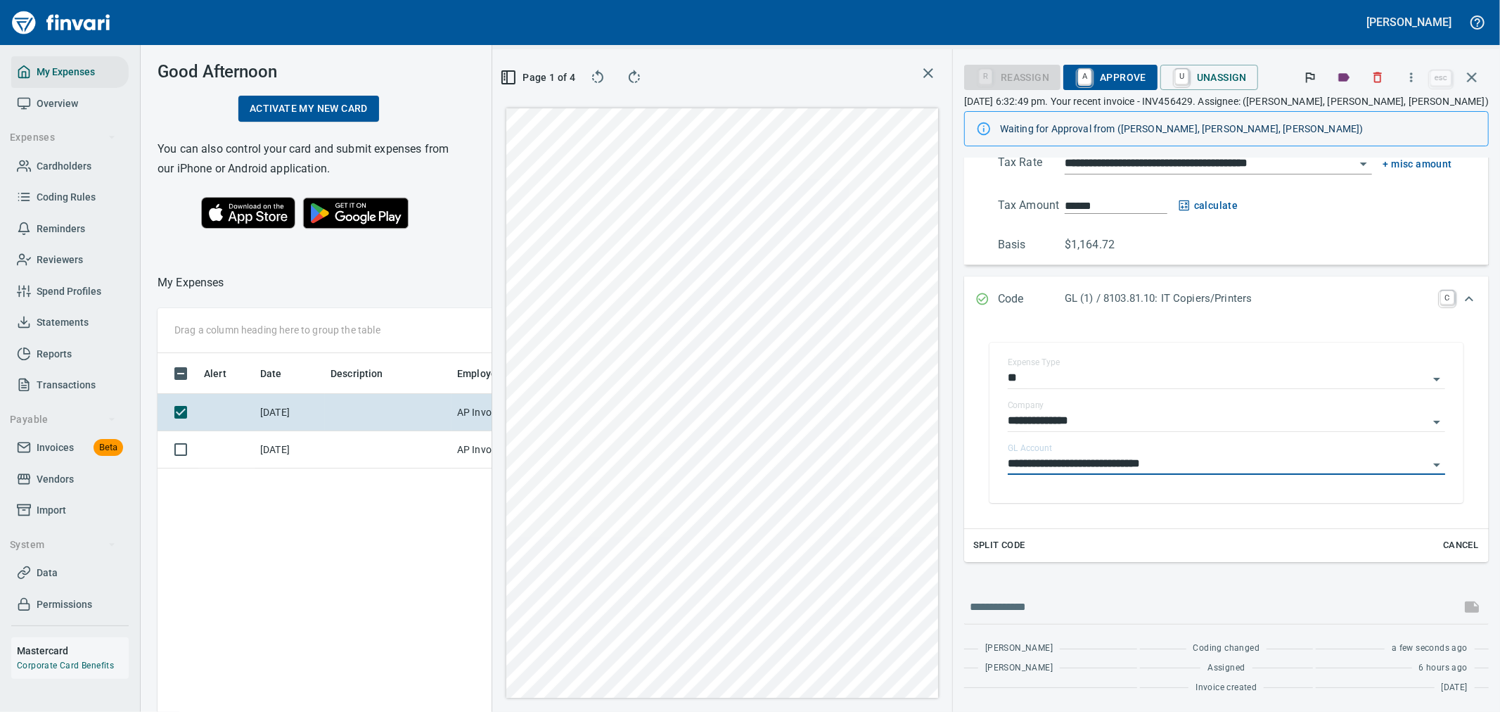
type input "**********"
click at [1157, 74] on button "A Approve" at bounding box center [1110, 77] width 94 height 25
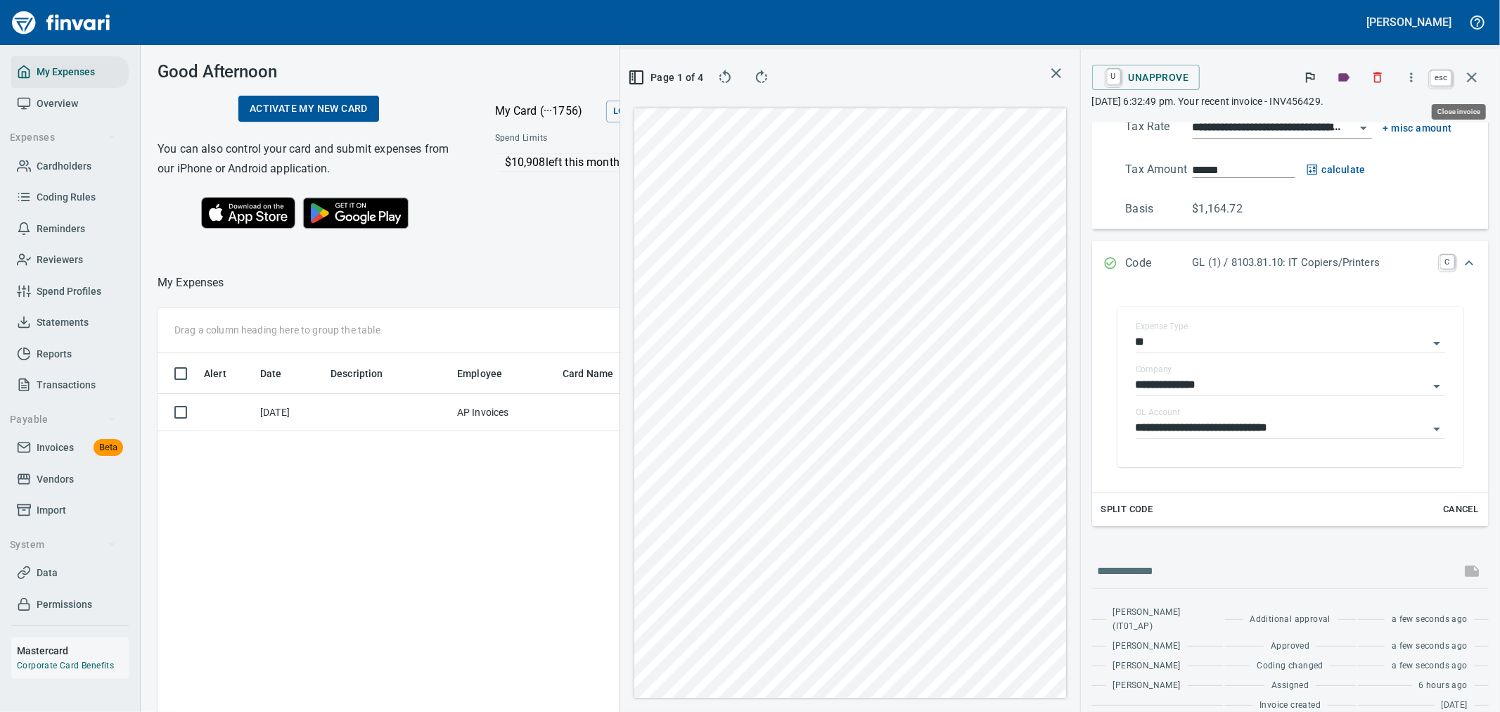
scroll to position [533, 951]
click at [1472, 77] on icon "button" at bounding box center [1472, 77] width 10 height 10
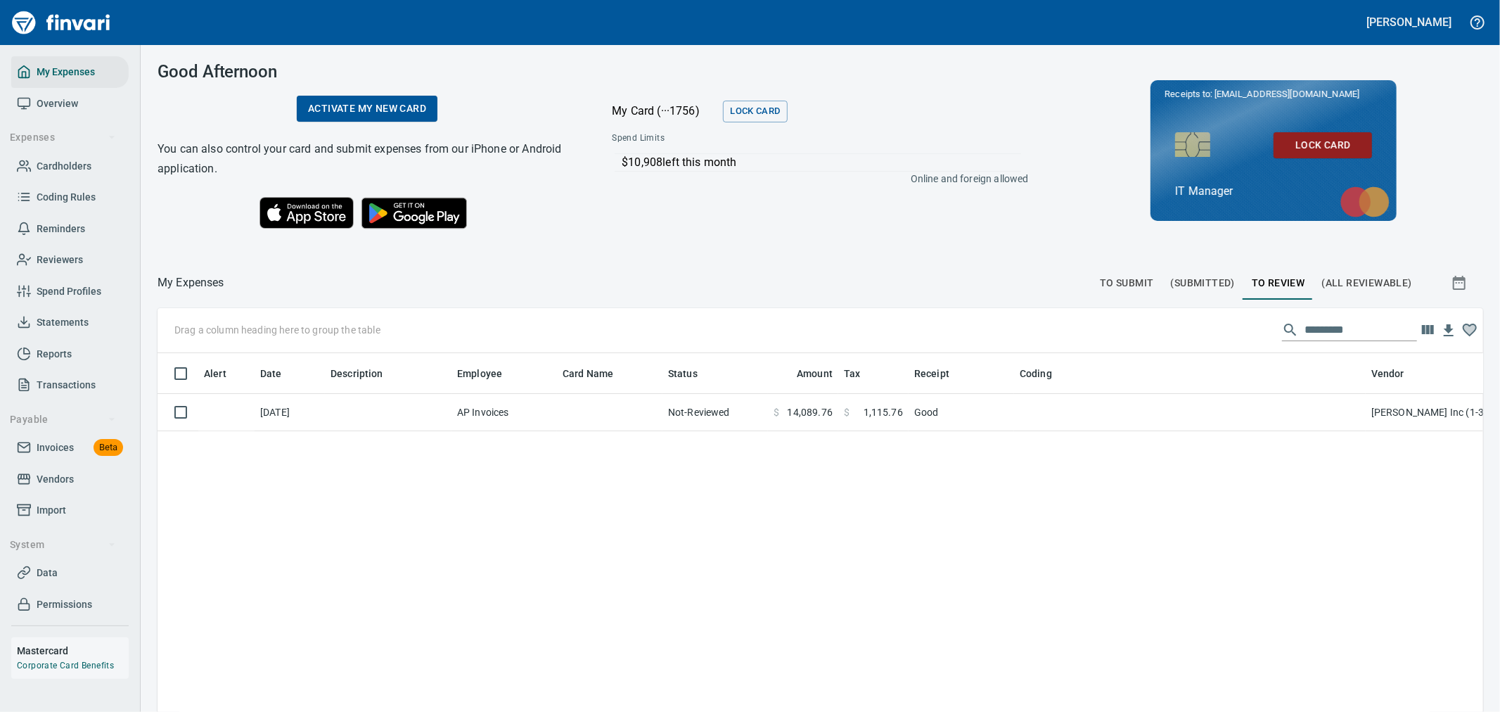
scroll to position [1, 1]
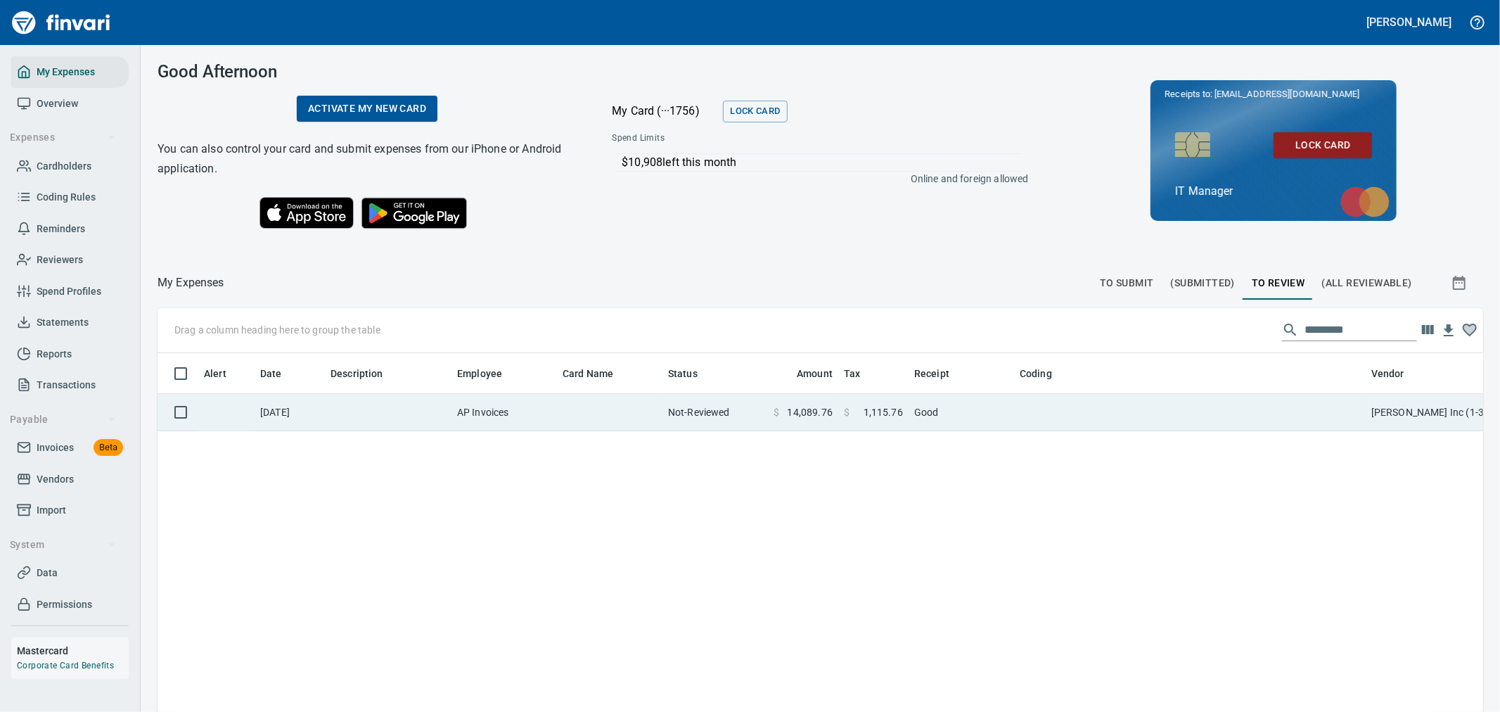
click at [575, 397] on td at bounding box center [609, 412] width 105 height 37
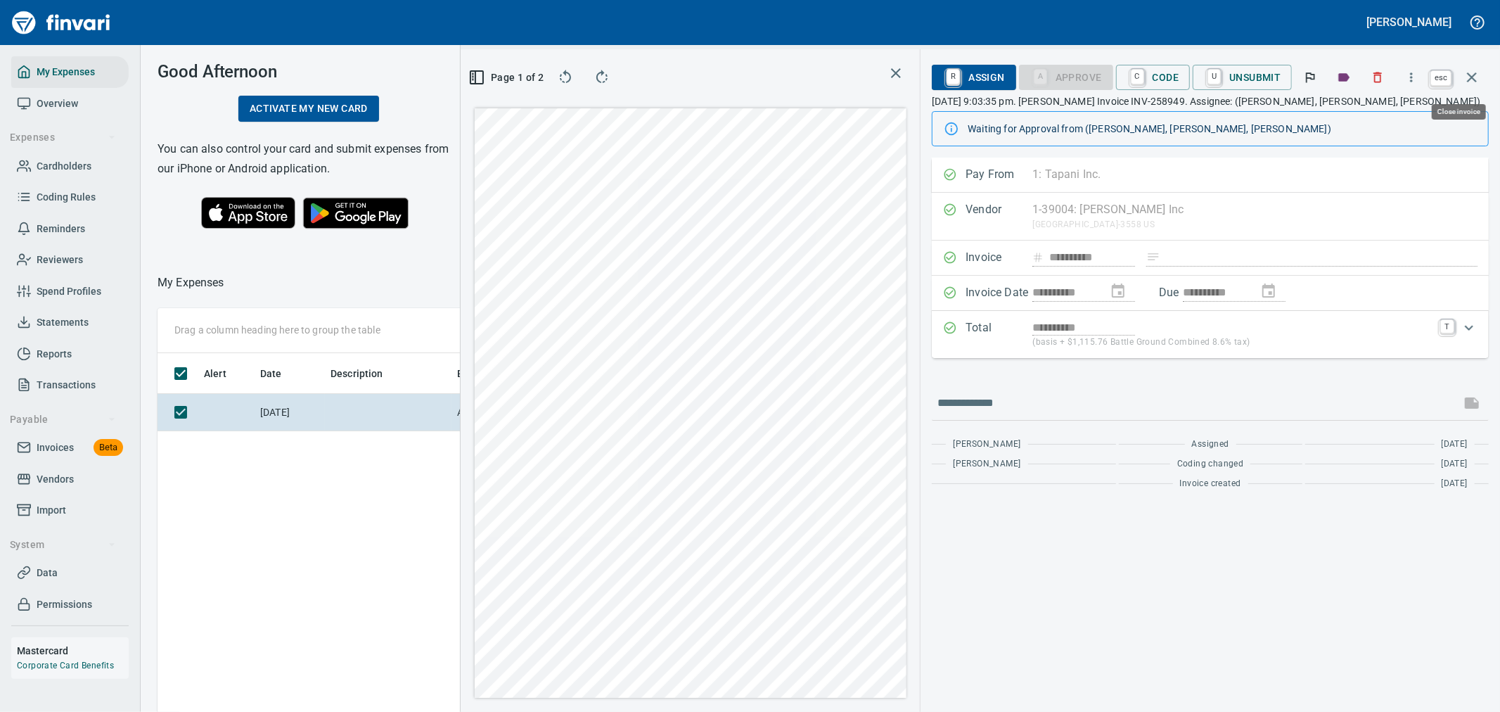
scroll to position [533, 951]
click at [1472, 86] on button "button" at bounding box center [1472, 77] width 34 height 34
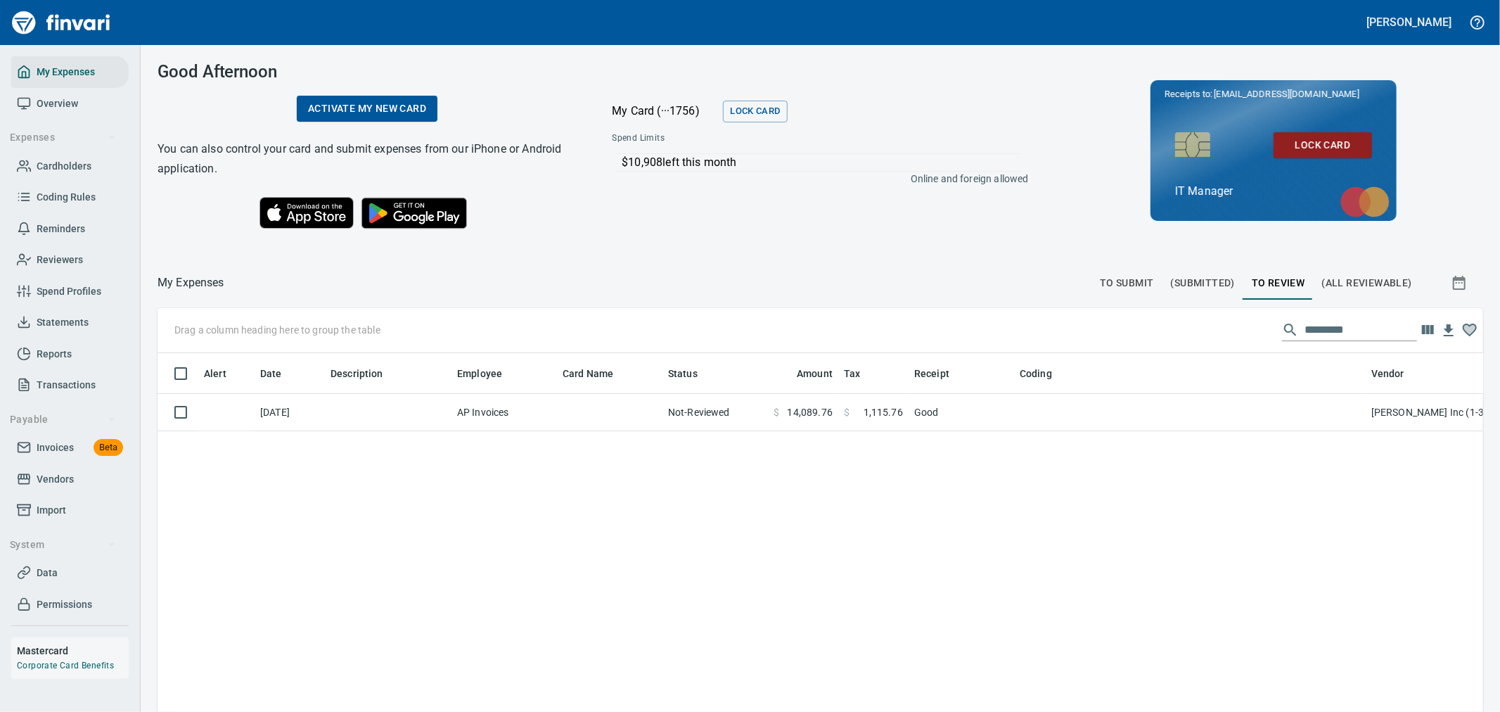
scroll to position [533, 1302]
click at [1121, 282] on span "To Submit" at bounding box center [1127, 283] width 54 height 18
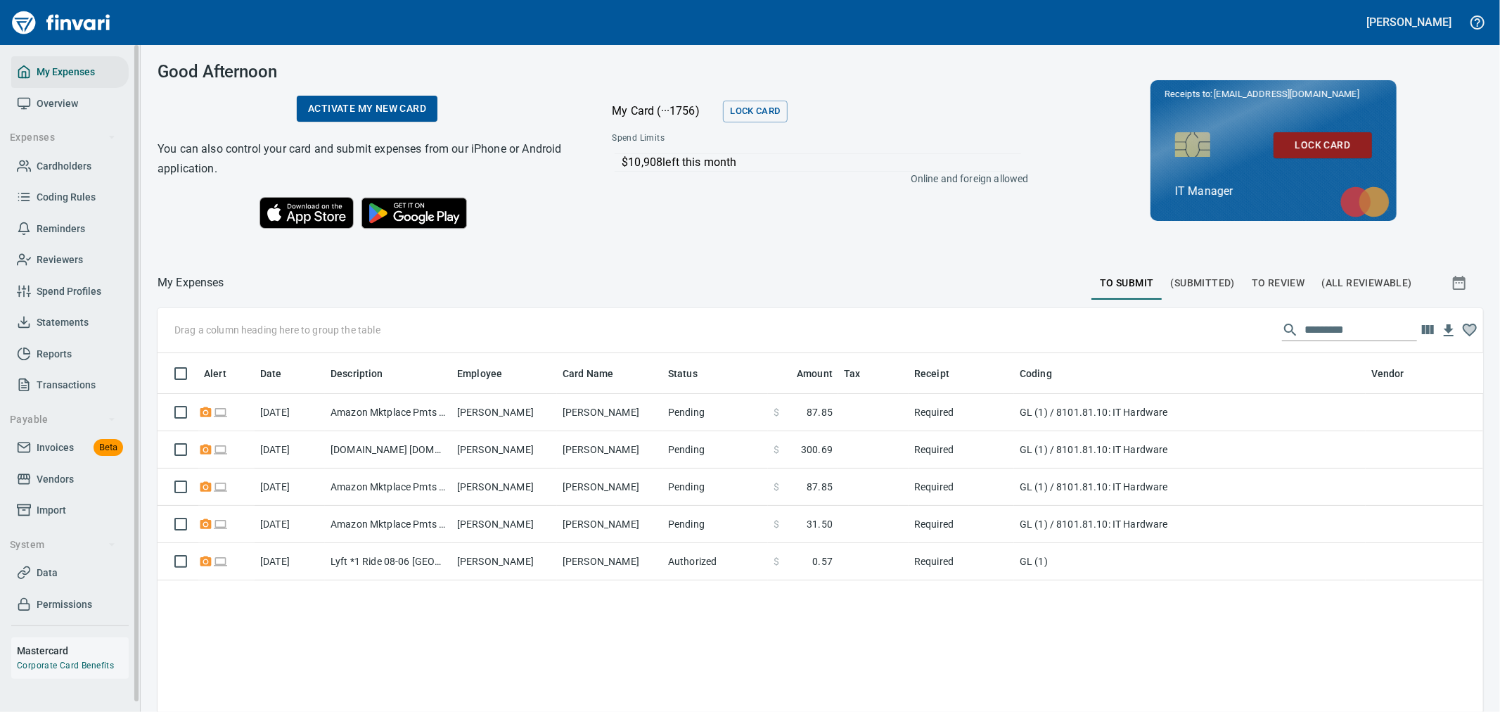
scroll to position [533, 1302]
click at [51, 446] on span "Invoices" at bounding box center [55, 448] width 37 height 18
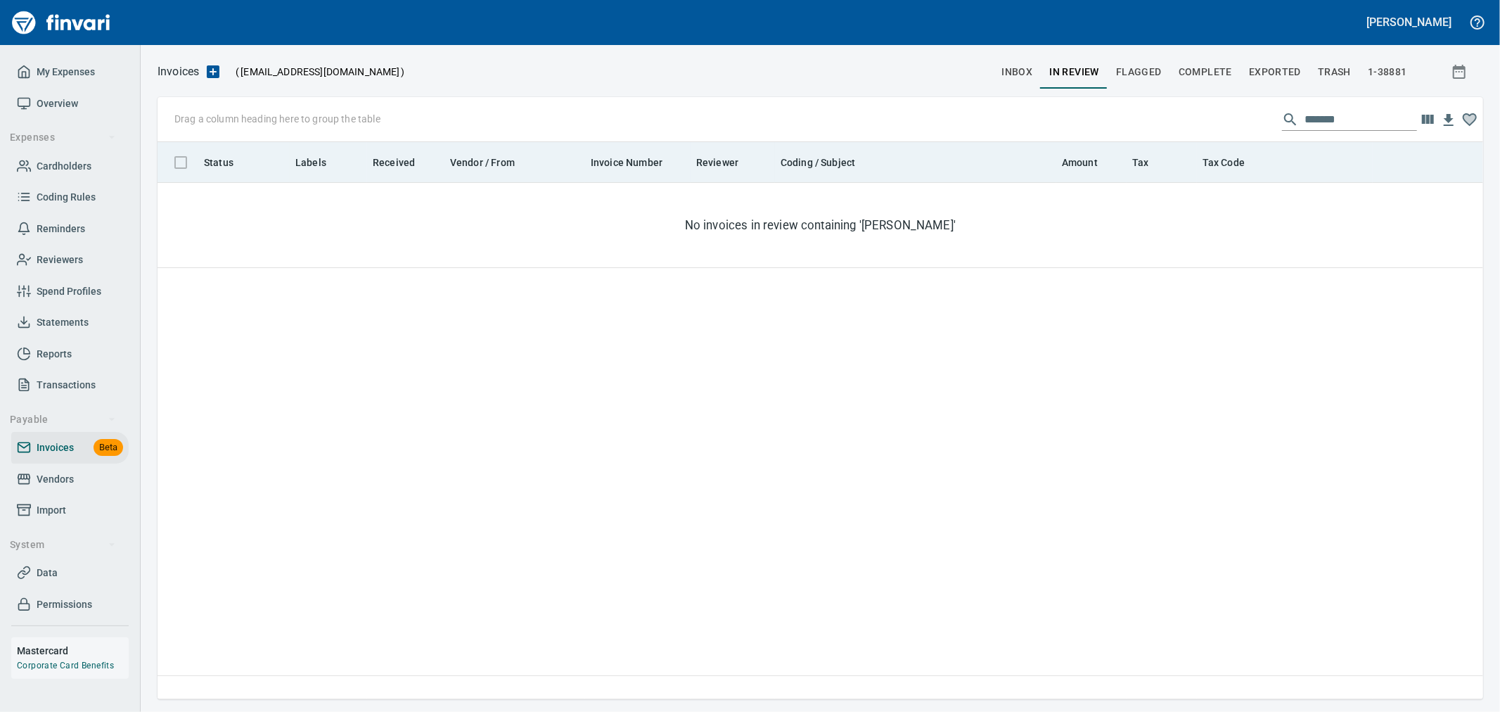
scroll to position [545, 1313]
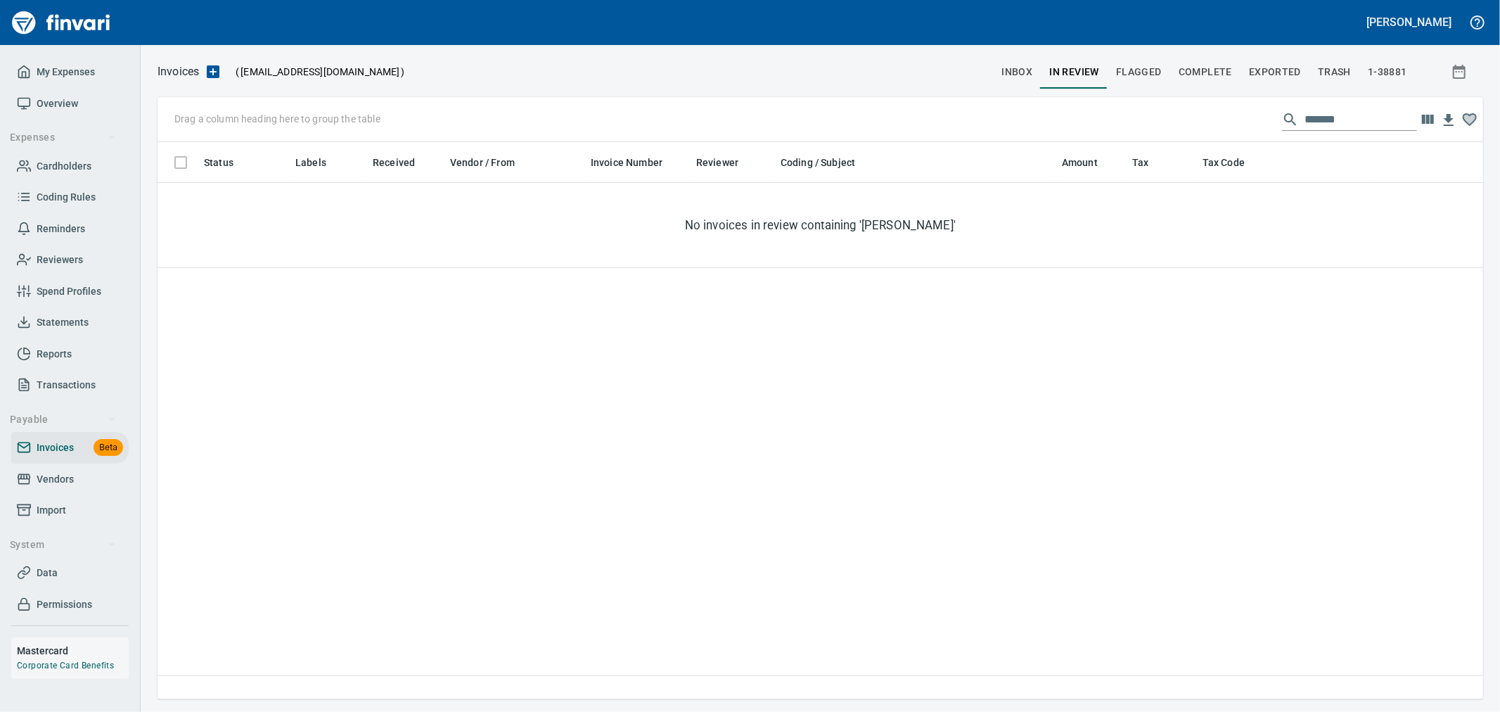
click at [1344, 121] on input "*******" at bounding box center [1360, 119] width 112 height 22
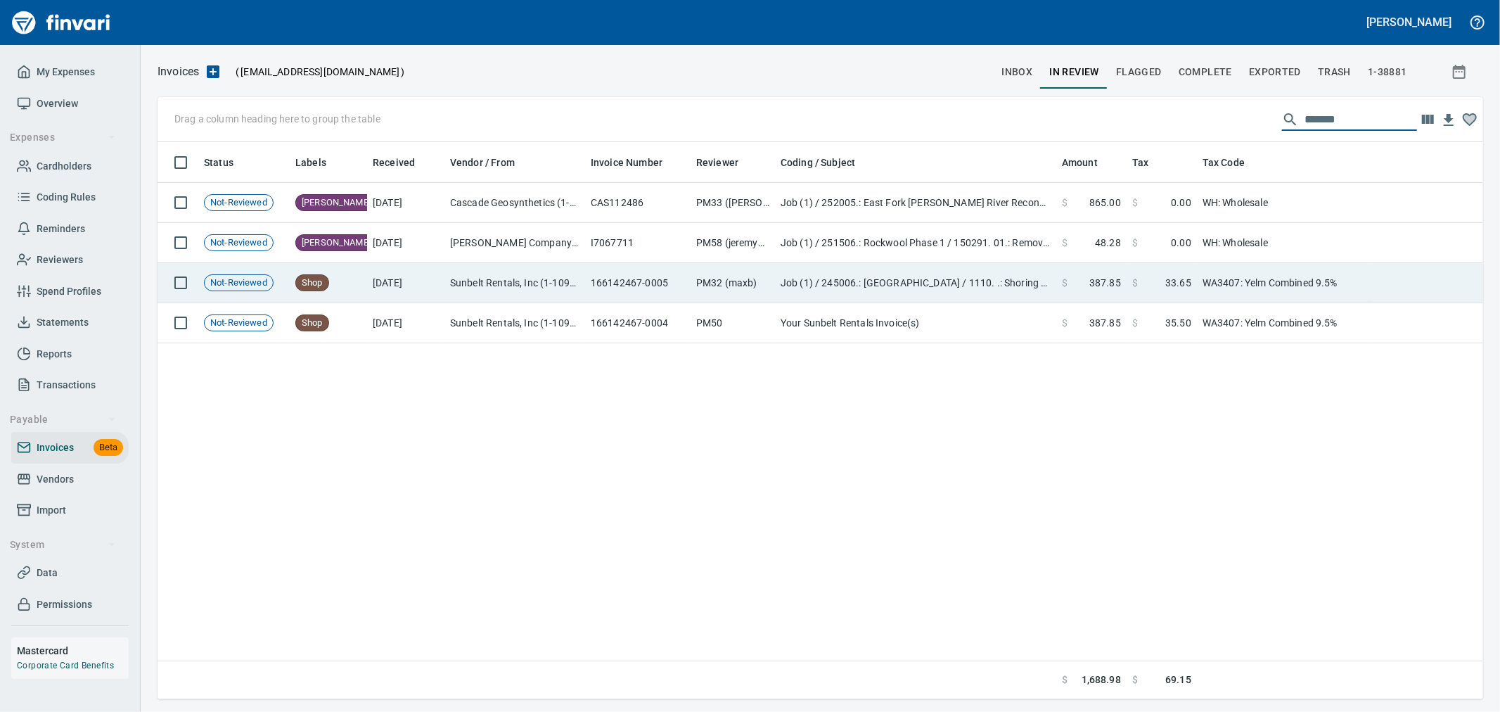
click at [665, 277] on td "166142467-0005" at bounding box center [637, 283] width 105 height 40
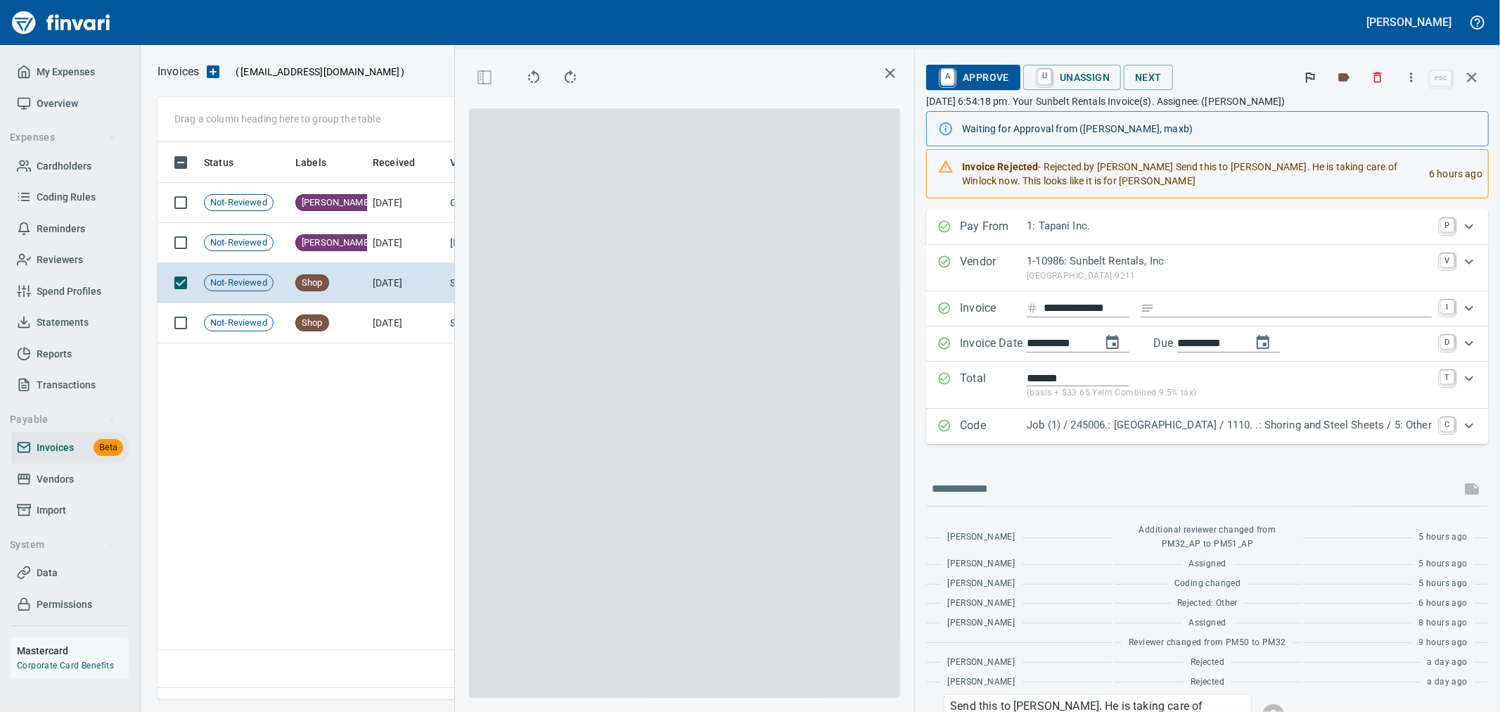
scroll to position [533, 962]
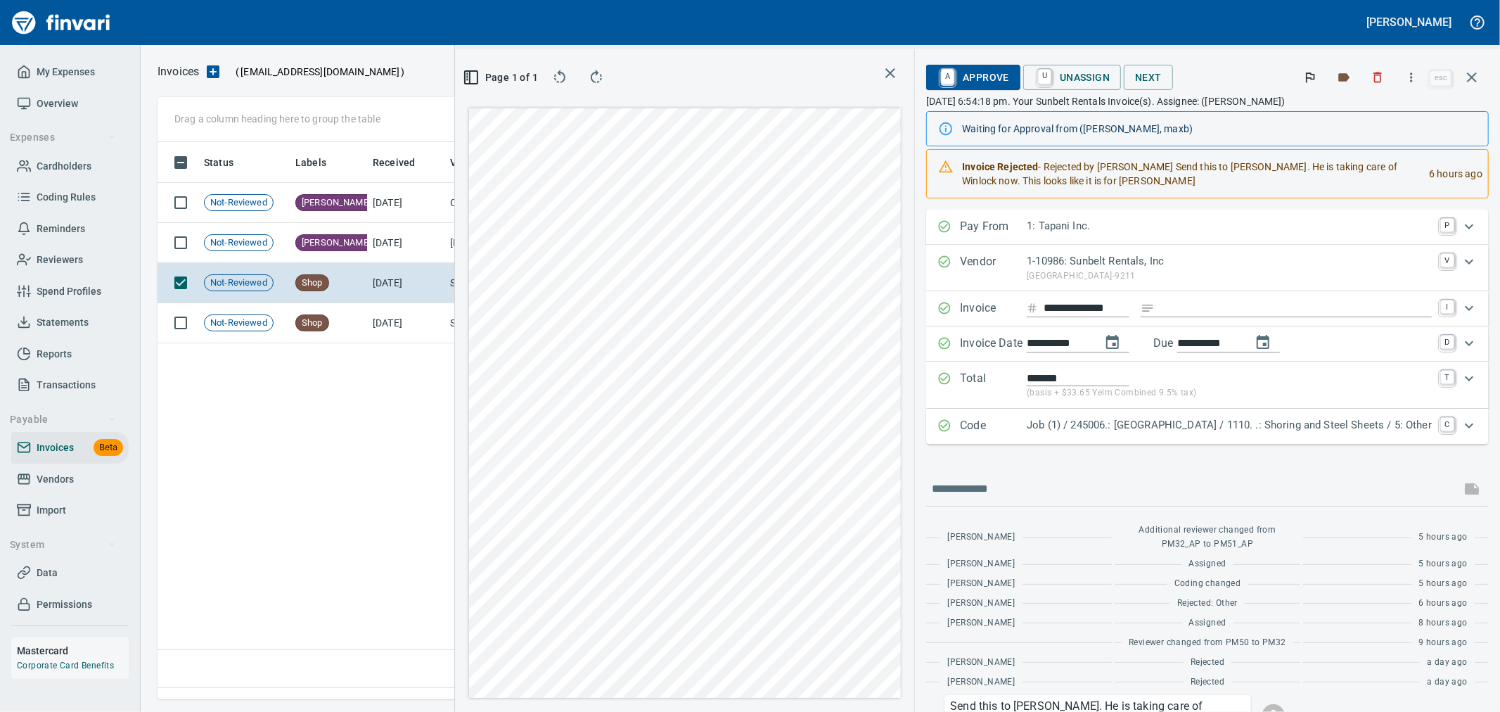
click at [1417, 181] on div "Invoice Rejected - Rejected by [PERSON_NAME] Send this to [PERSON_NAME]. He is …" at bounding box center [1190, 173] width 456 height 39
click at [1081, 70] on span "U Unassign" at bounding box center [1071, 77] width 75 height 24
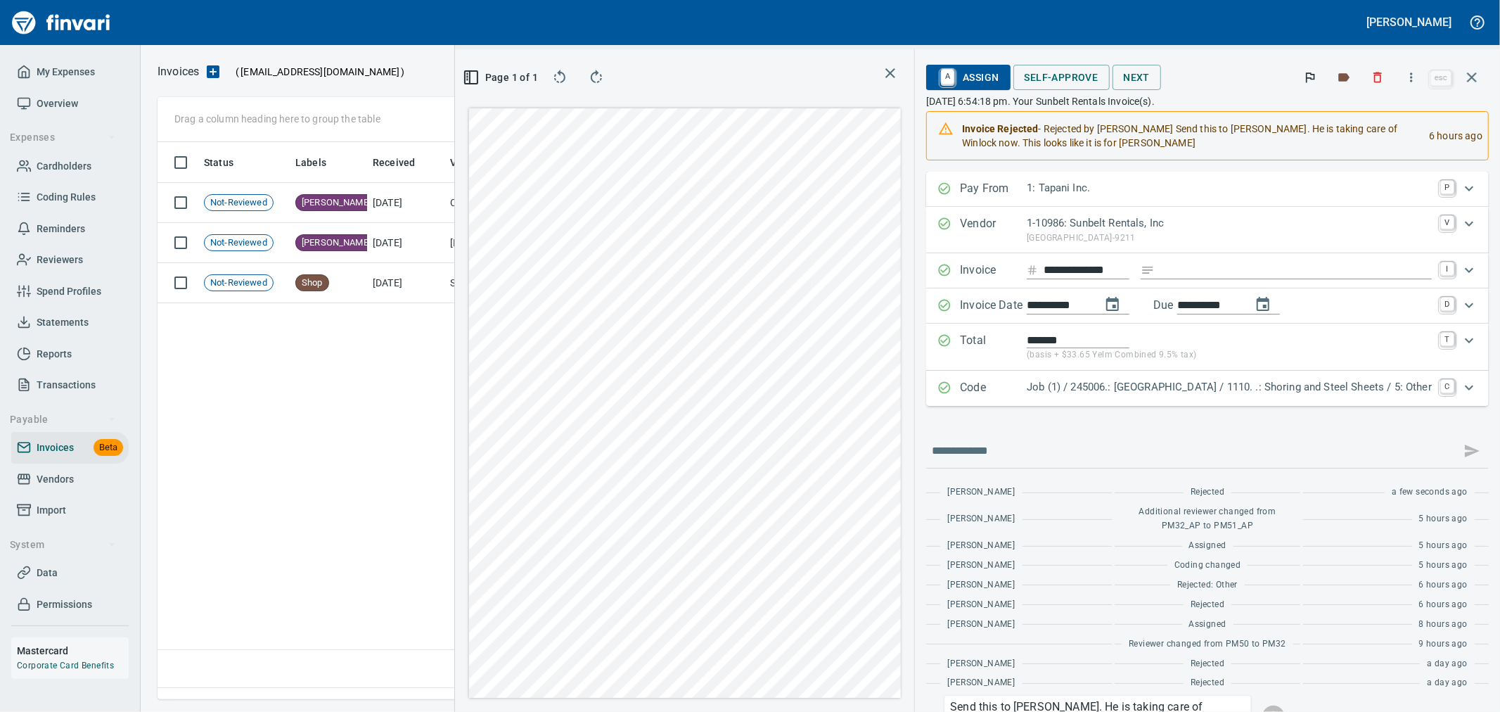
click at [996, 79] on span "A Assign" at bounding box center [967, 77] width 61 height 24
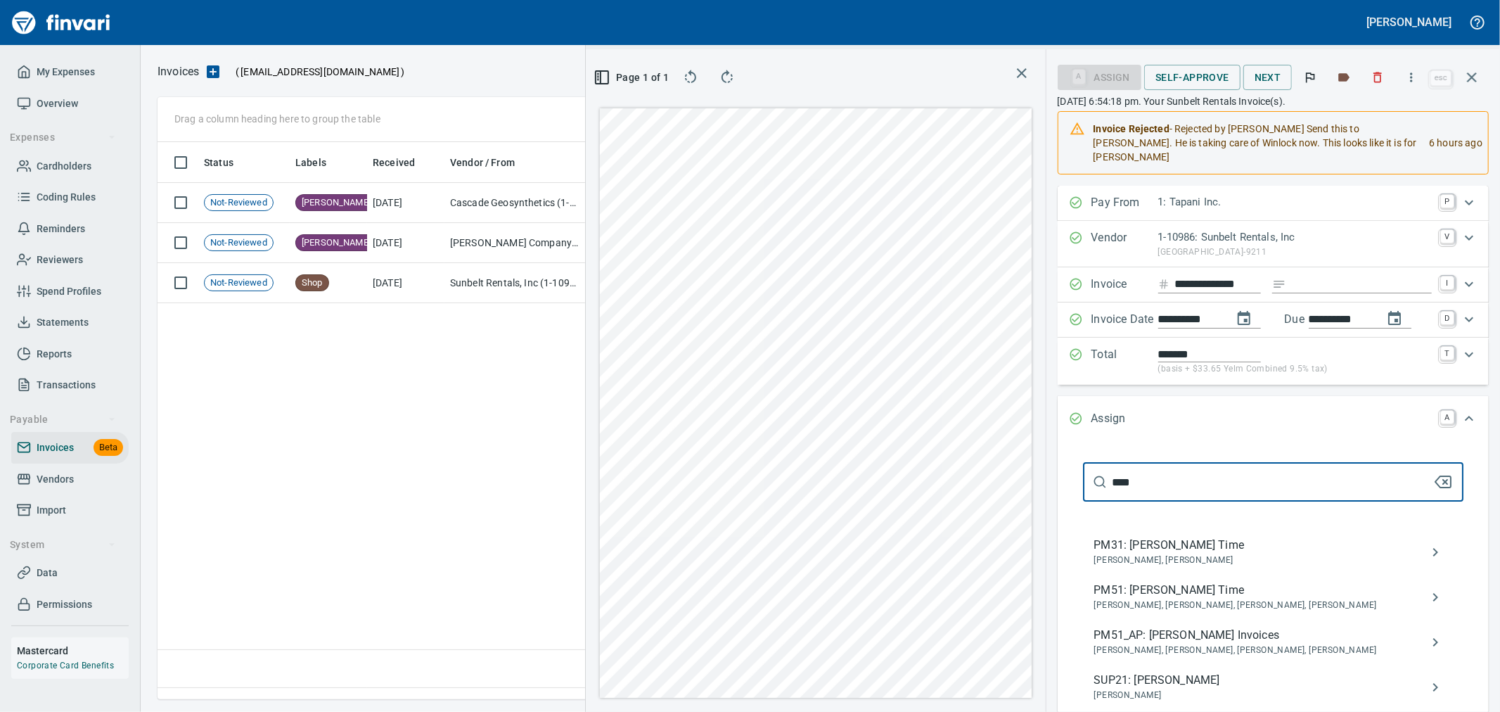
type input "****"
click at [1247, 626] on span "PM51_AP: [PERSON_NAME] Invoices" at bounding box center [1261, 634] width 335 height 17
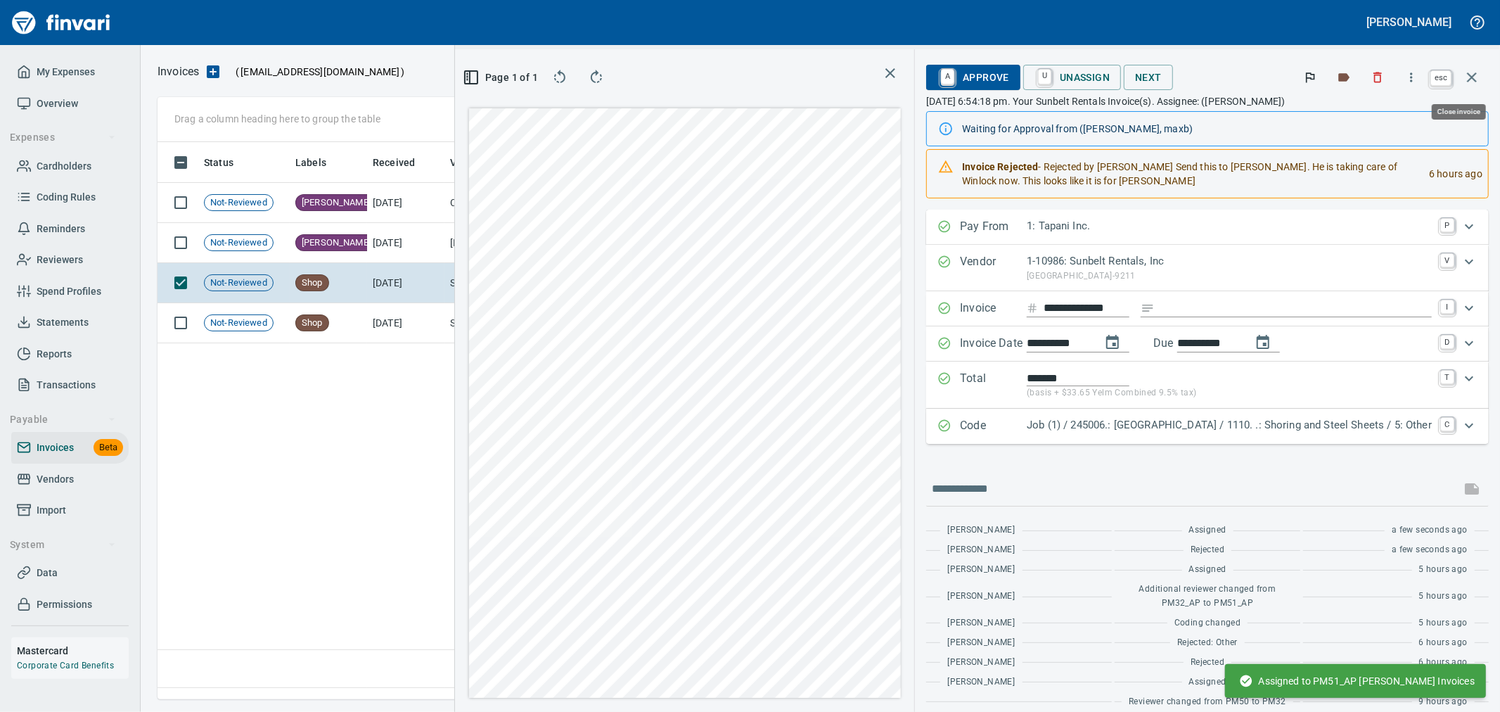
click at [1474, 81] on icon "button" at bounding box center [1472, 77] width 10 height 10
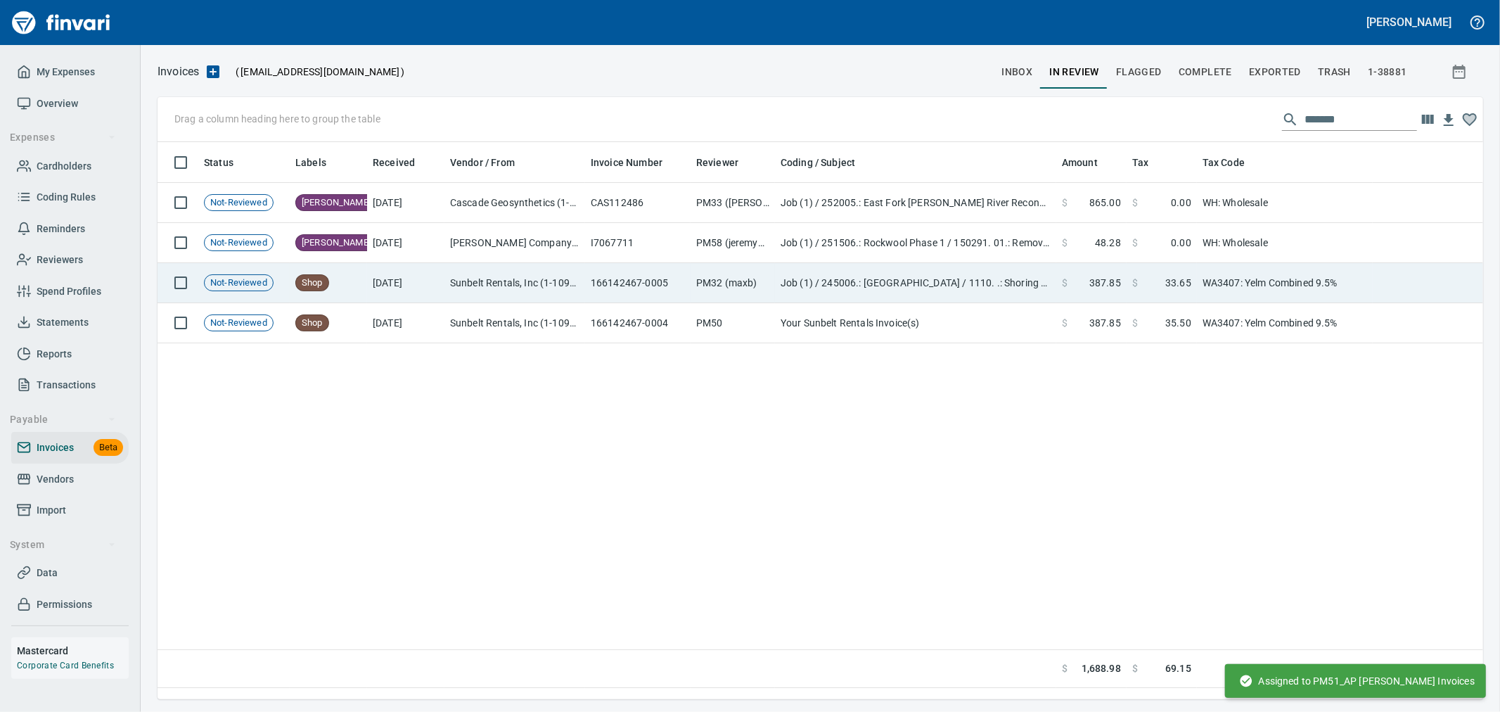
scroll to position [545, 1313]
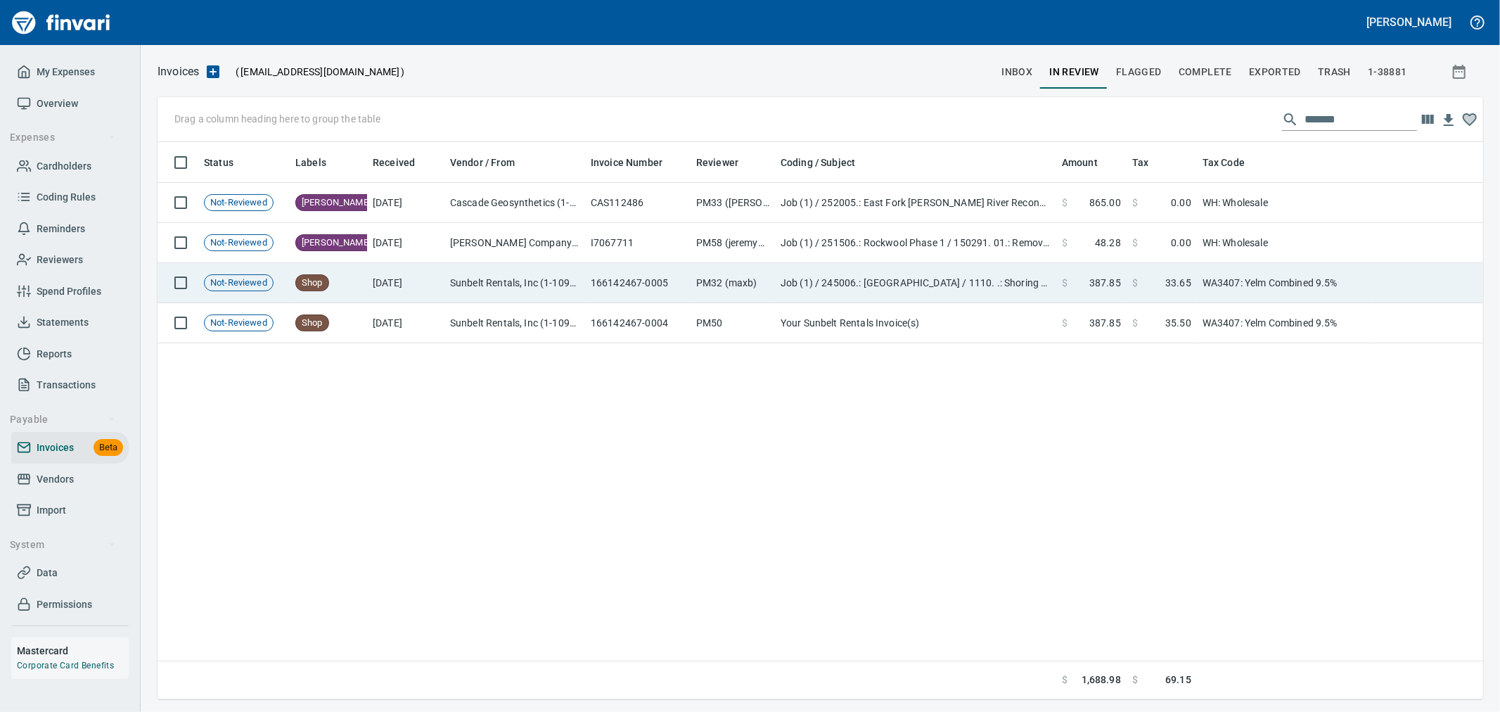
click at [811, 292] on td "Job (1) / 245006.: [GEOGRAPHIC_DATA] / 1110. .: Shoring and Steel Sheets / 5: O…" at bounding box center [915, 283] width 281 height 40
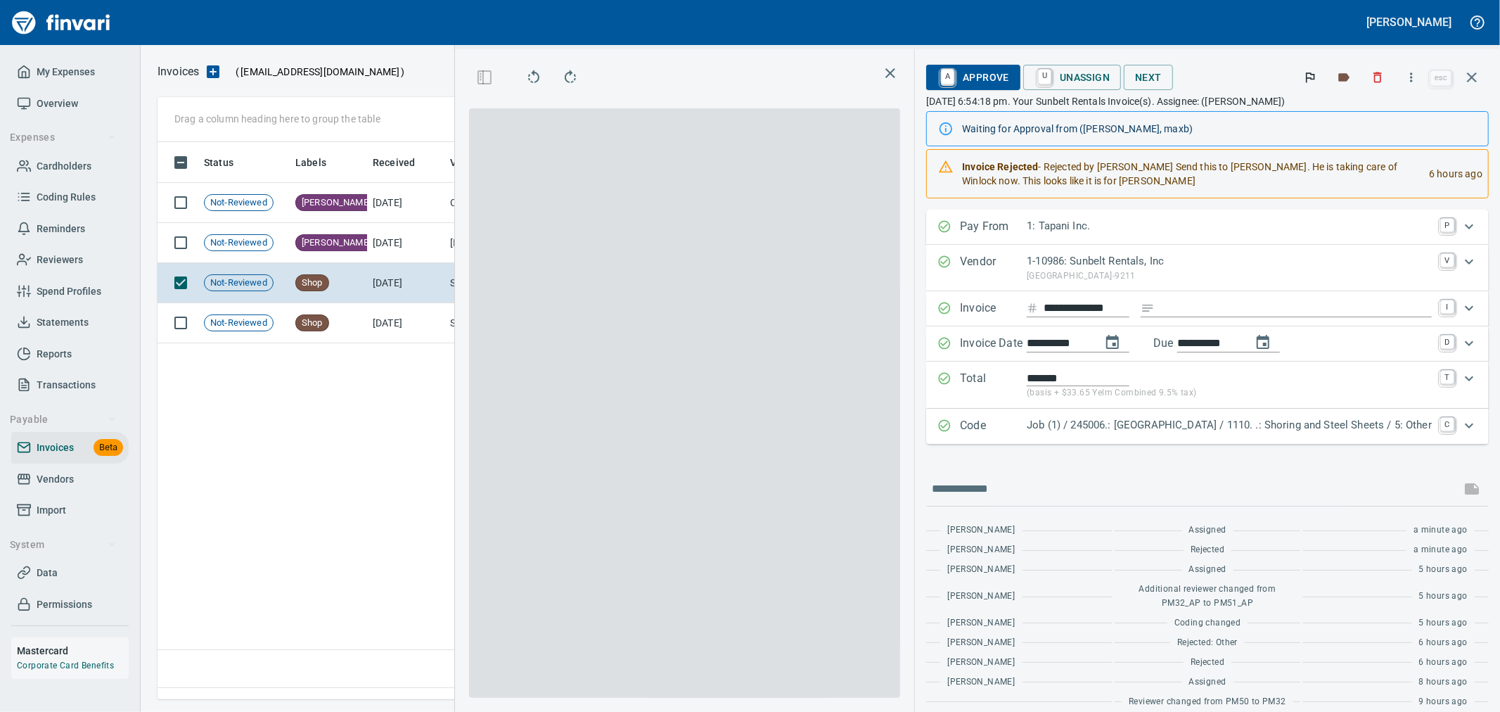
scroll to position [533, 962]
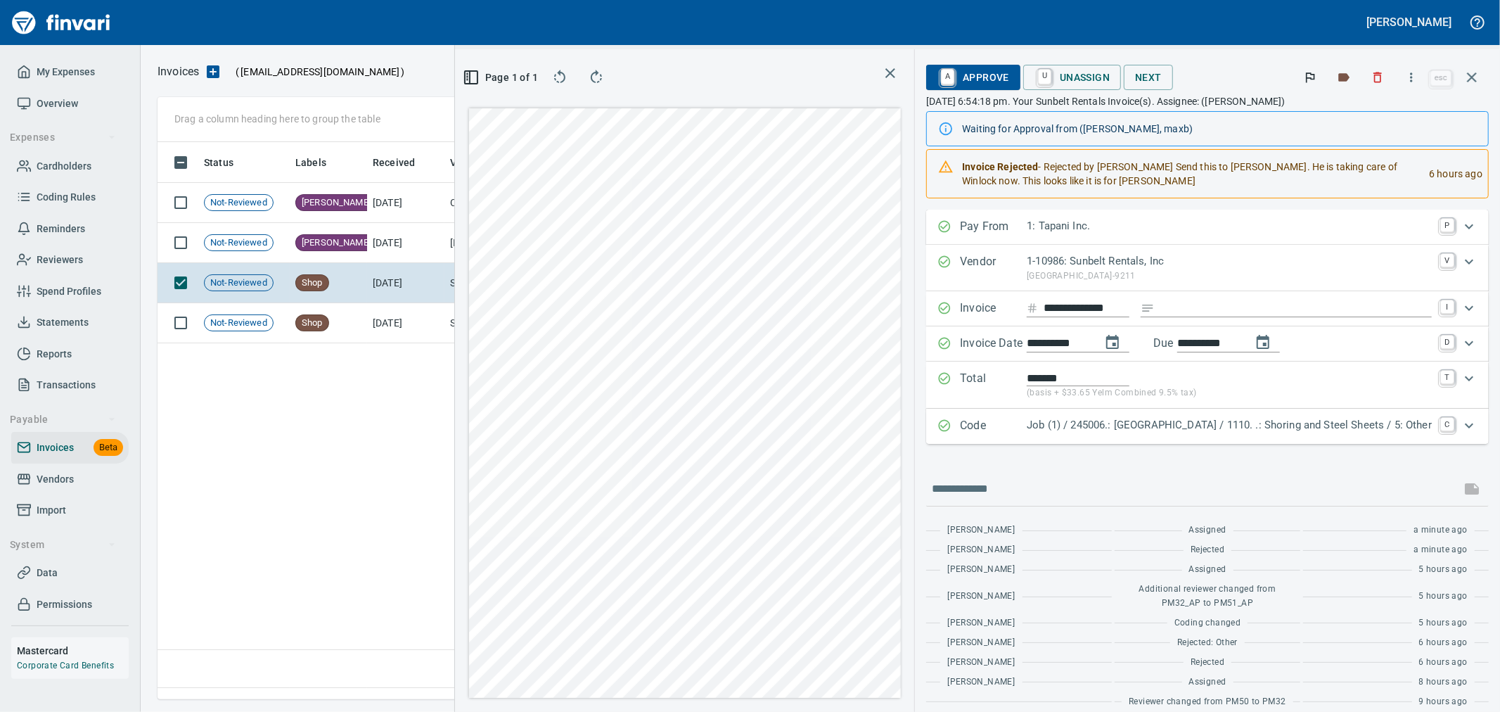
click at [1367, 423] on p "Job (1) / 245006.: [GEOGRAPHIC_DATA] / 1110. .: Shoring and Steel Sheets / 5: O…" at bounding box center [1229, 425] width 405 height 16
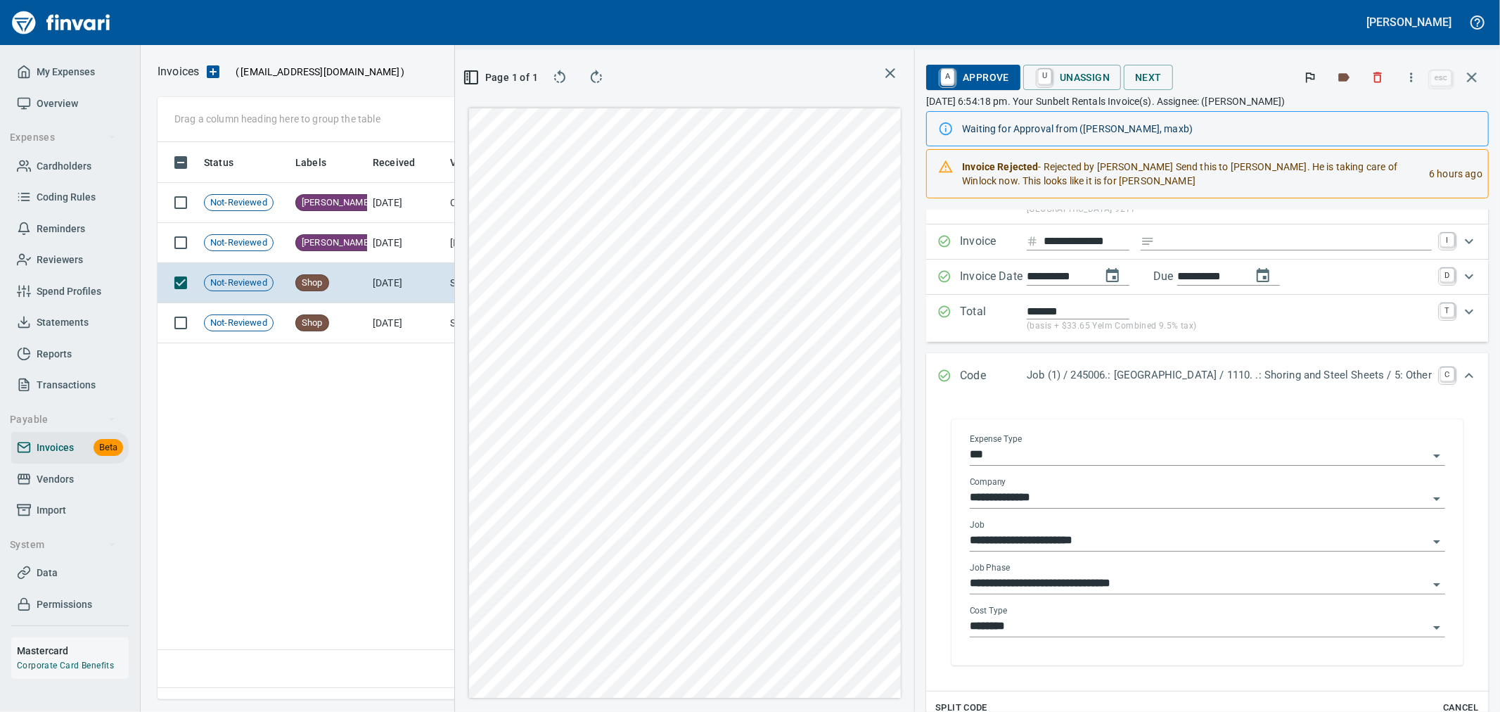
scroll to position [156, 0]
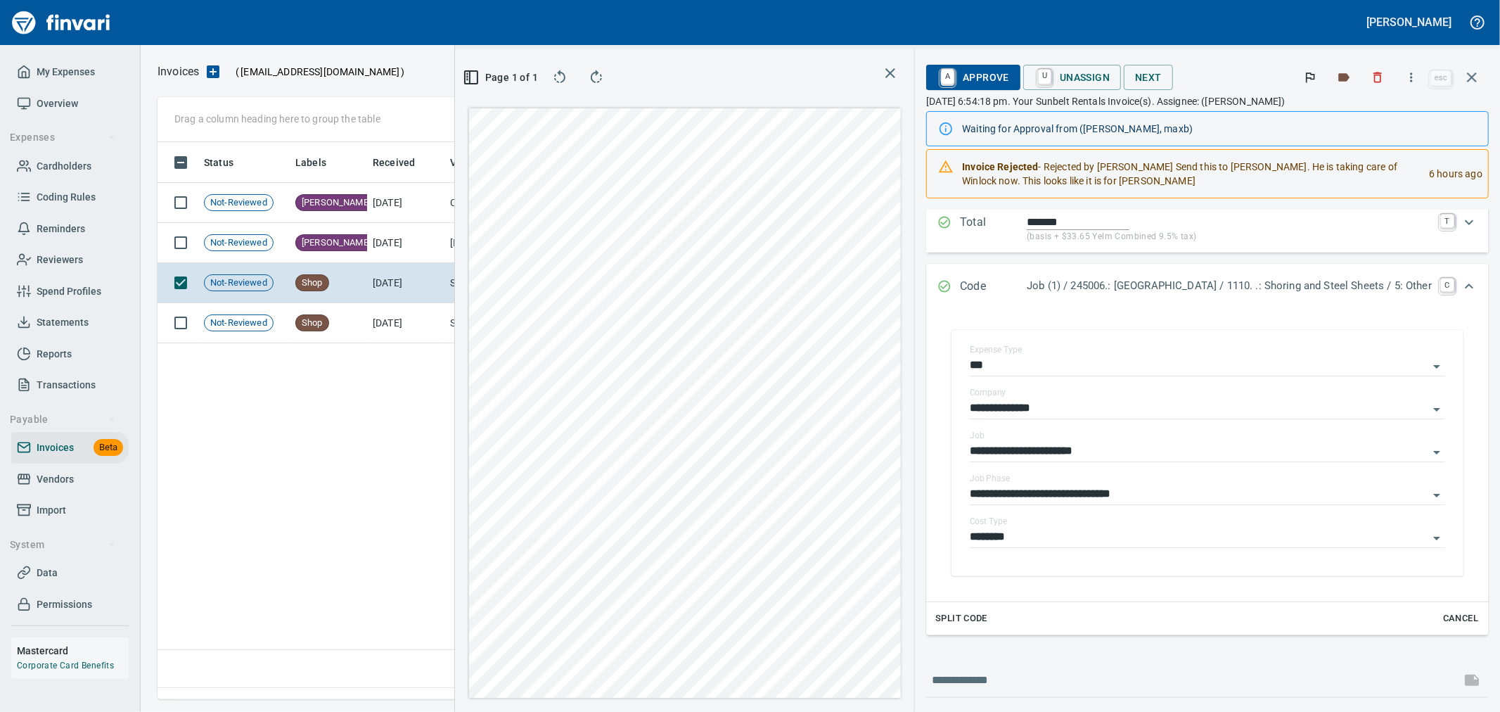
click at [1443, 619] on span "Cancel" at bounding box center [1460, 618] width 38 height 16
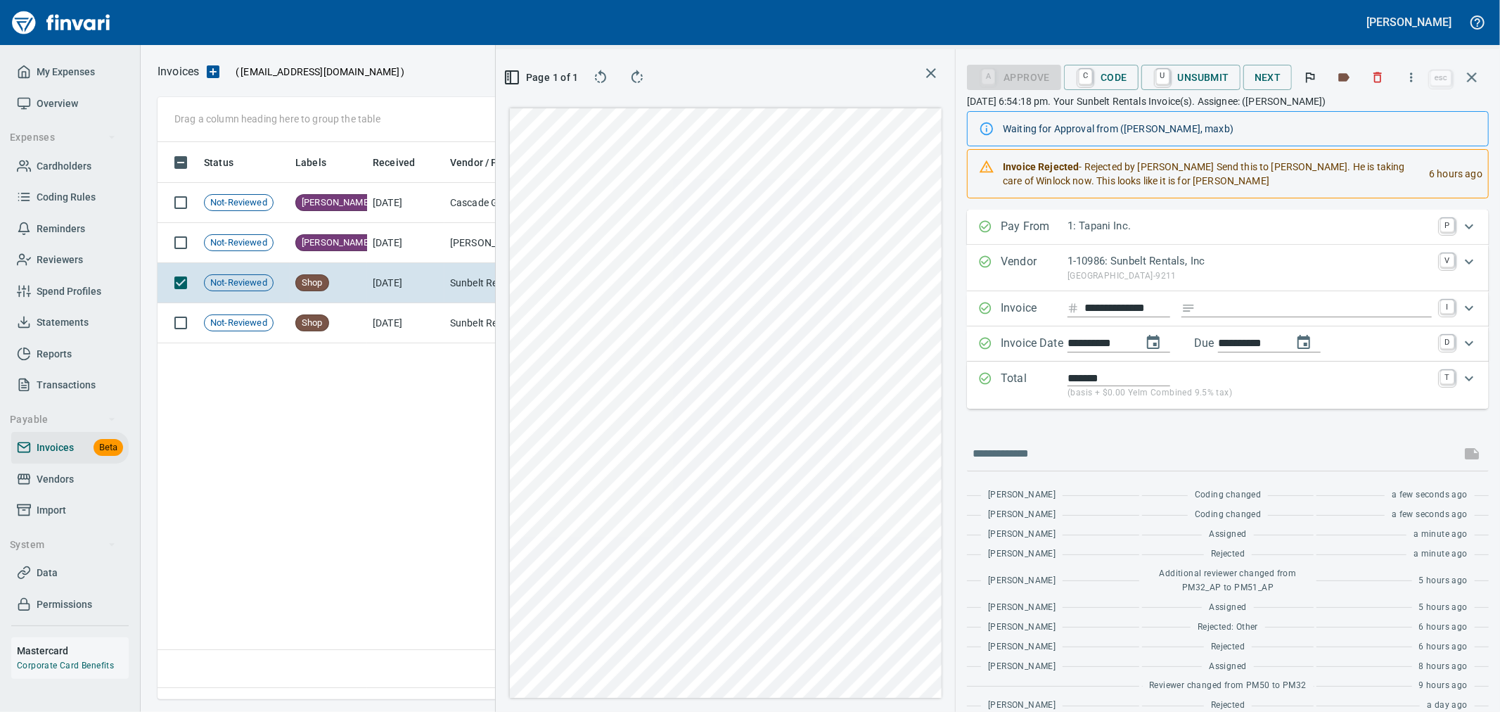
scroll to position [533, 962]
click at [1169, 78] on link "U" at bounding box center [1162, 77] width 13 height 15
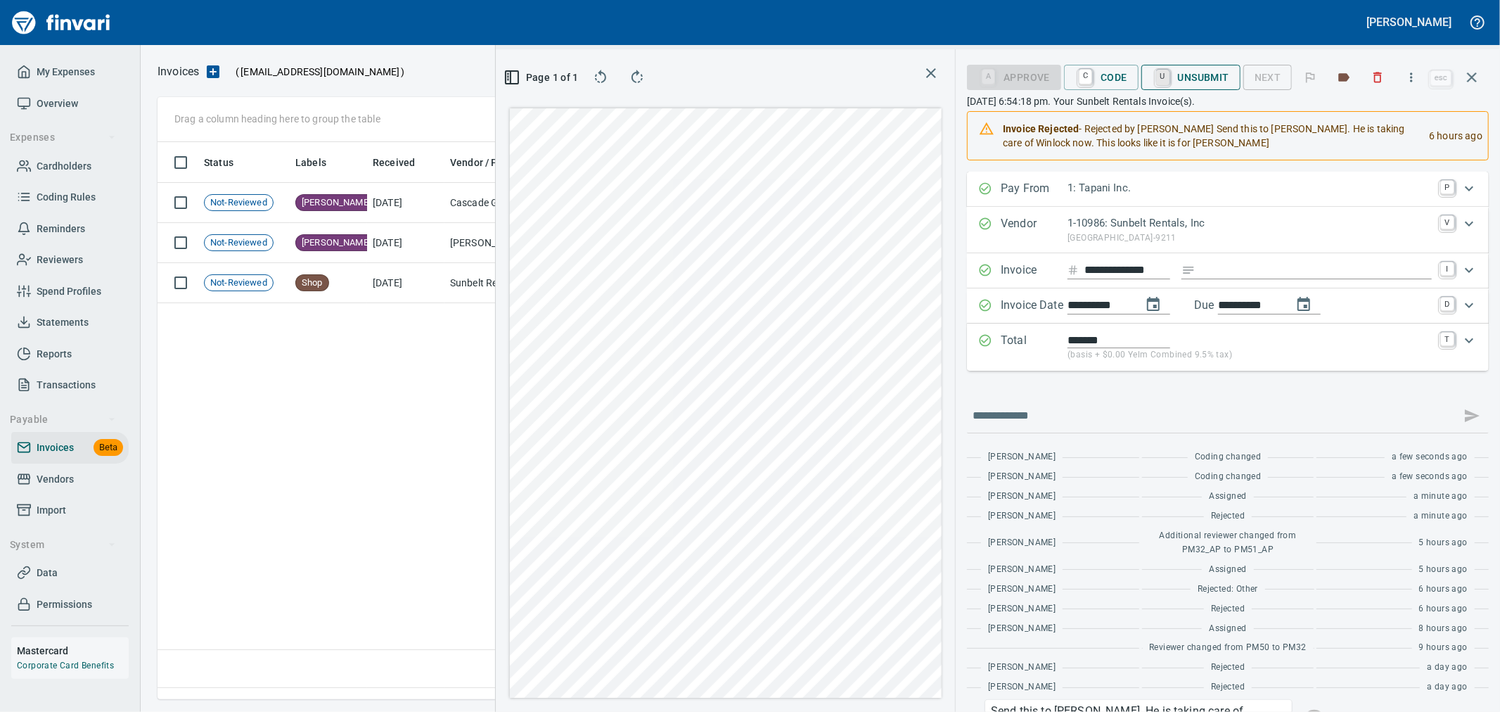
type input "******"
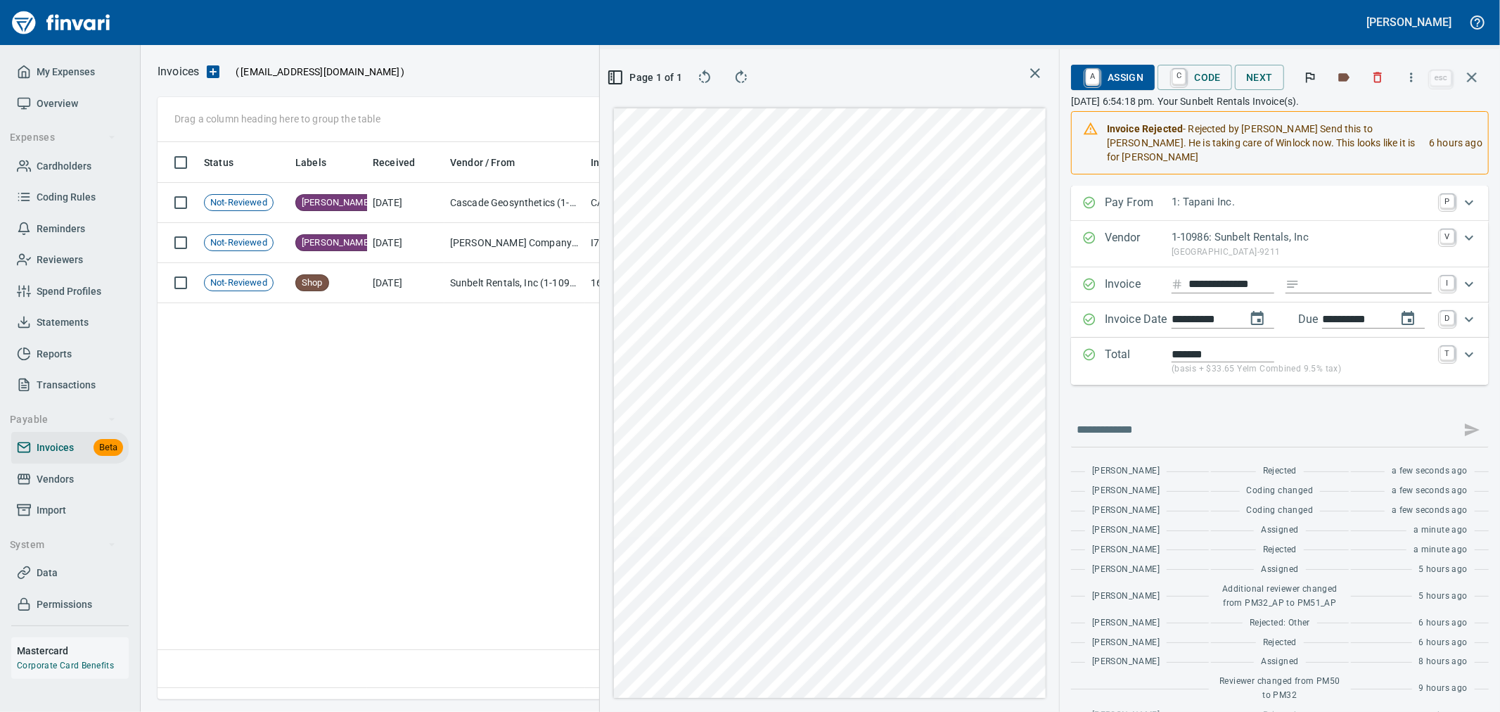
click at [1118, 74] on span "A Assign" at bounding box center [1112, 77] width 61 height 24
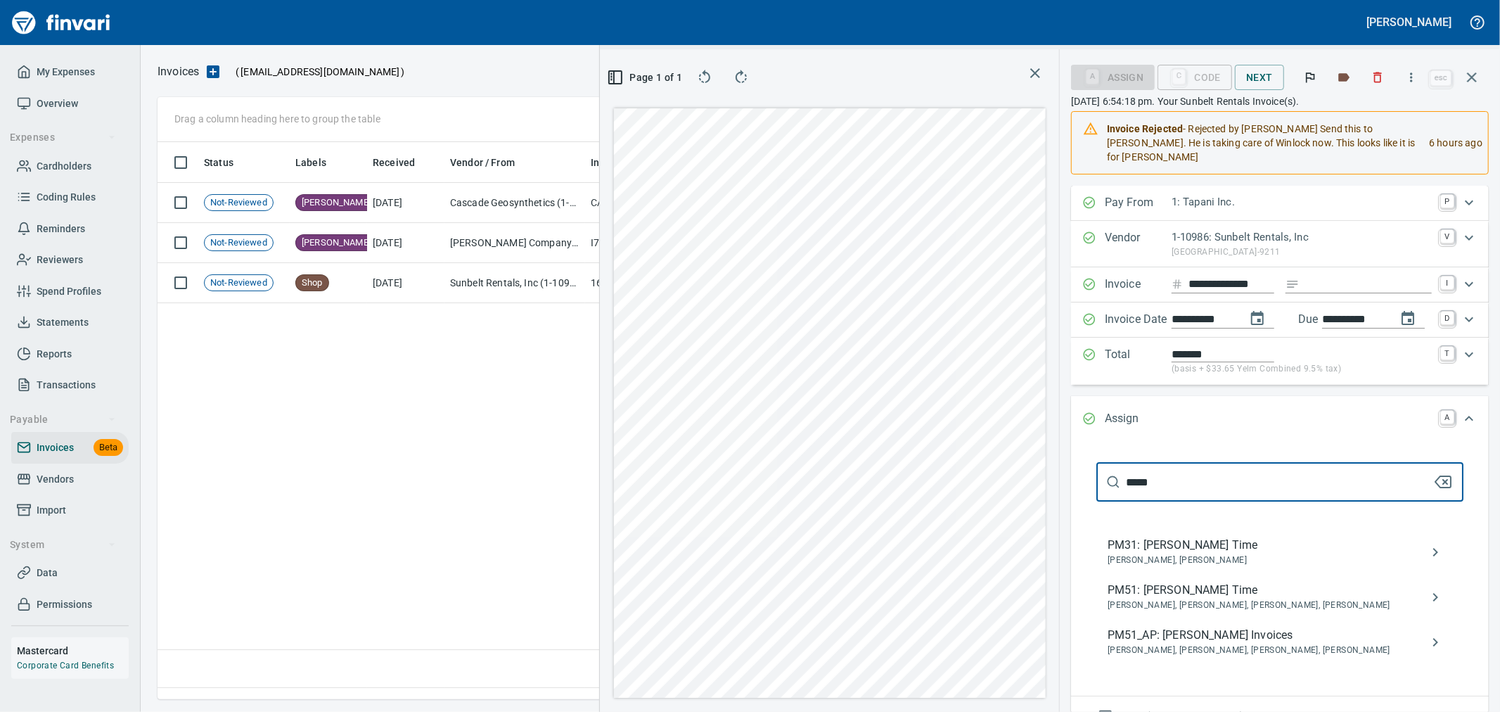
type input "*****"
click at [1261, 626] on span "PM51_AP: [PERSON_NAME] Invoices" at bounding box center [1268, 634] width 322 height 17
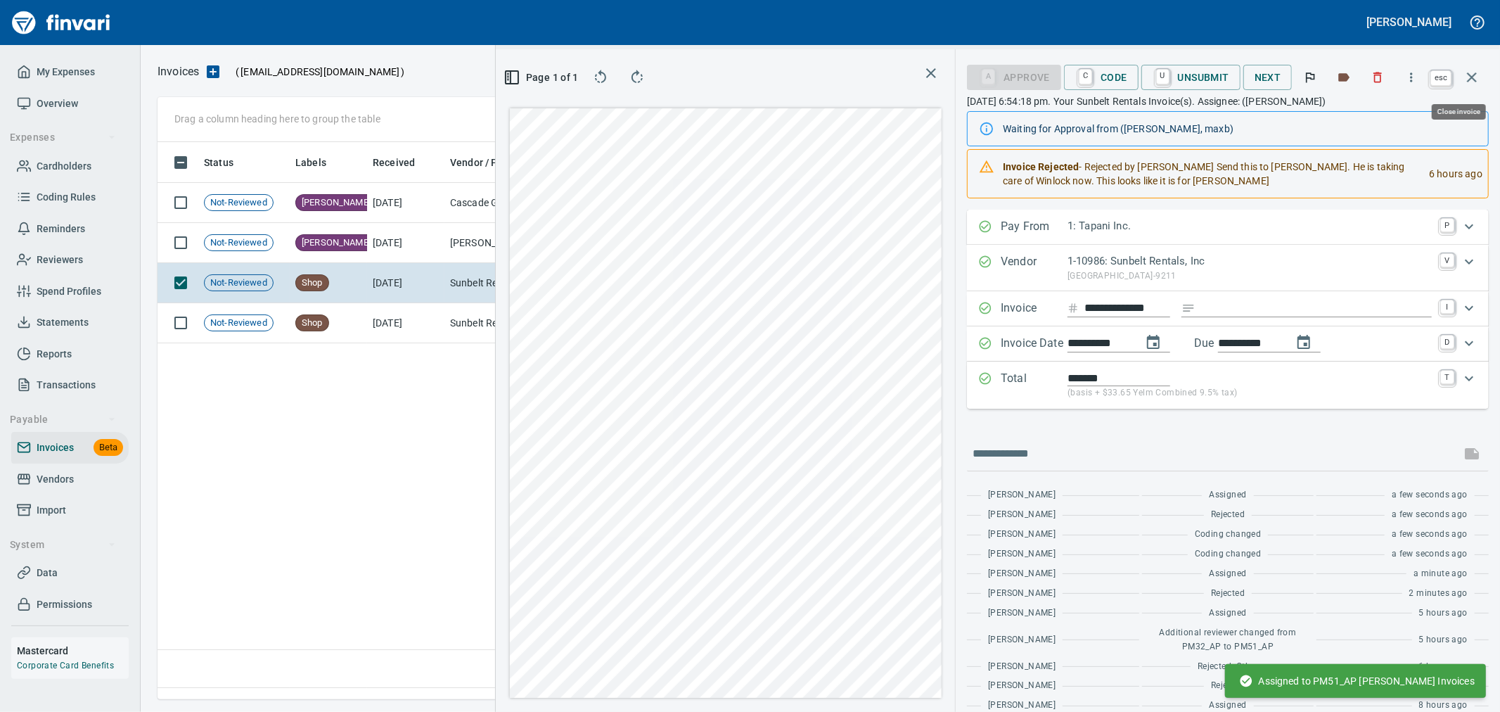
click at [1472, 83] on icon "button" at bounding box center [1471, 77] width 17 height 17
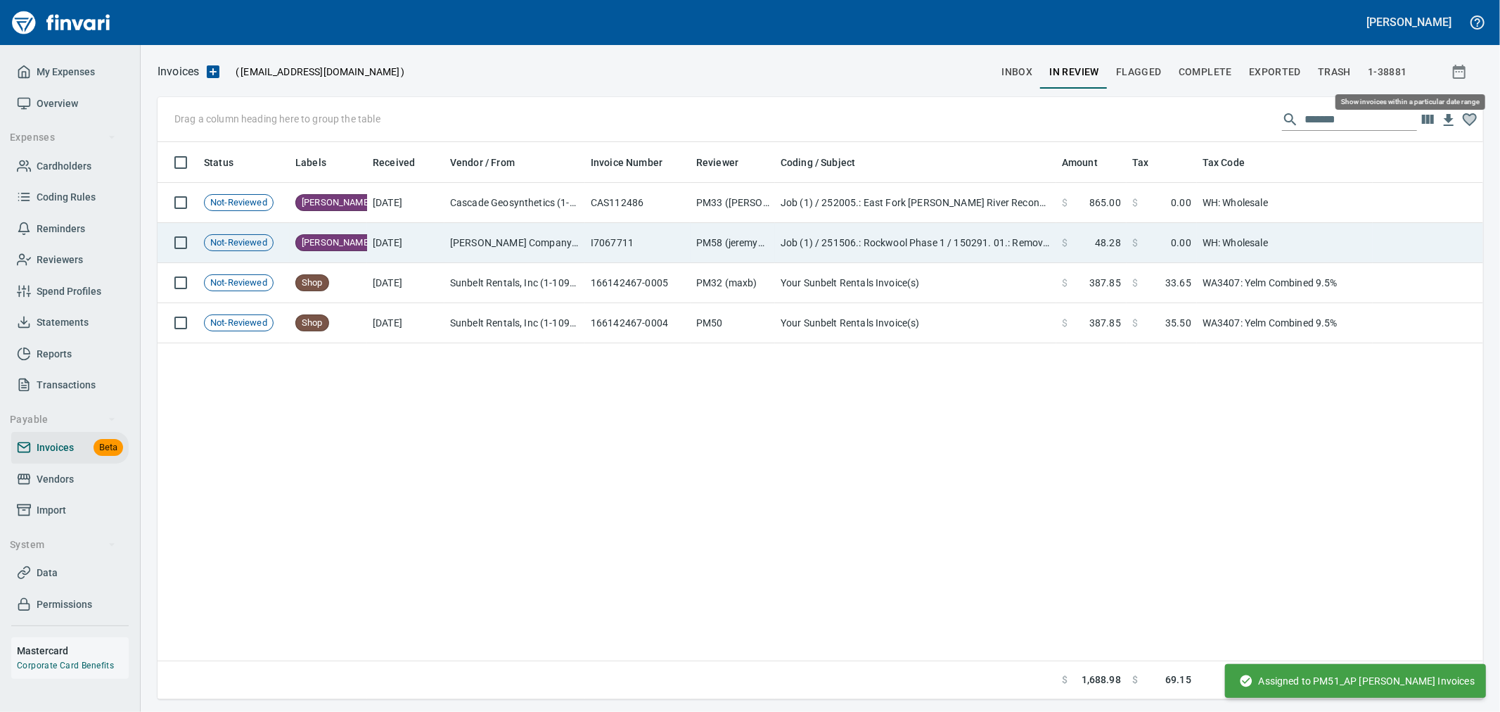
scroll to position [545, 1313]
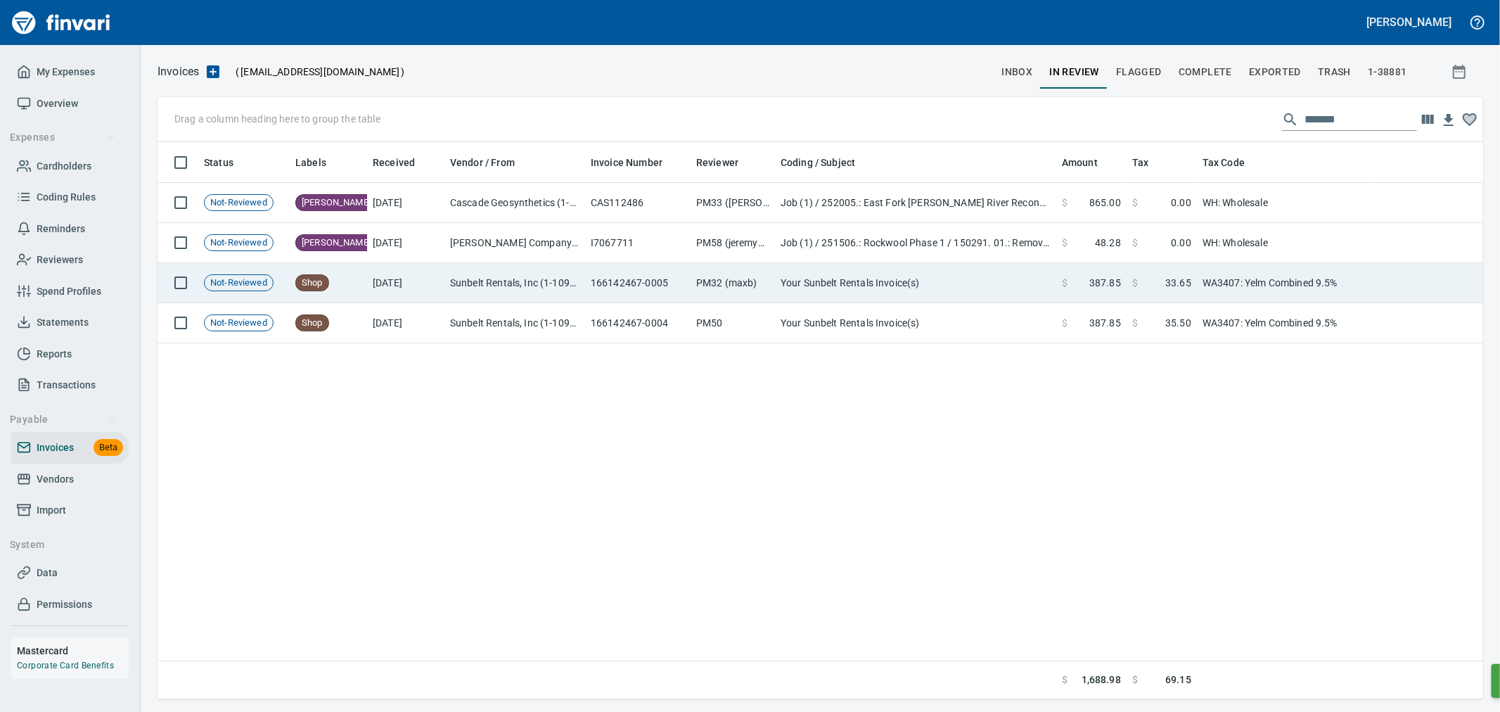
click at [945, 285] on td "Your Sunbelt Rentals Invoice(s)" at bounding box center [915, 283] width 281 height 40
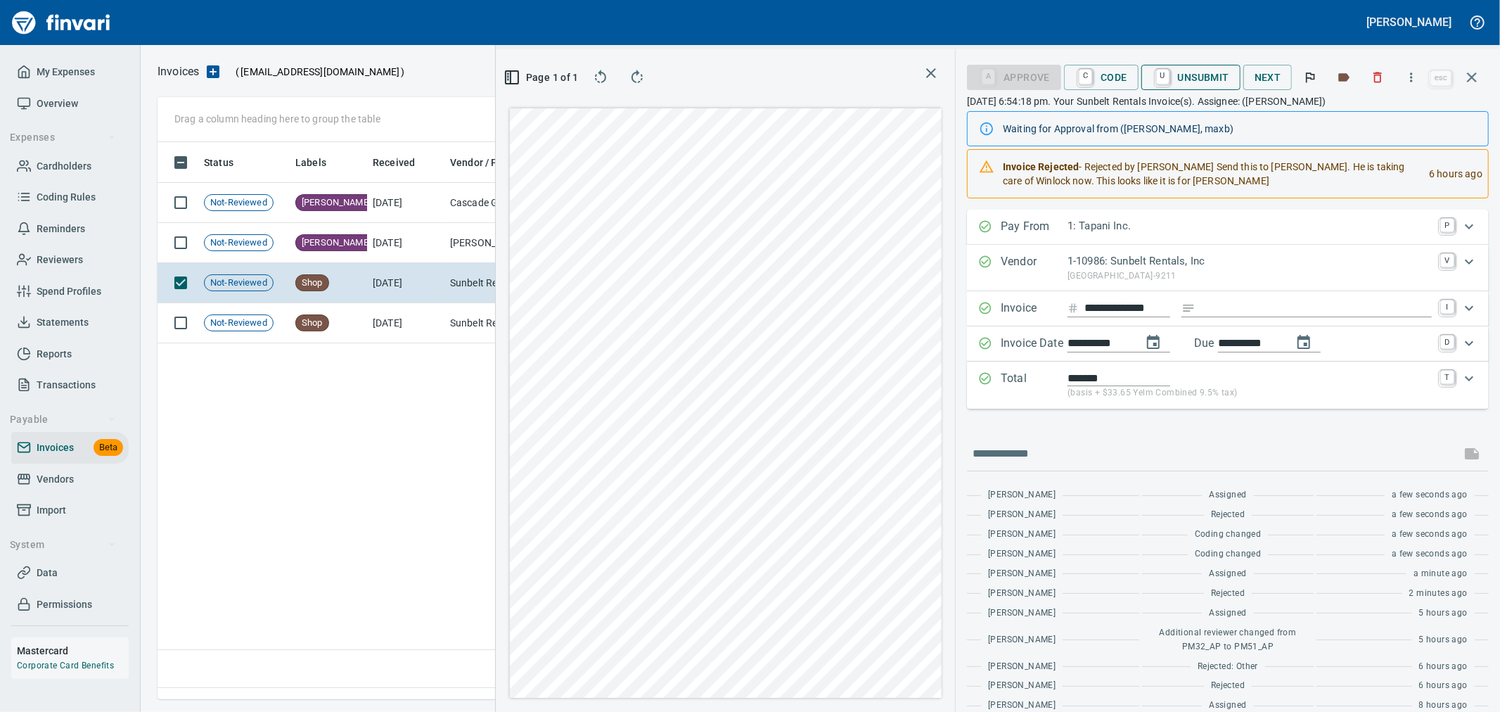
click at [1189, 74] on span "U Unsubmit" at bounding box center [1190, 77] width 77 height 24
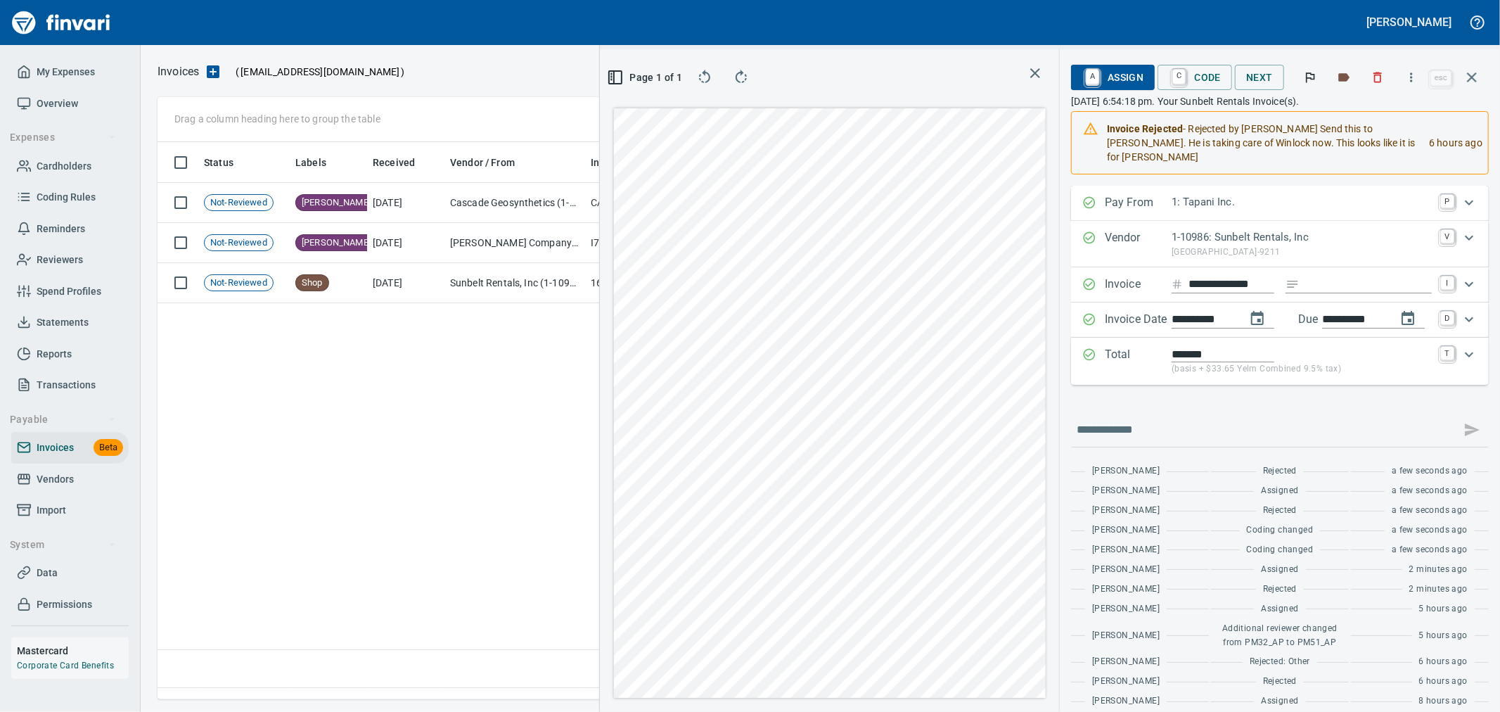
click at [1453, 137] on div "6 hours ago" at bounding box center [1449, 142] width 65 height 53
click at [1470, 76] on icon "button" at bounding box center [1472, 77] width 10 height 10
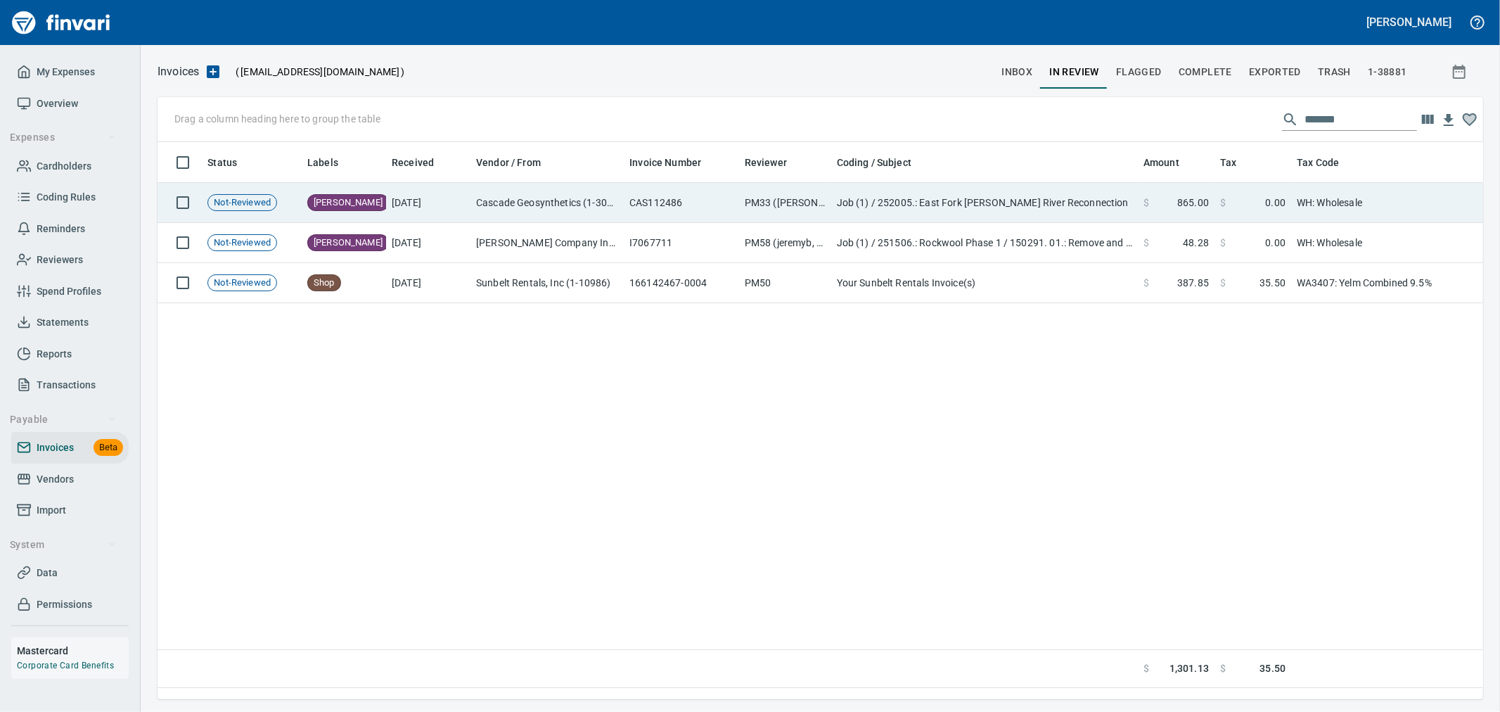
scroll to position [1, 1]
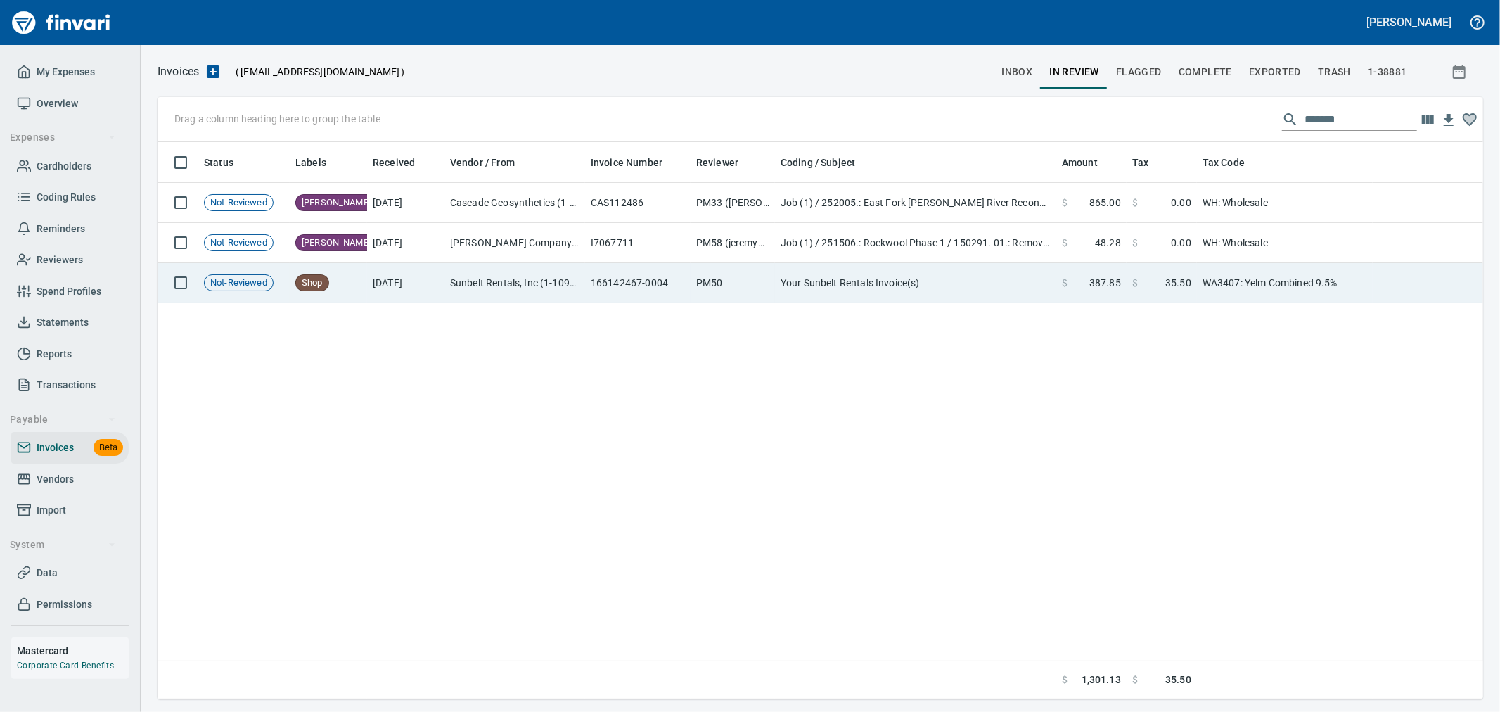
click at [958, 298] on td "Your Sunbelt Rentals Invoice(s)" at bounding box center [915, 283] width 281 height 40
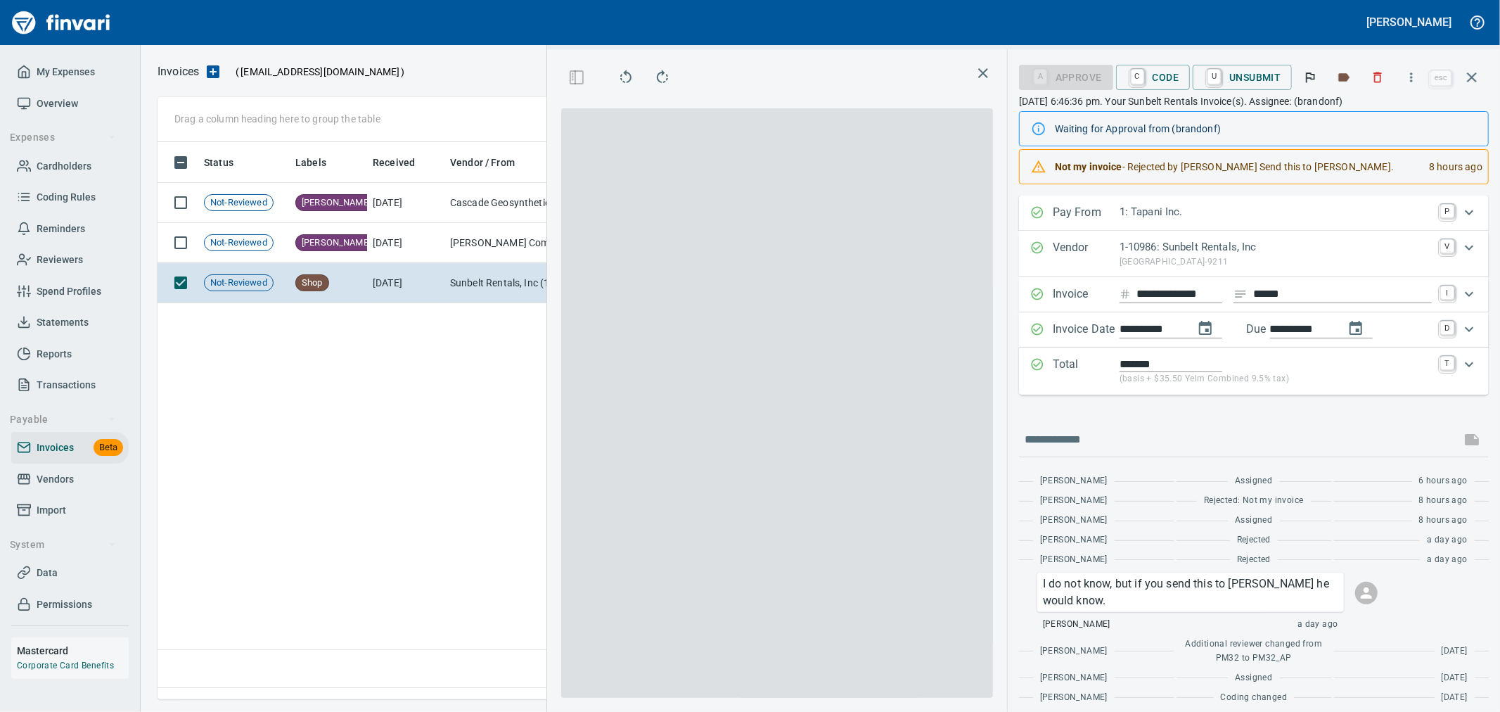
scroll to position [533, 962]
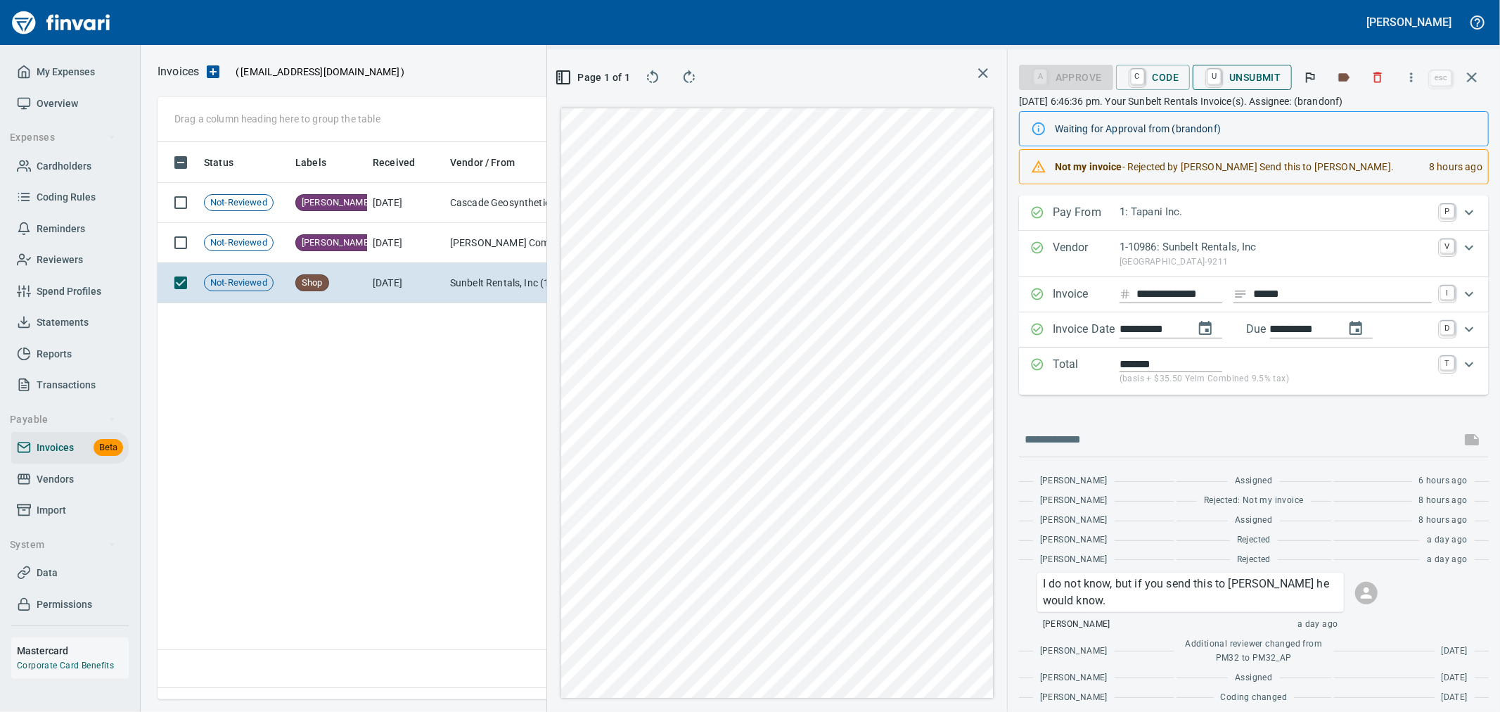
click at [1268, 75] on span "U Unsubmit" at bounding box center [1242, 77] width 77 height 24
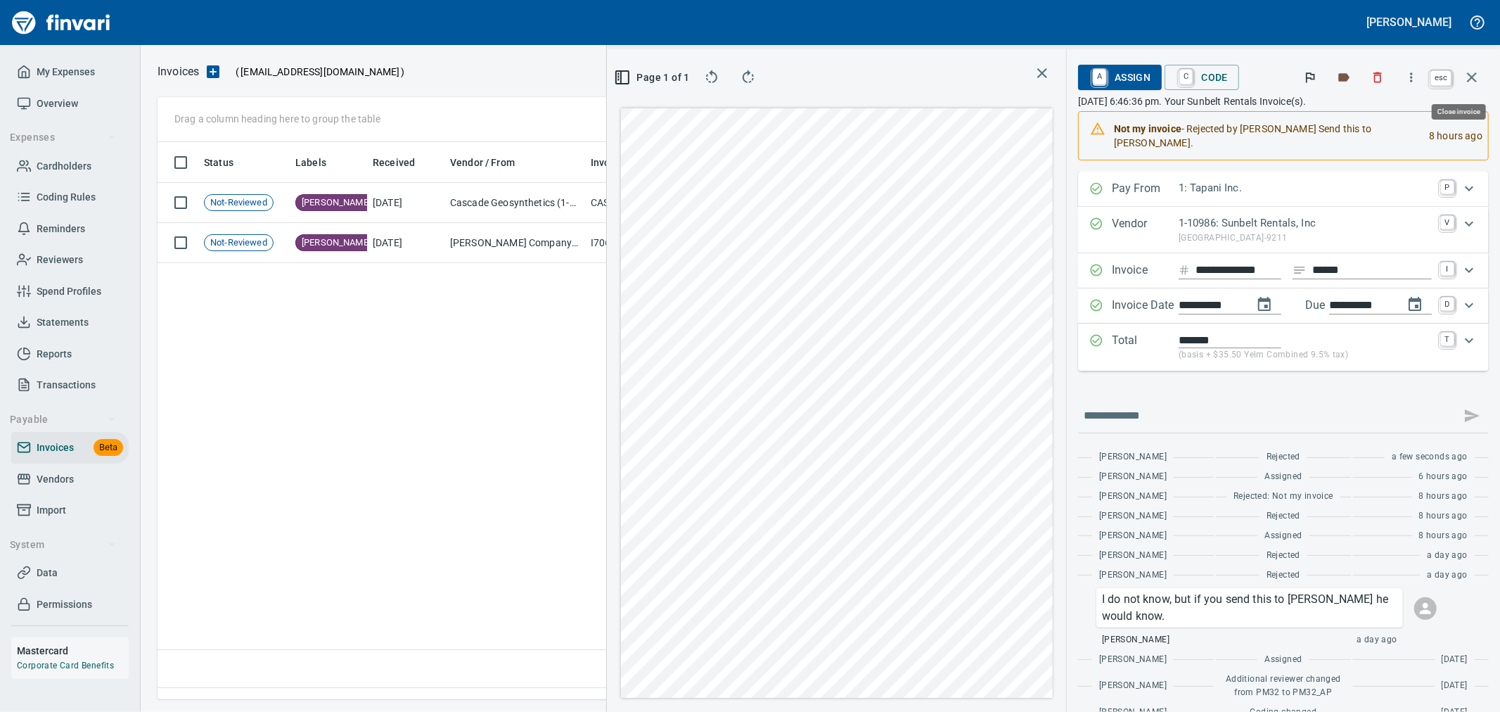
click at [1461, 79] on button "button" at bounding box center [1472, 77] width 34 height 34
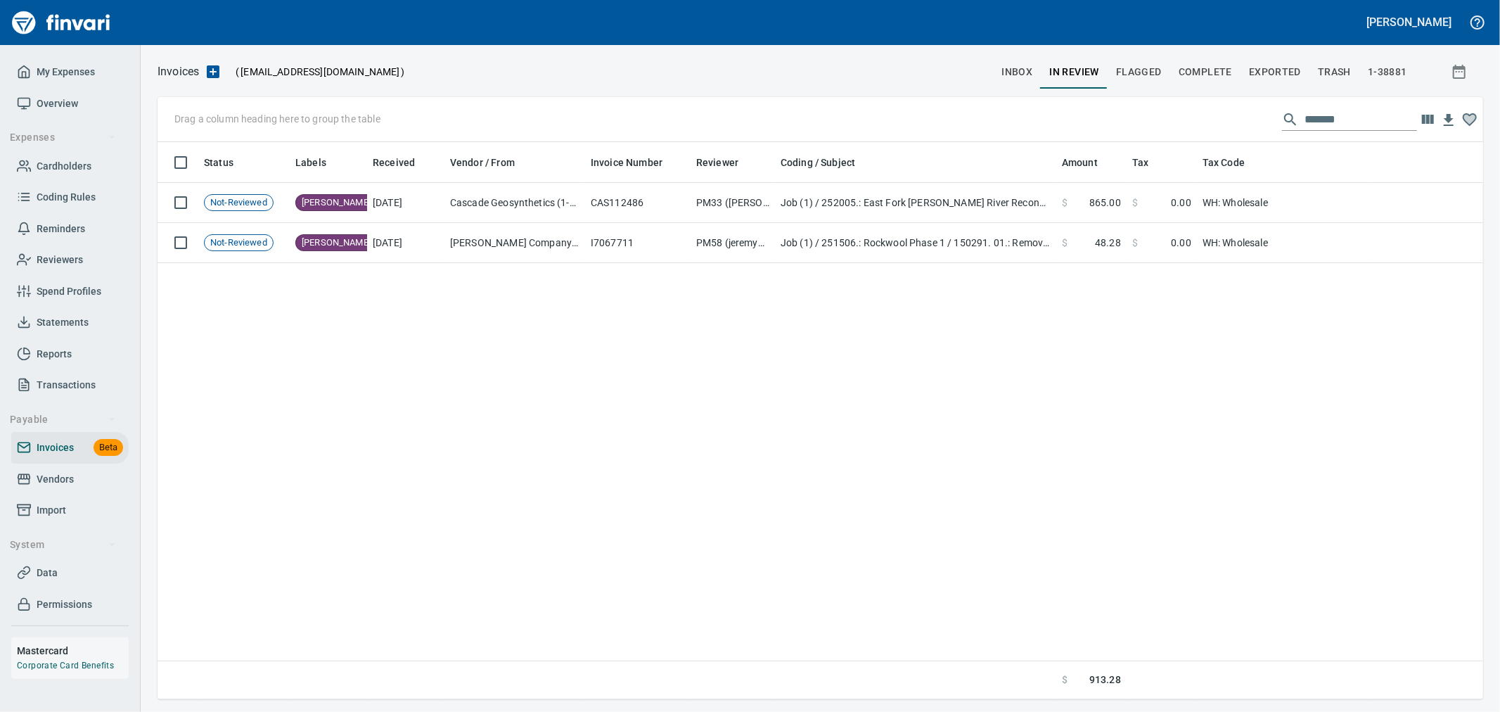
scroll to position [545, 1313]
drag, startPoint x: 1350, startPoint y: 117, endPoint x: 1219, endPoint y: 107, distance: 131.2
click at [1219, 107] on div "Drag a column heading here to group the table *******" at bounding box center [819, 119] width 1325 height 45
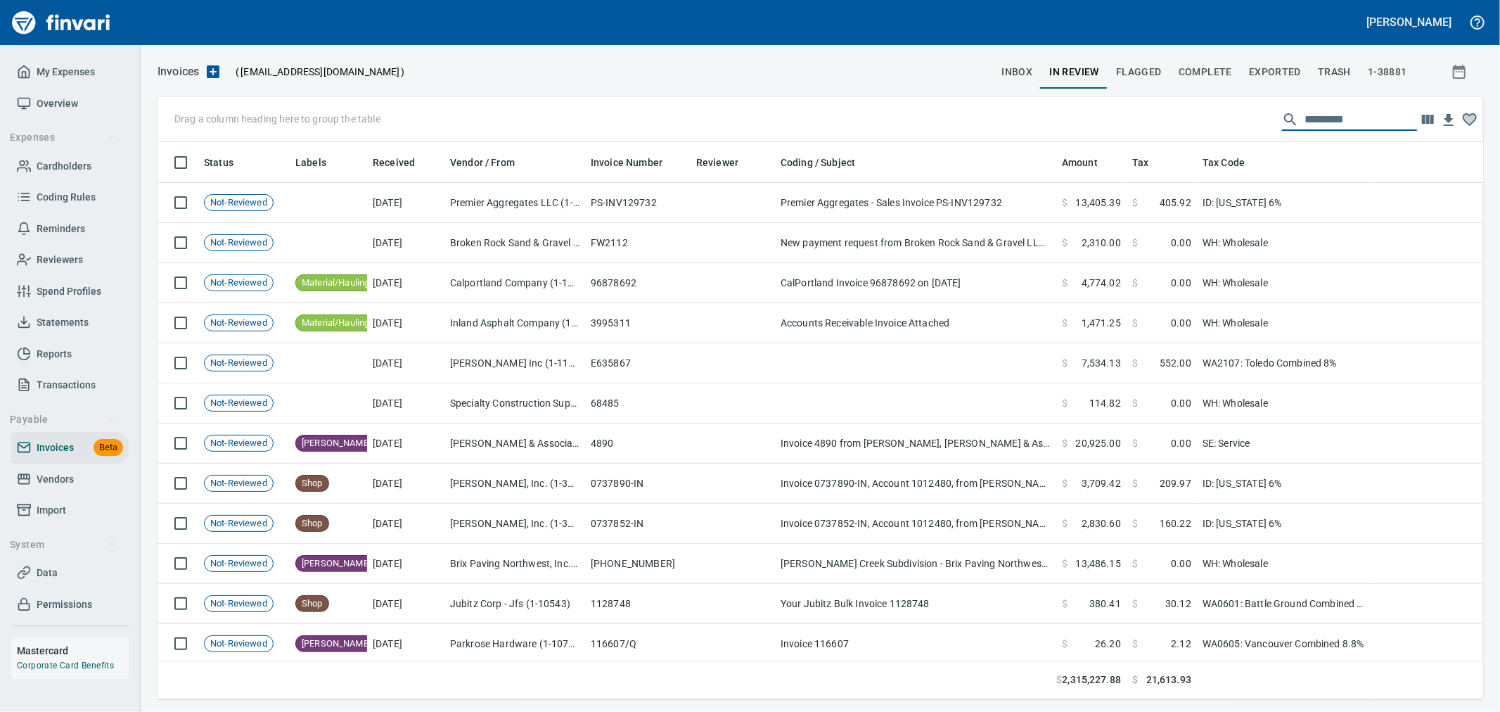
click at [1017, 72] on span "inbox" at bounding box center [1016, 72] width 31 height 18
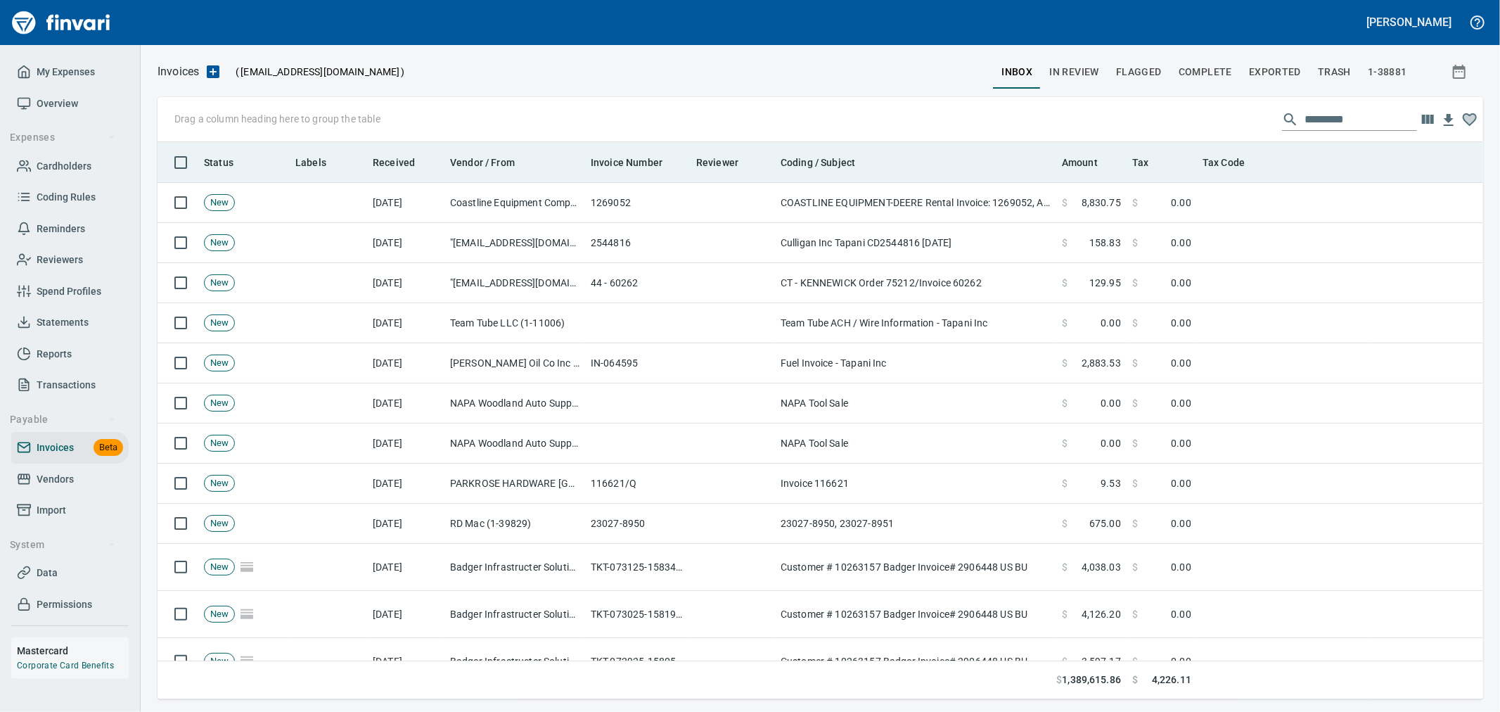
scroll to position [545, 1302]
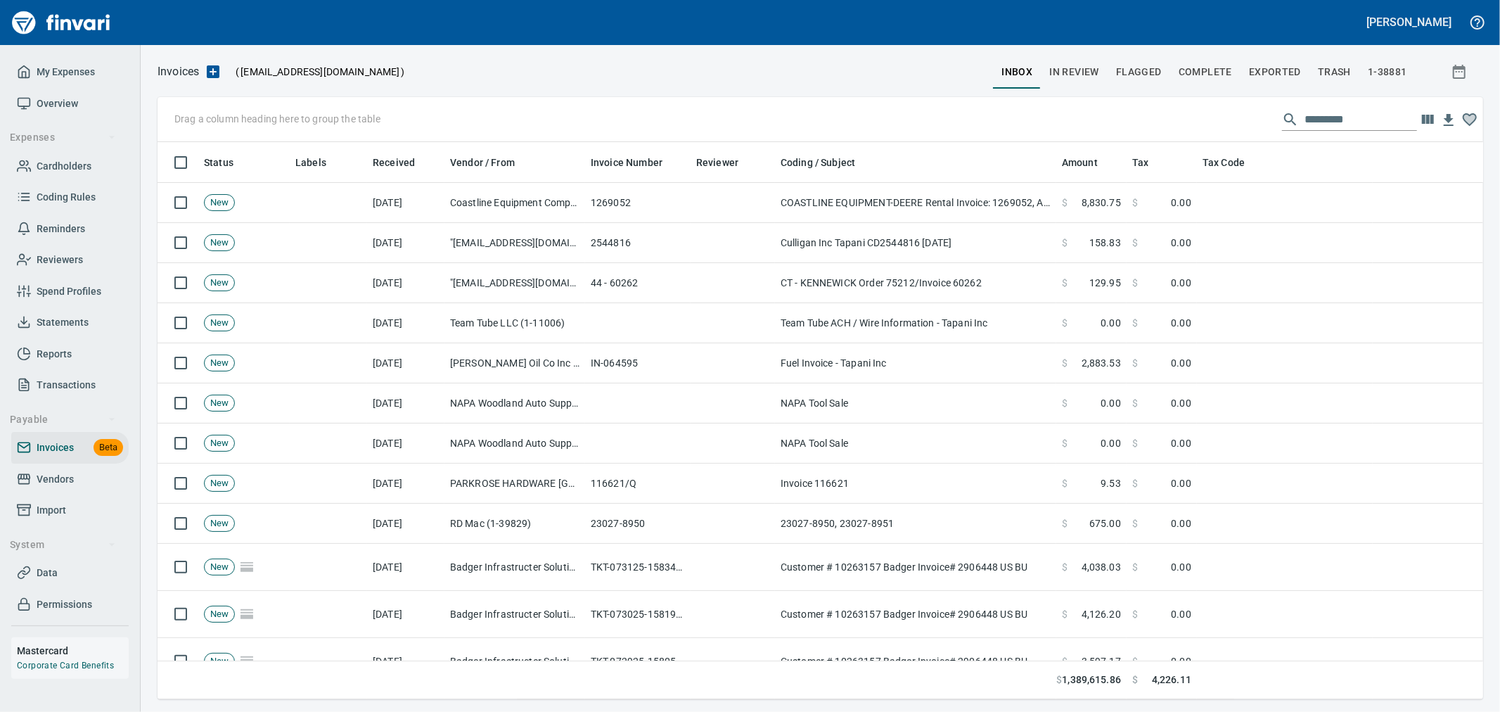
click at [1332, 116] on input "text" at bounding box center [1360, 119] width 112 height 22
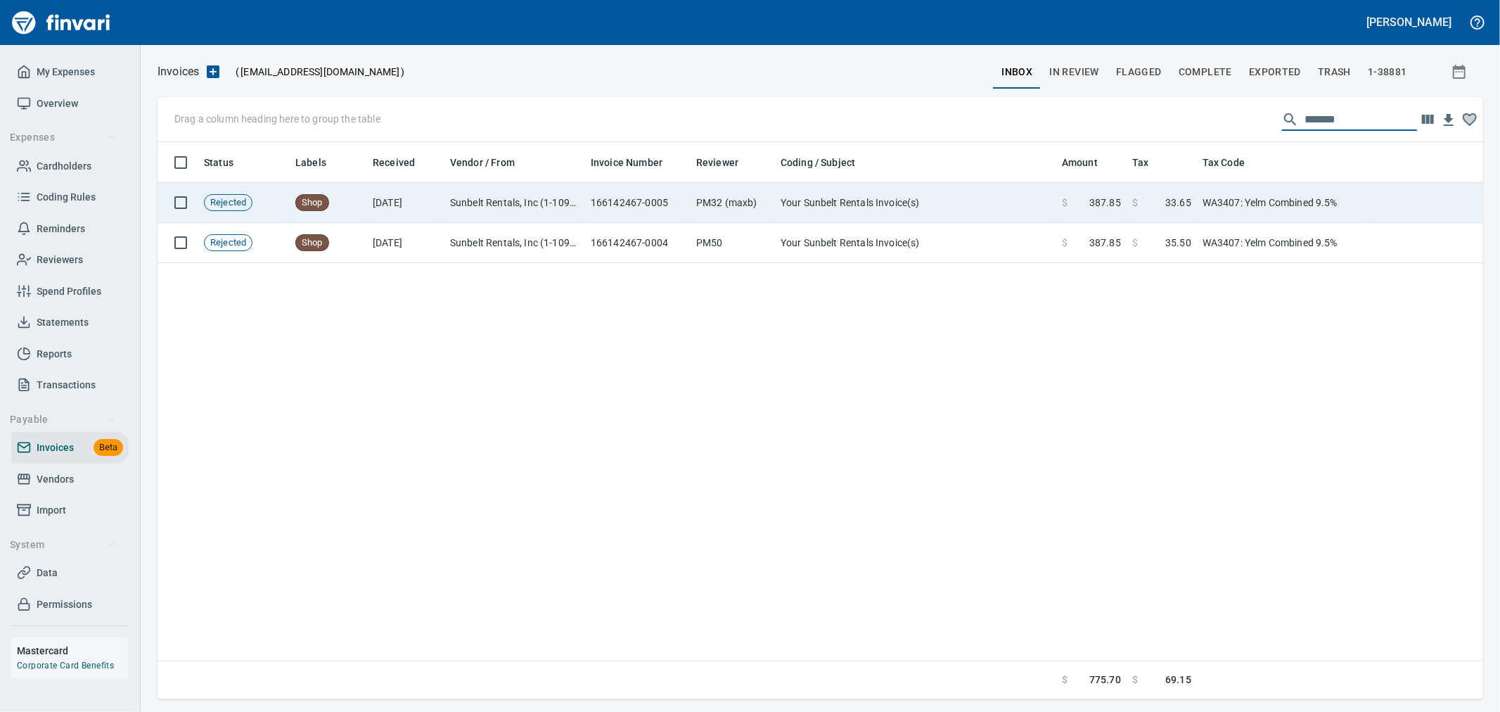
type input "*******"
click at [971, 221] on td "Your Sunbelt Rentals Invoice(s)" at bounding box center [915, 203] width 281 height 40
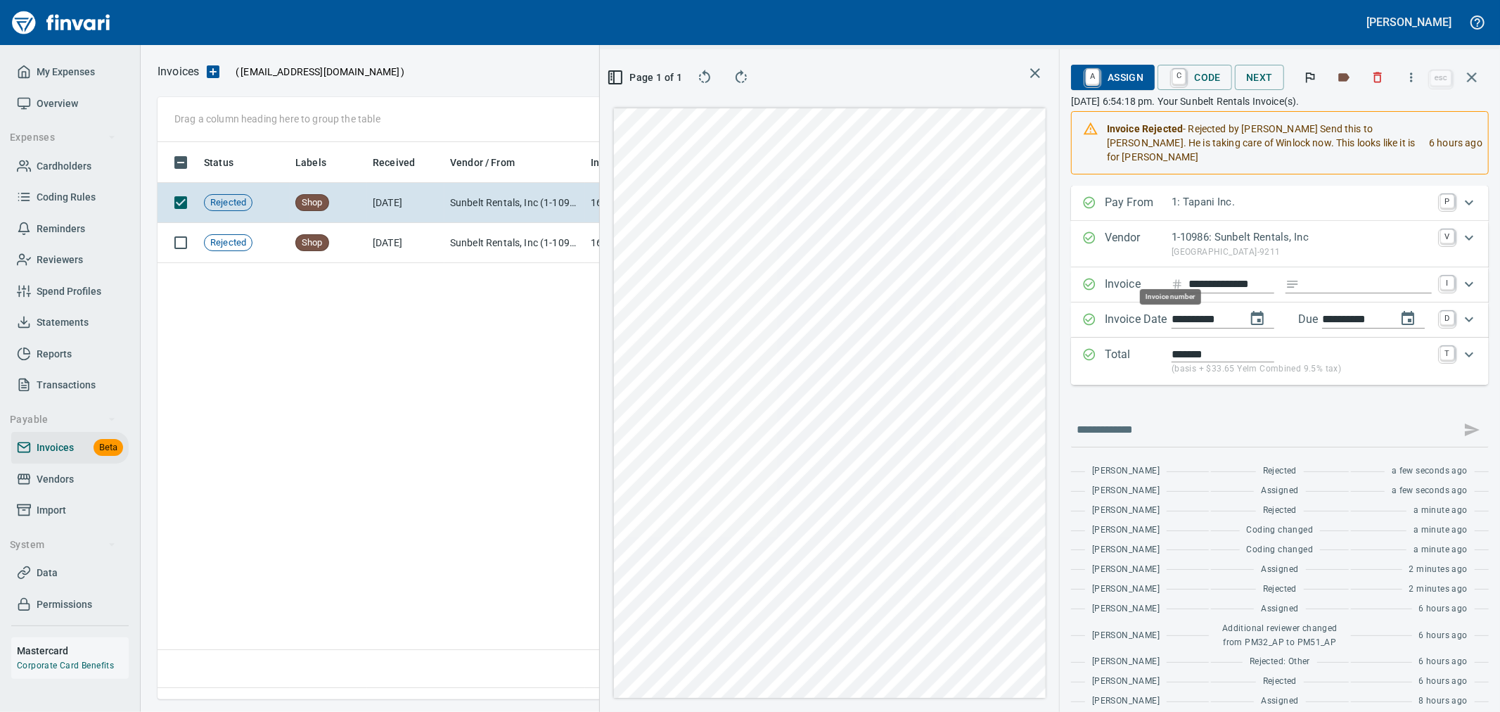
scroll to position [533, 962]
click at [1461, 77] on button "button" at bounding box center [1472, 77] width 34 height 34
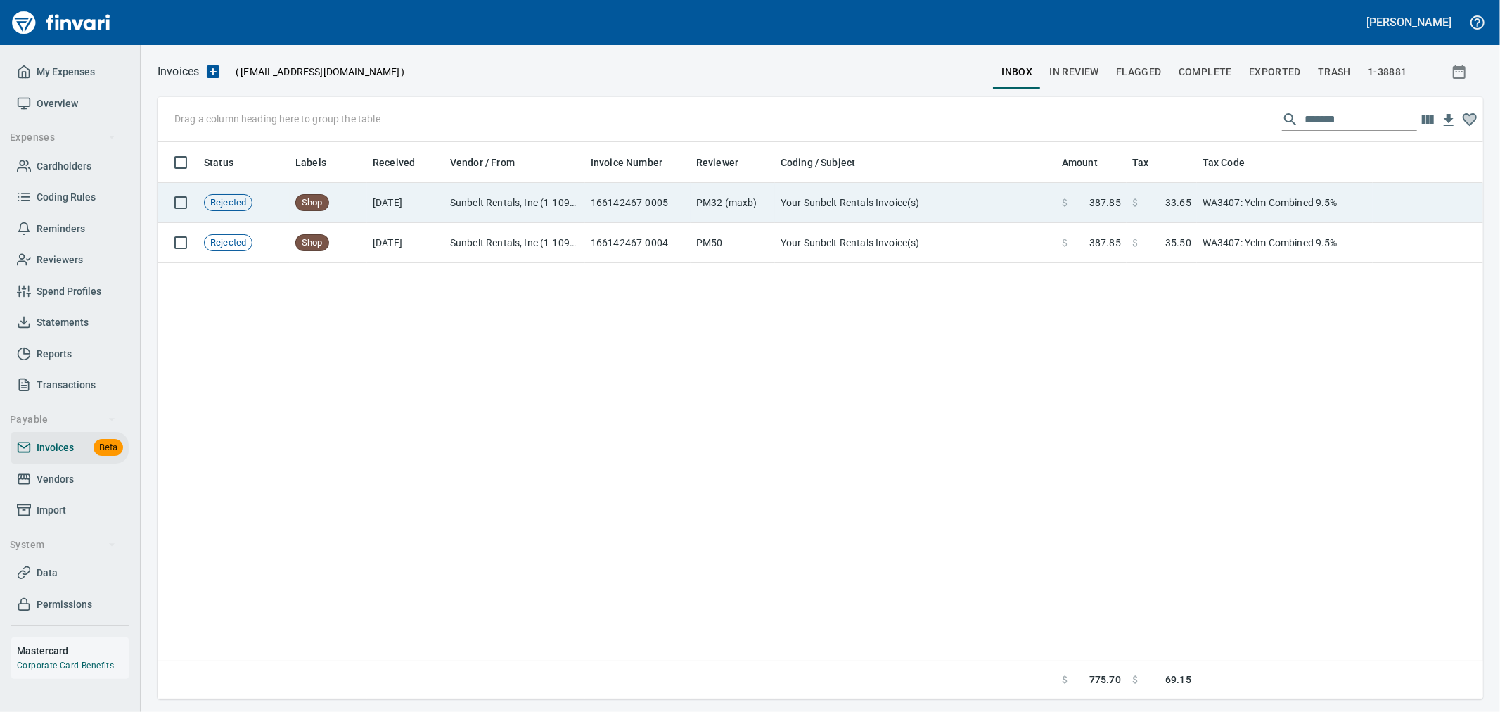
scroll to position [545, 1313]
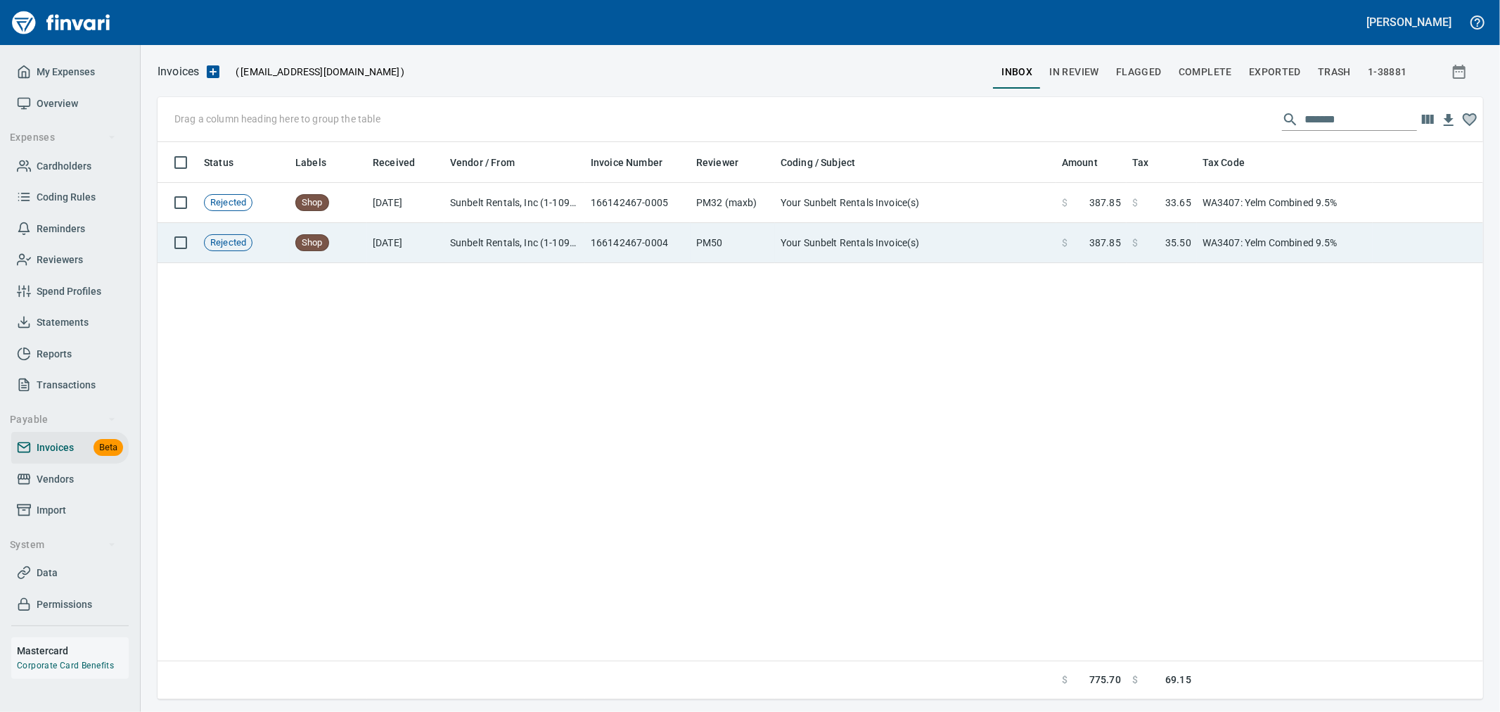
click at [728, 246] on td "PM50" at bounding box center [732, 243] width 84 height 40
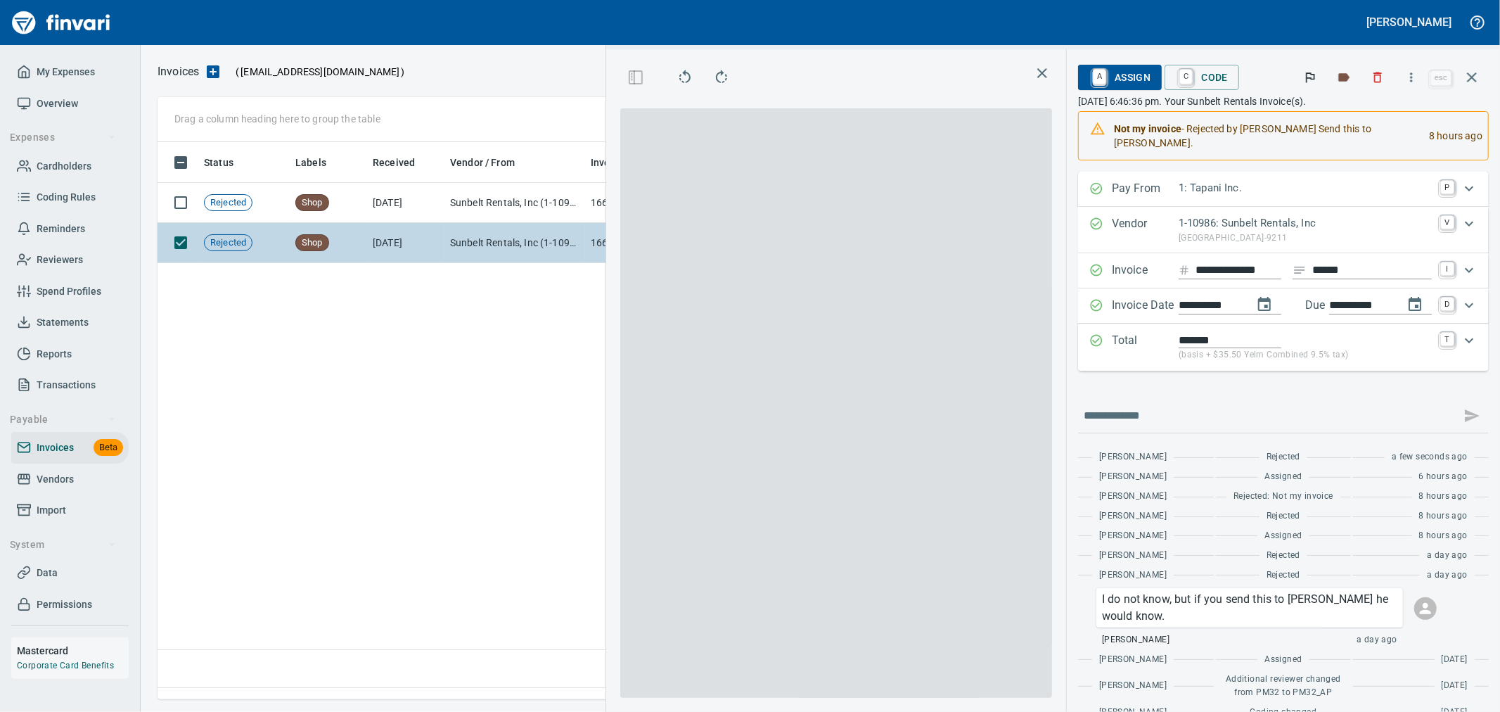
scroll to position [533, 962]
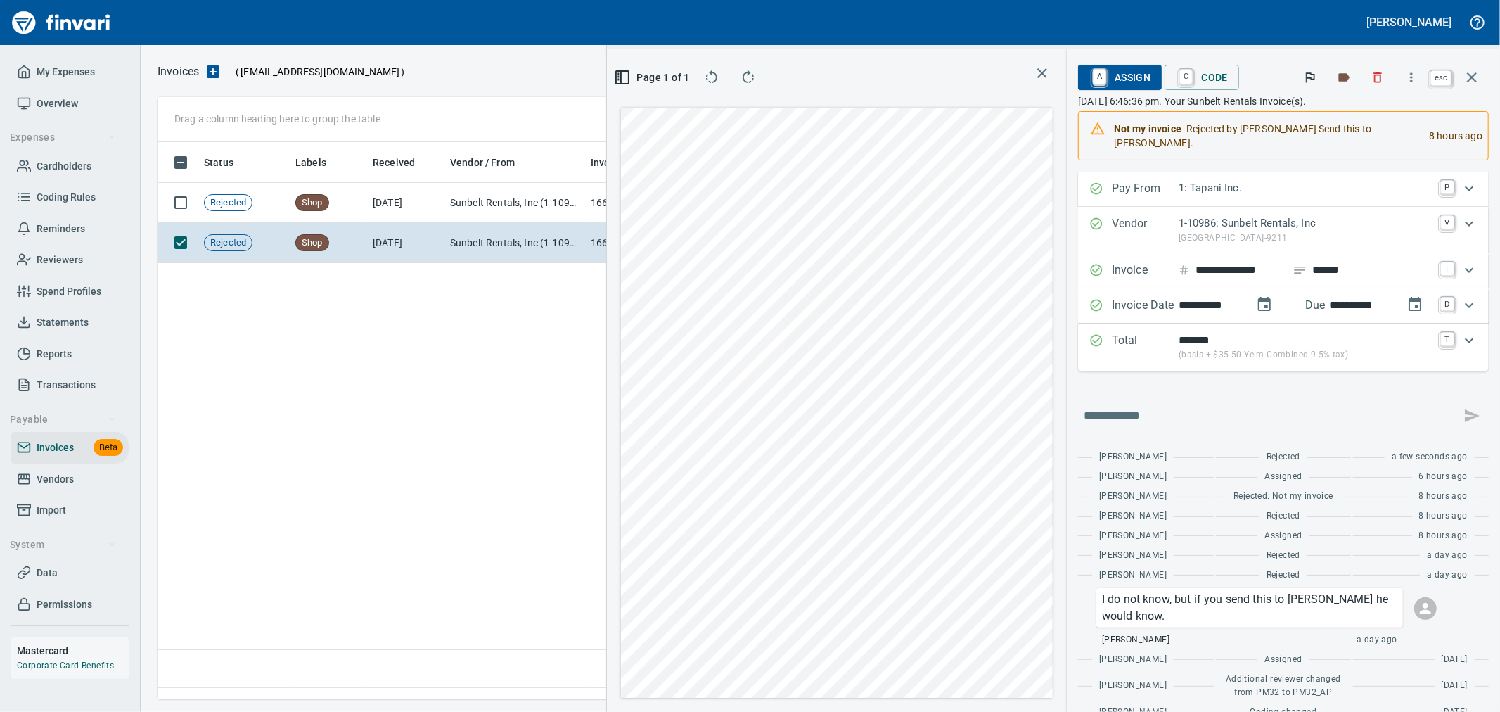
click at [1468, 81] on icon "button" at bounding box center [1472, 77] width 10 height 10
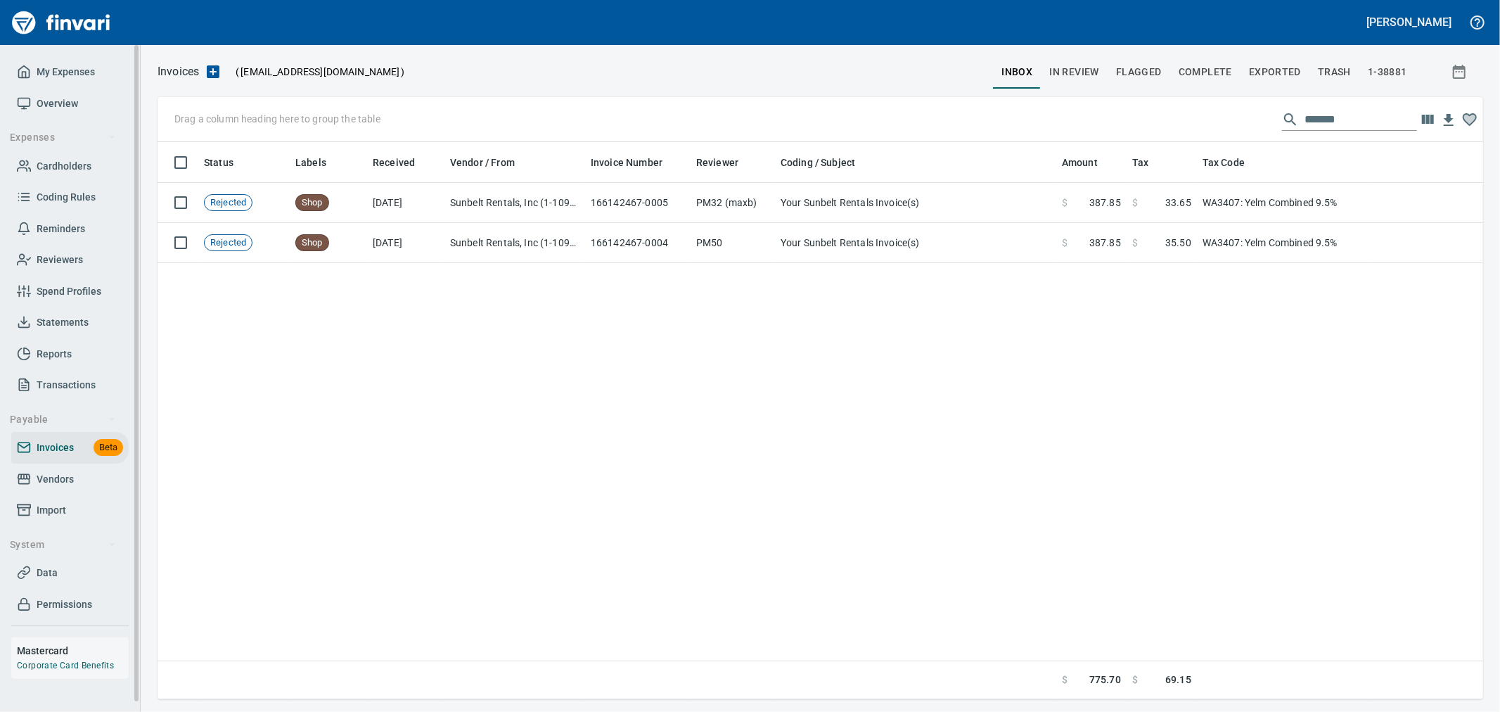
click at [89, 72] on span "My Expenses" at bounding box center [66, 72] width 58 height 18
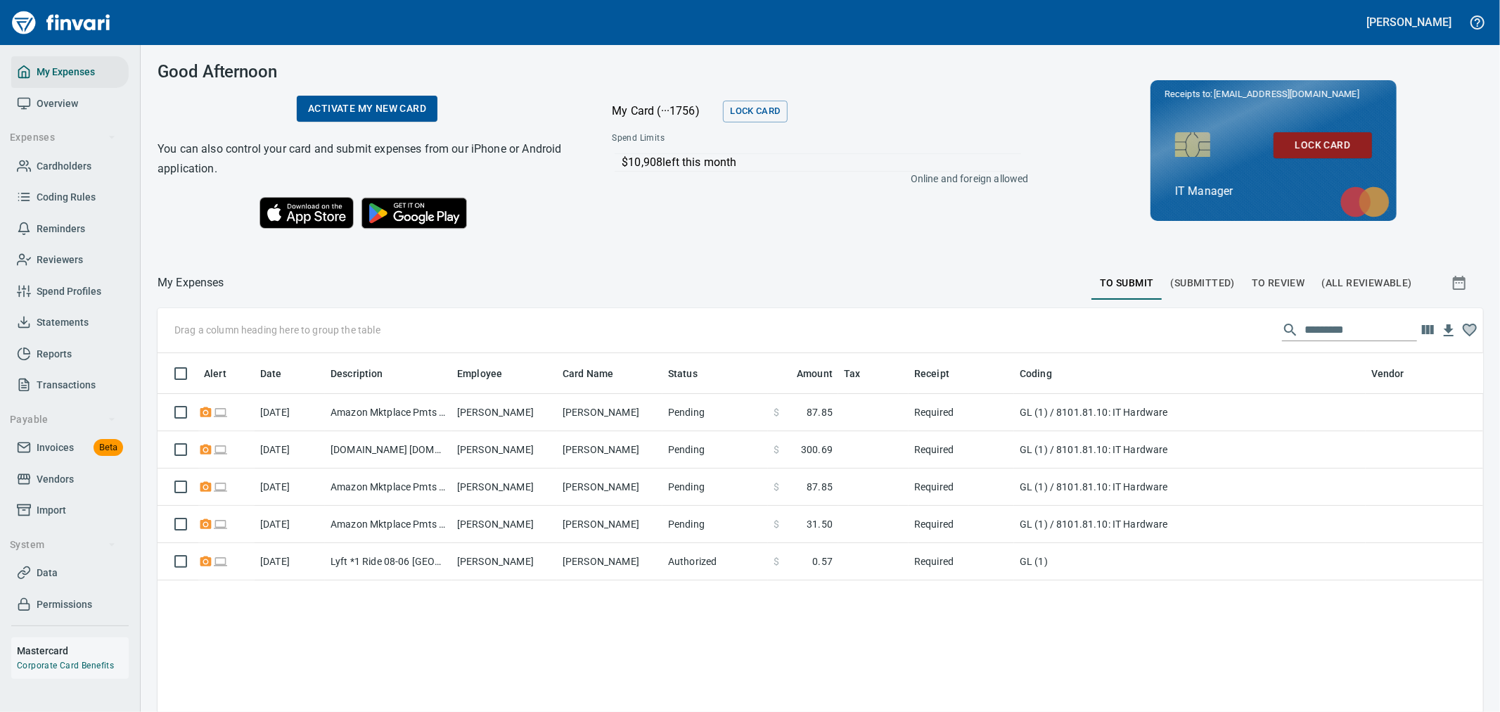
scroll to position [533, 1302]
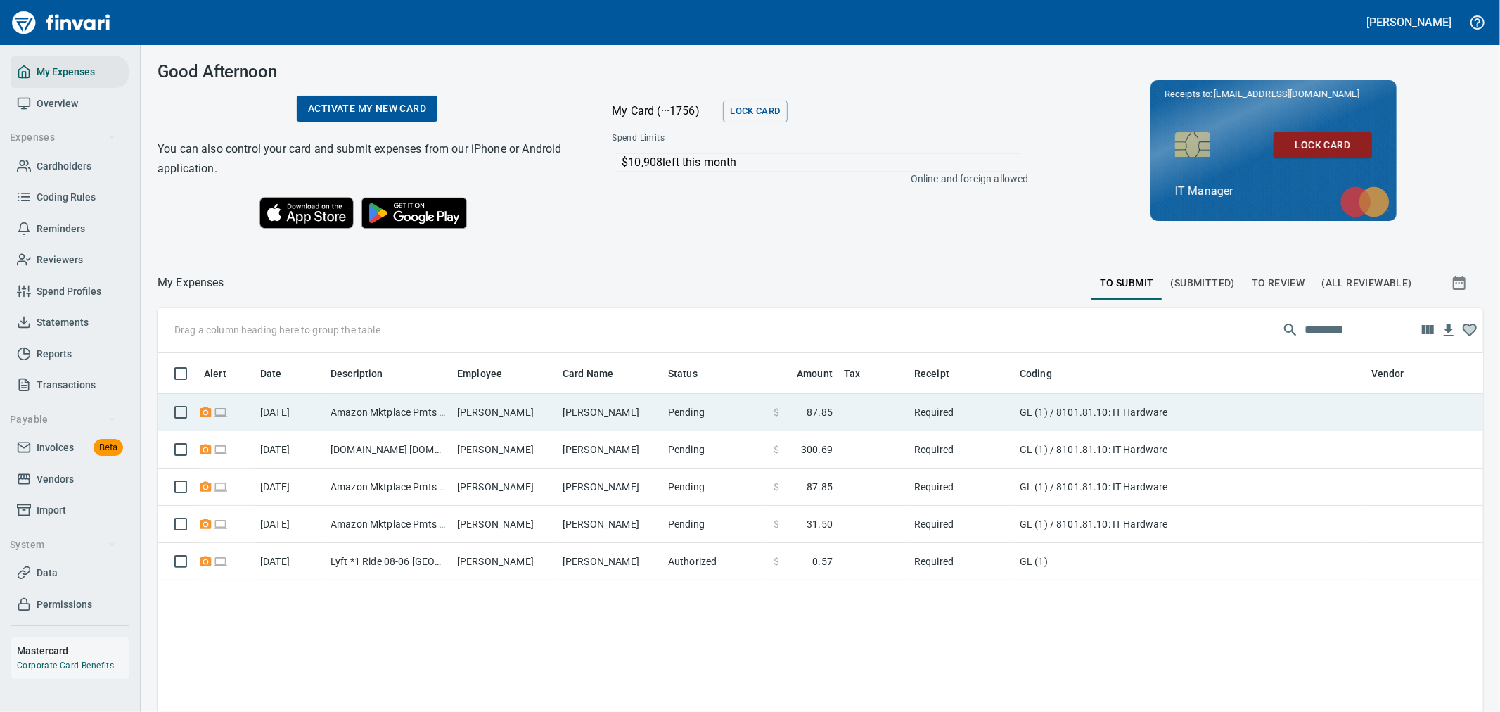
click at [630, 413] on td "[PERSON_NAME]" at bounding box center [609, 412] width 105 height 37
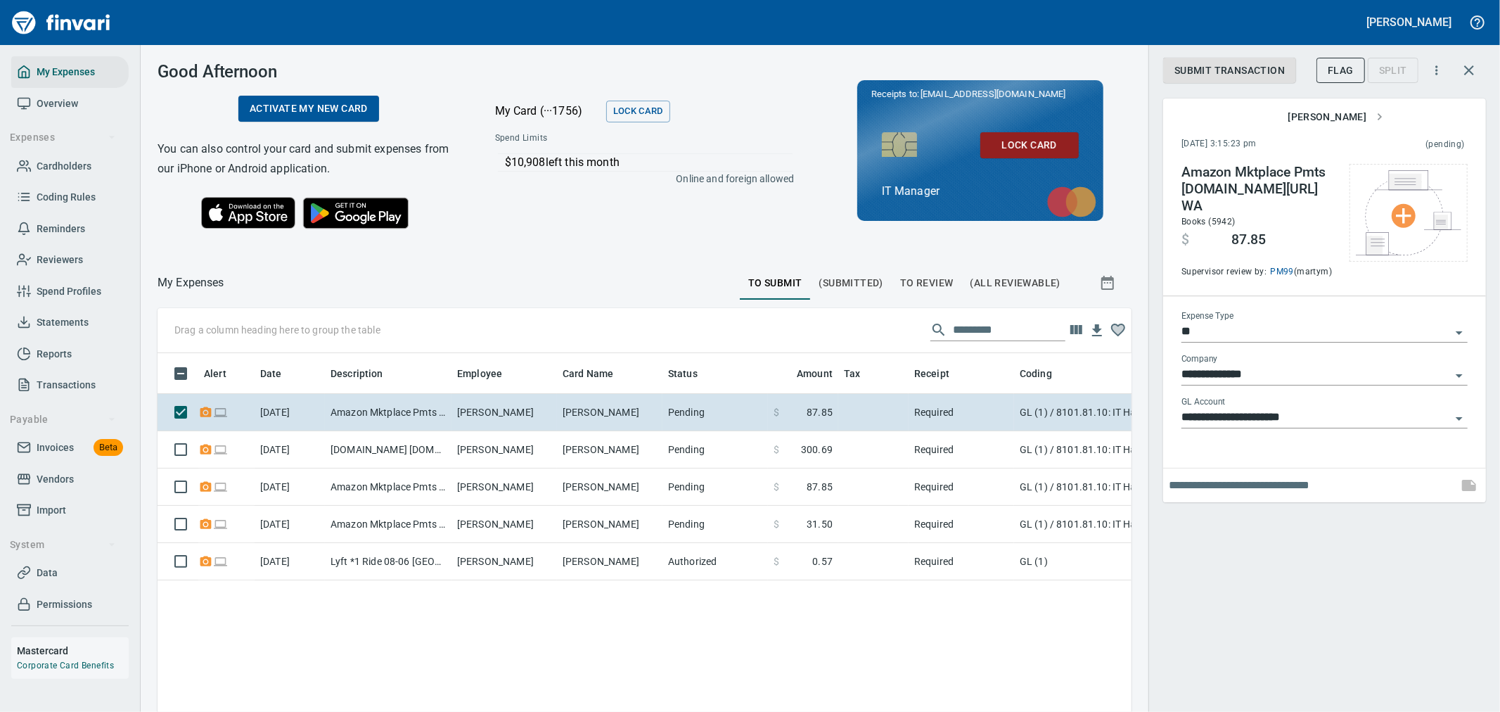
scroll to position [533, 951]
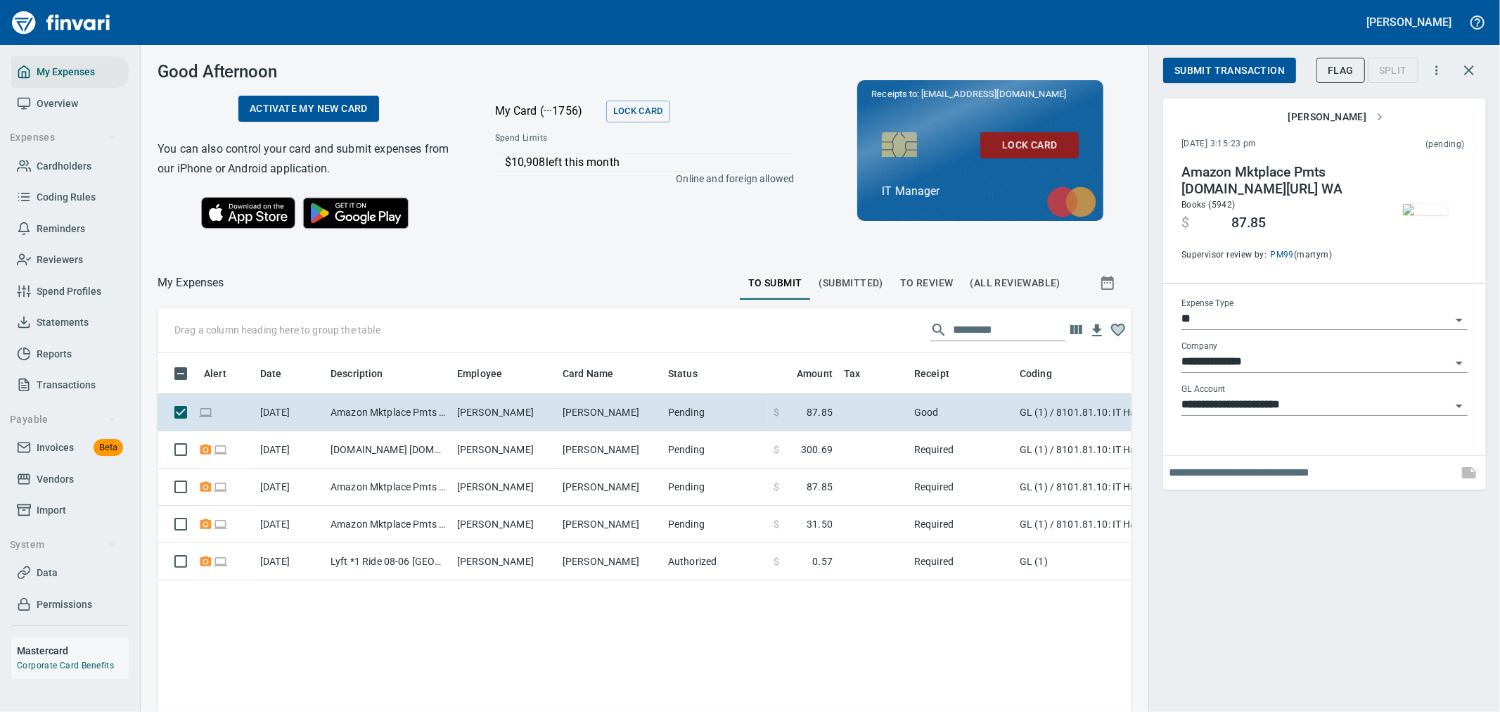
click at [1253, 72] on span "Submit Transaction" at bounding box center [1229, 71] width 110 height 18
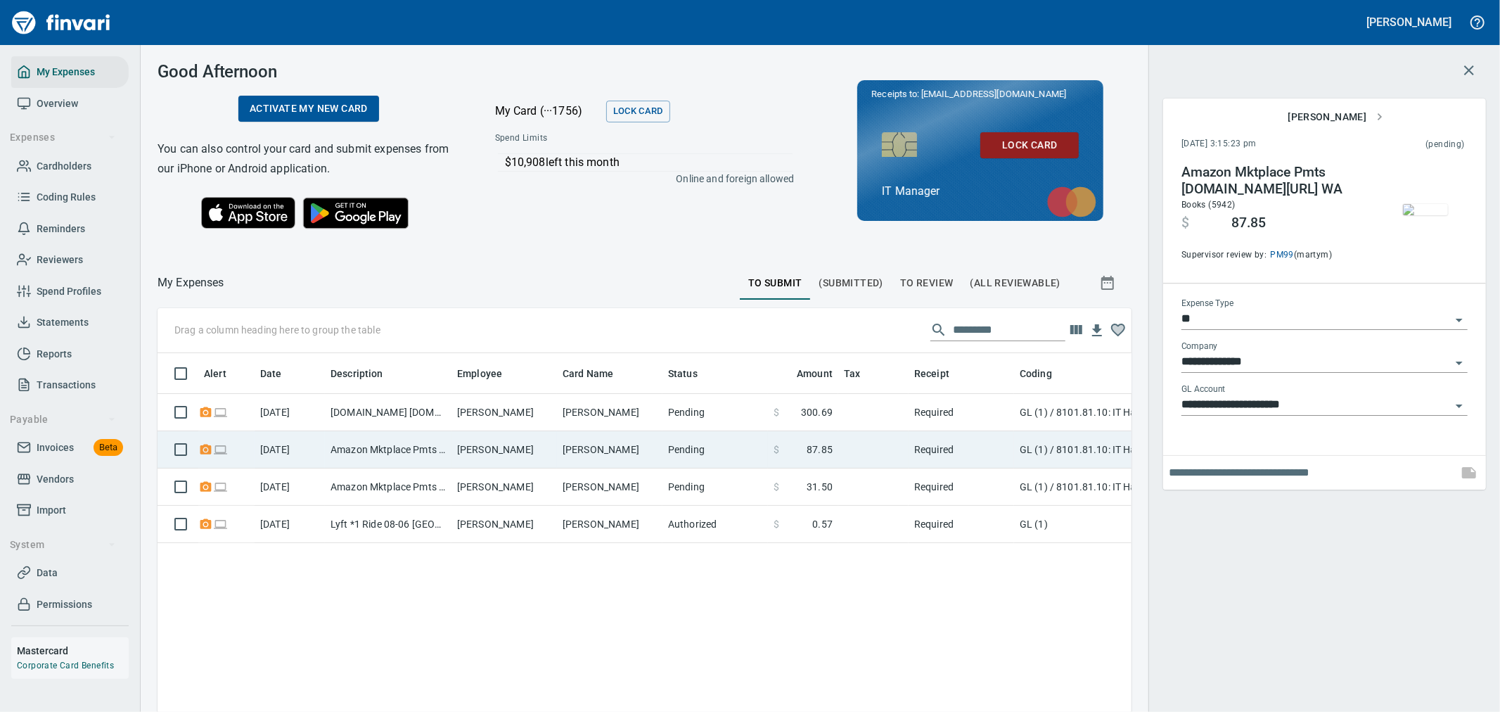
click at [886, 448] on td at bounding box center [873, 449] width 70 height 37
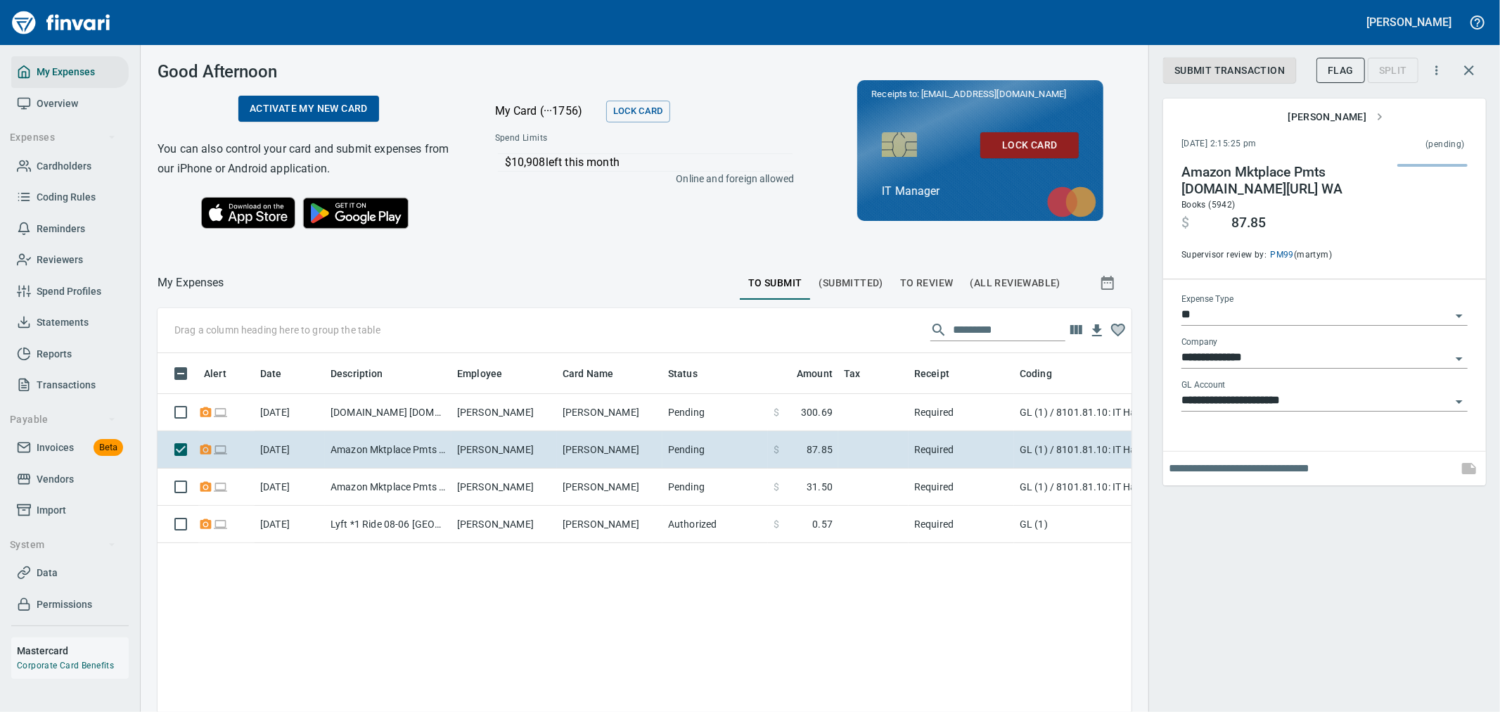
scroll to position [533, 951]
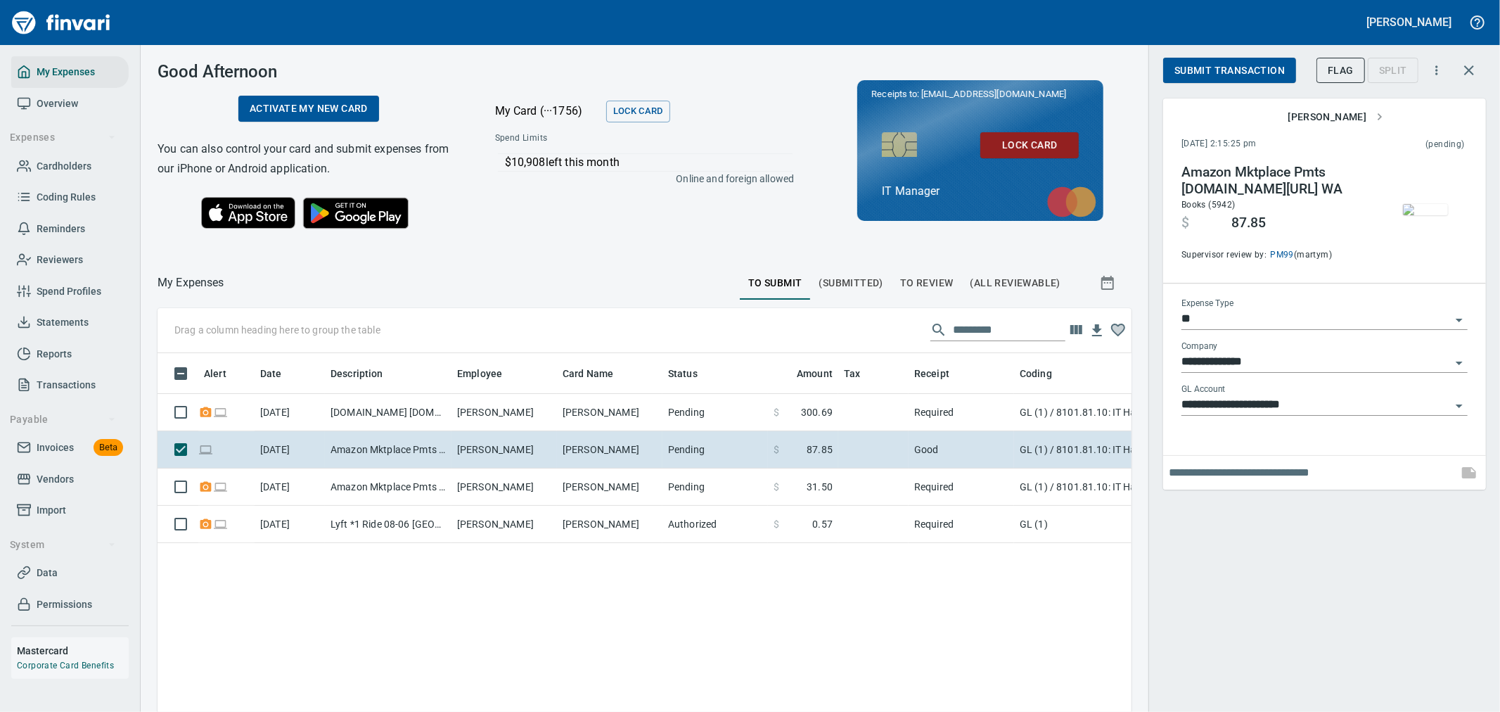
click at [1239, 72] on span "Submit Transaction" at bounding box center [1229, 71] width 110 height 18
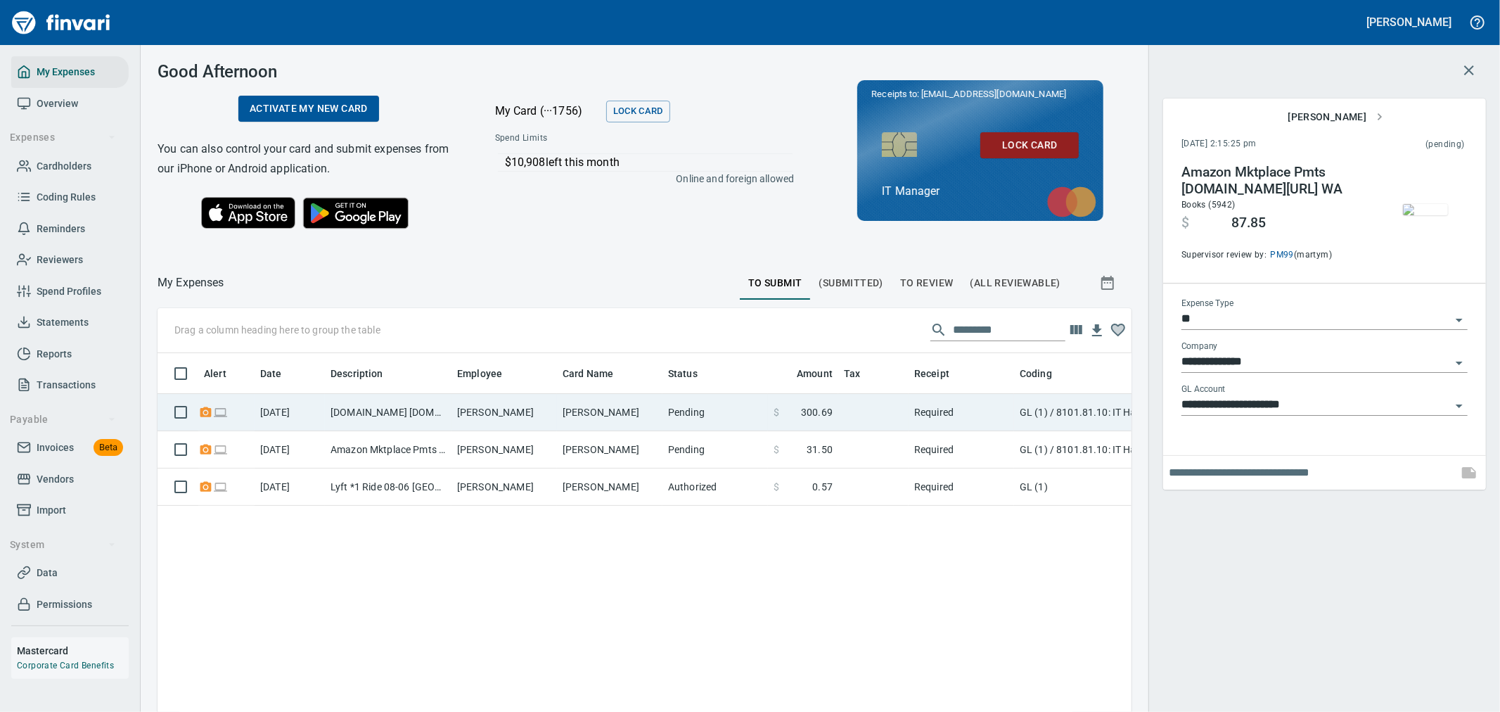
click at [986, 401] on td "Required" at bounding box center [960, 412] width 105 height 37
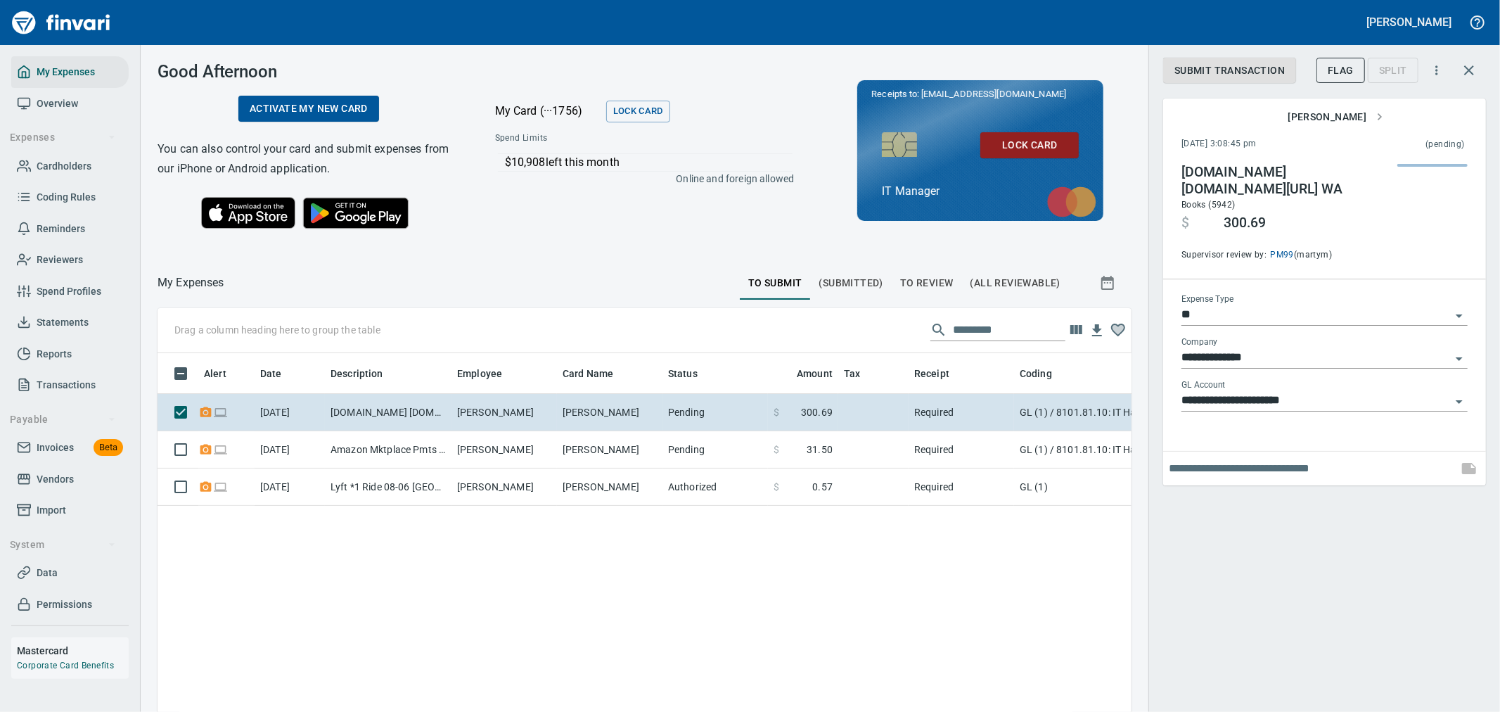
scroll to position [533, 951]
click at [1223, 75] on span "Submit Transaction" at bounding box center [1229, 71] width 110 height 18
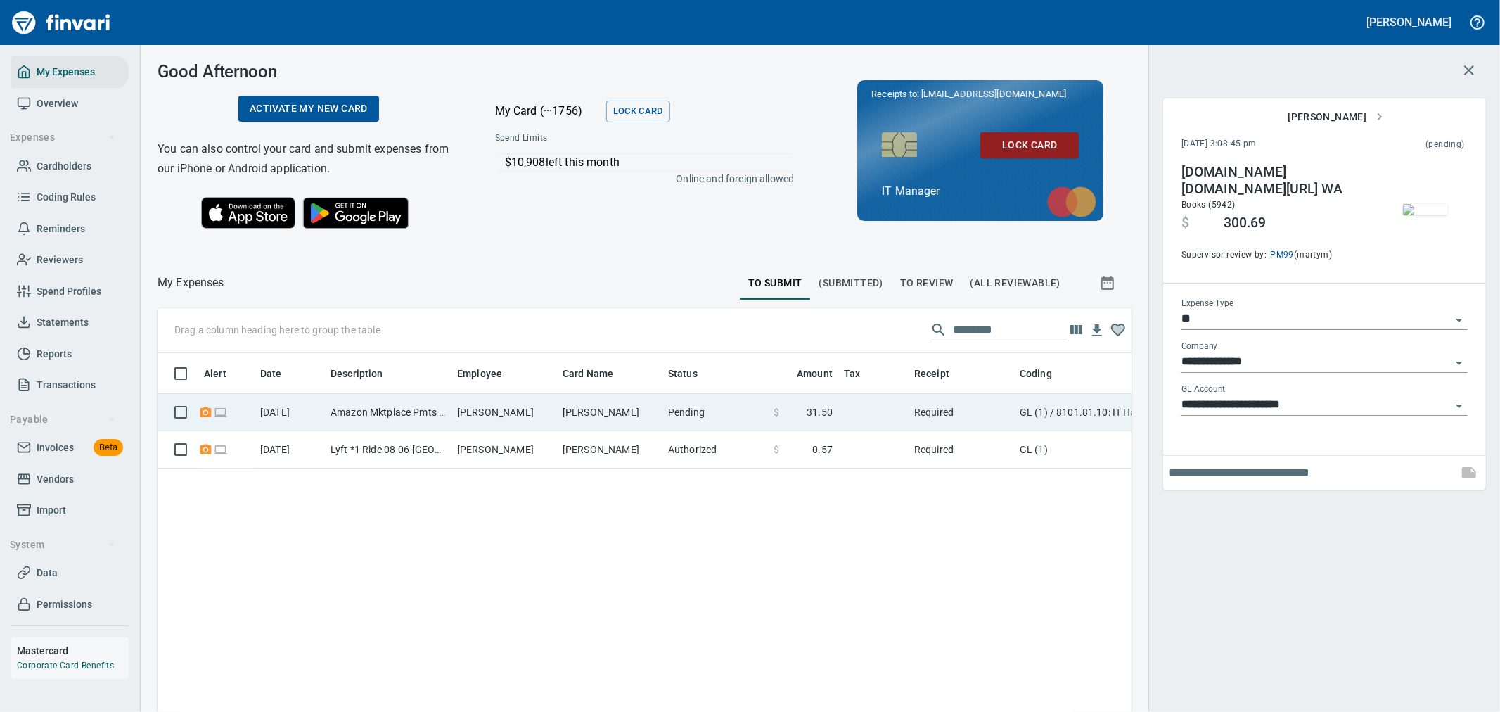
click at [553, 404] on td "[PERSON_NAME]" at bounding box center [503, 412] width 105 height 37
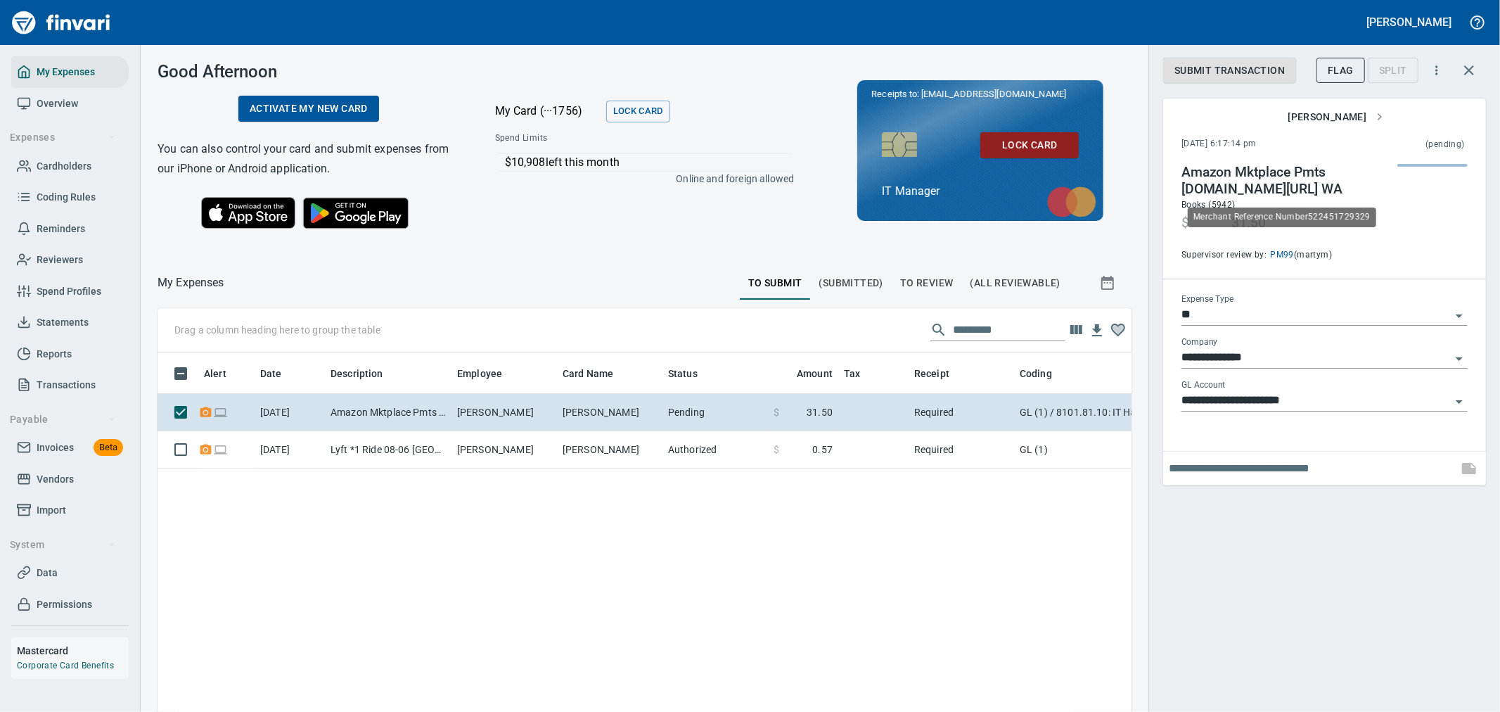
scroll to position [533, 951]
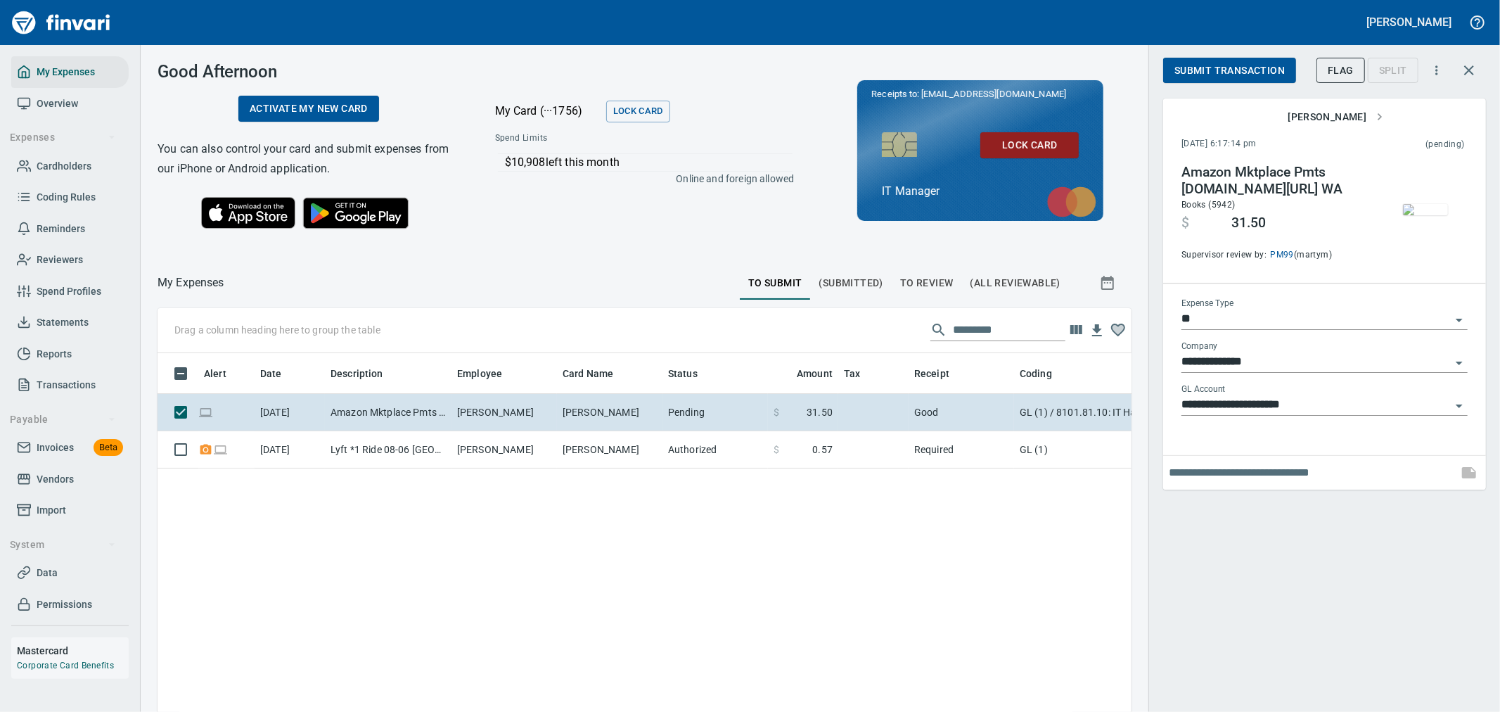
click at [1252, 70] on span "Submit Transaction" at bounding box center [1229, 71] width 110 height 18
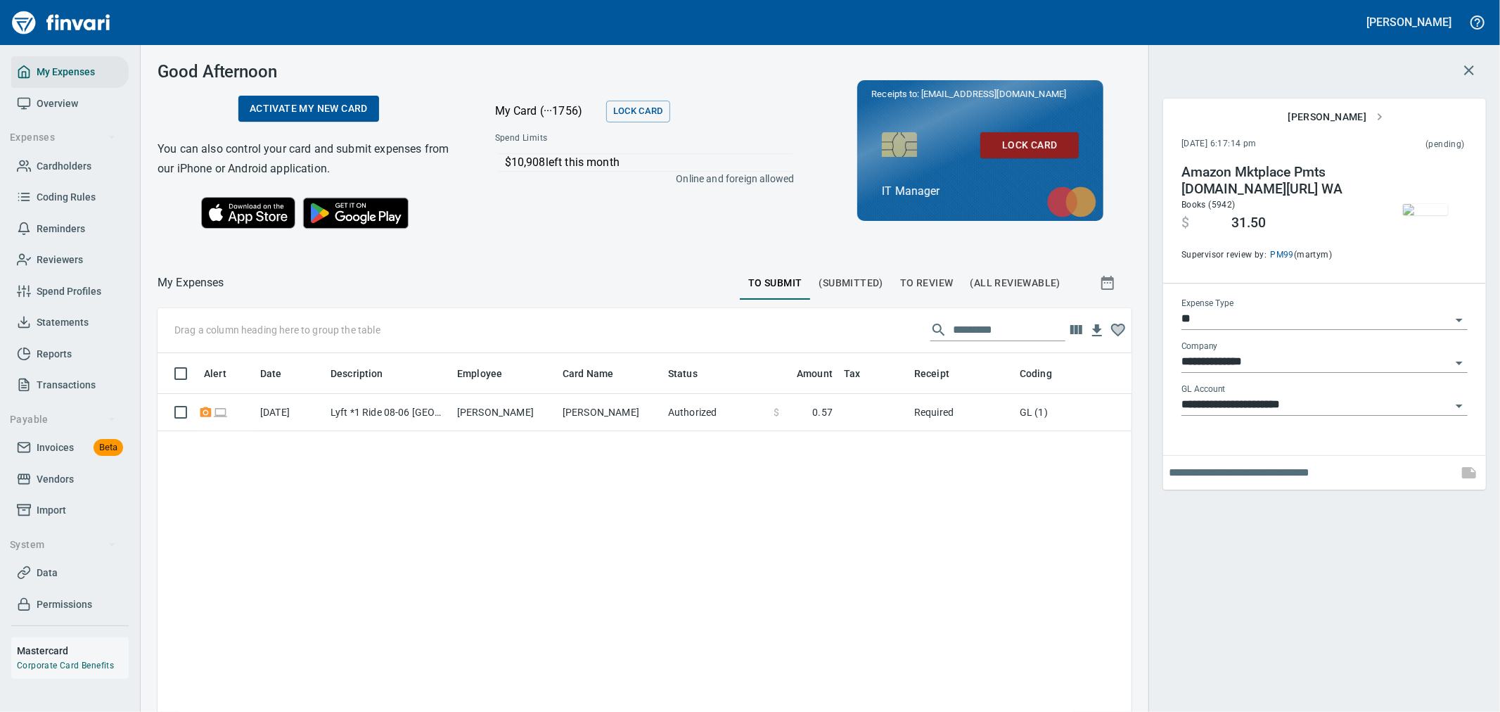
click at [1466, 72] on icon "button" at bounding box center [1469, 70] width 10 height 10
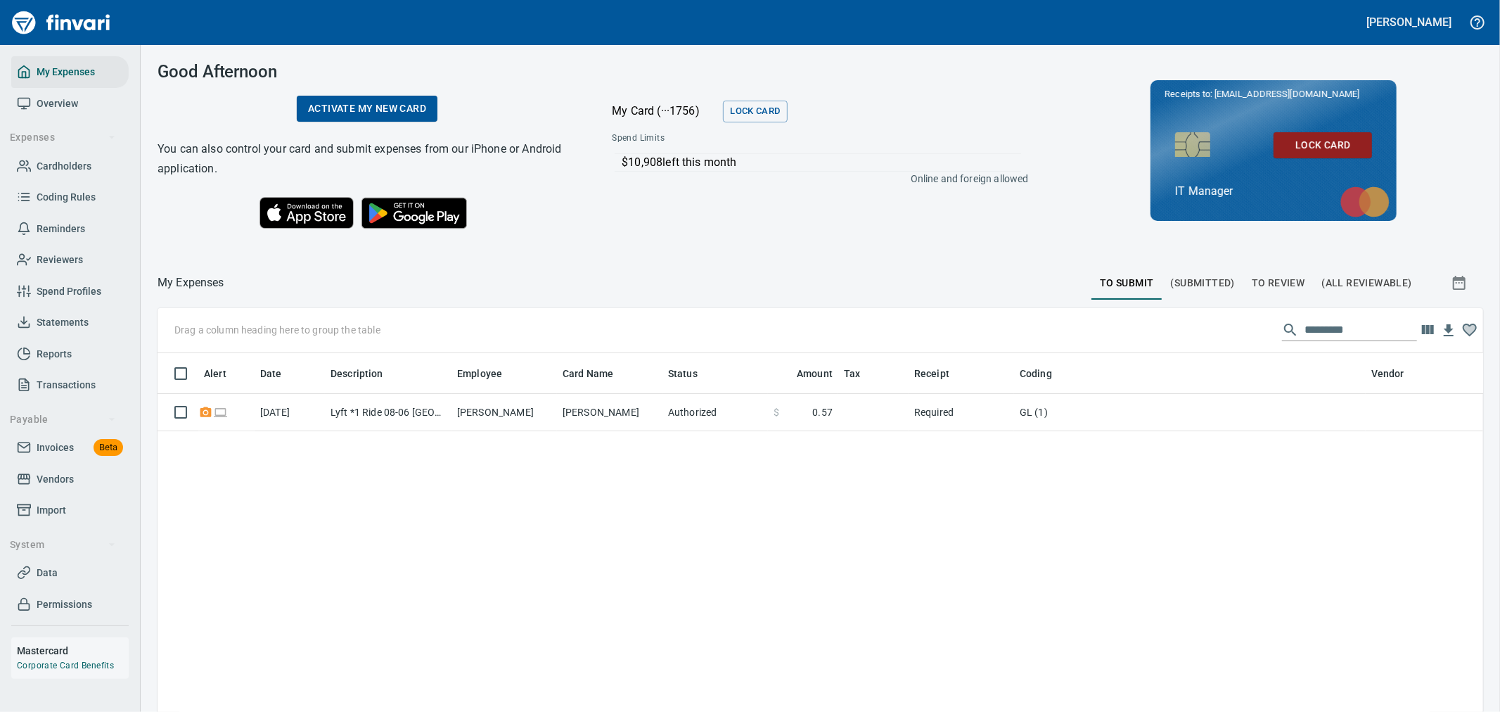
scroll to position [533, 1302]
